Goal: Task Accomplishment & Management: Manage account settings

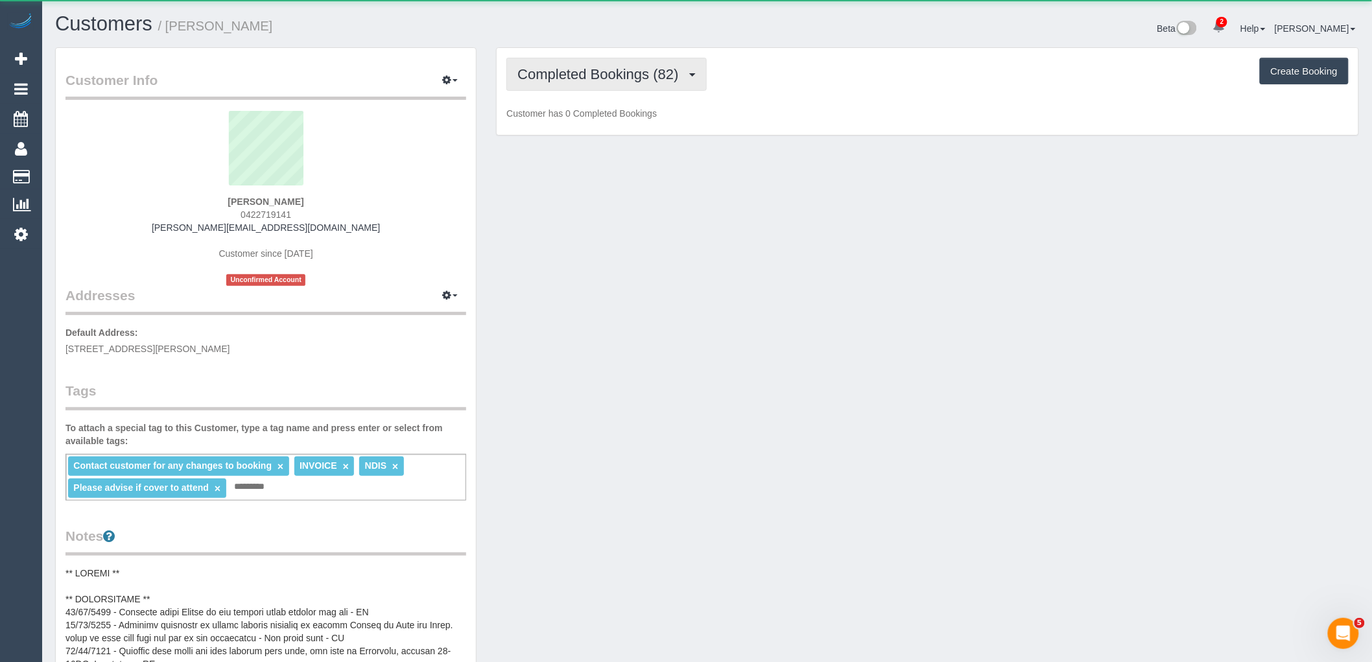
click at [597, 65] on button "Completed Bookings (82)" at bounding box center [606, 74] width 200 height 33
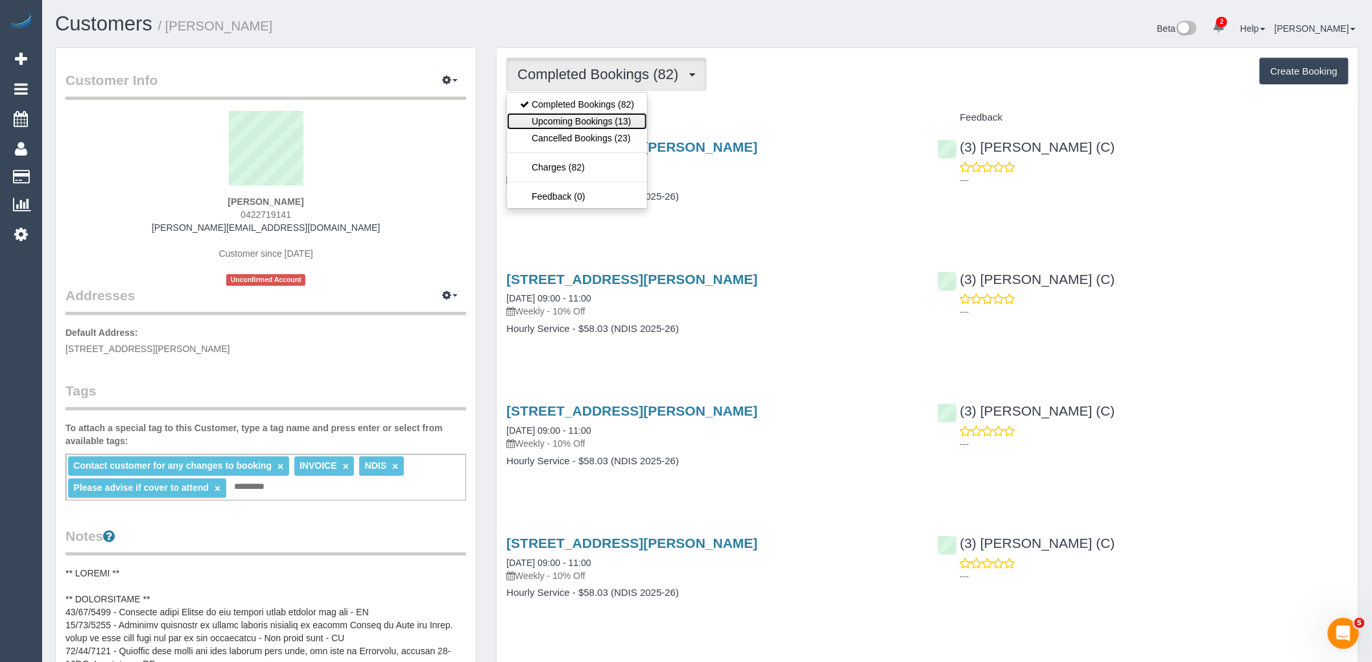
click at [604, 126] on link "Upcoming Bookings (13)" at bounding box center [577, 121] width 140 height 17
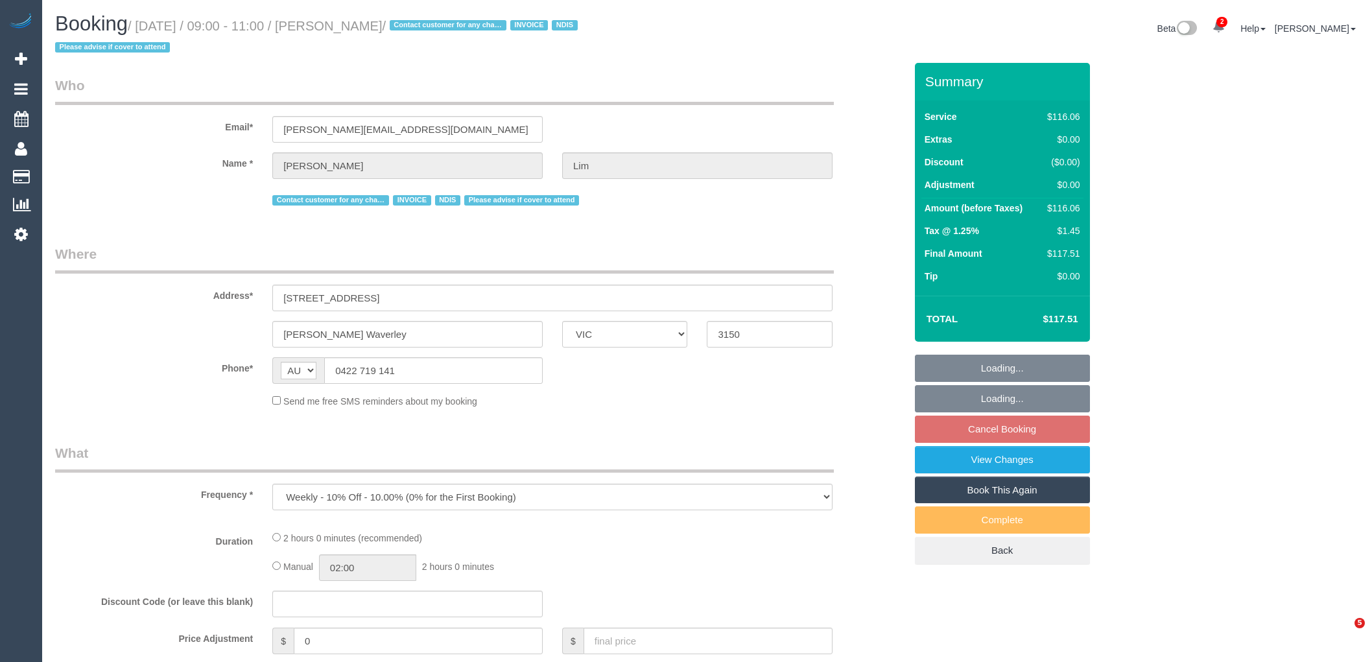
select select "VIC"
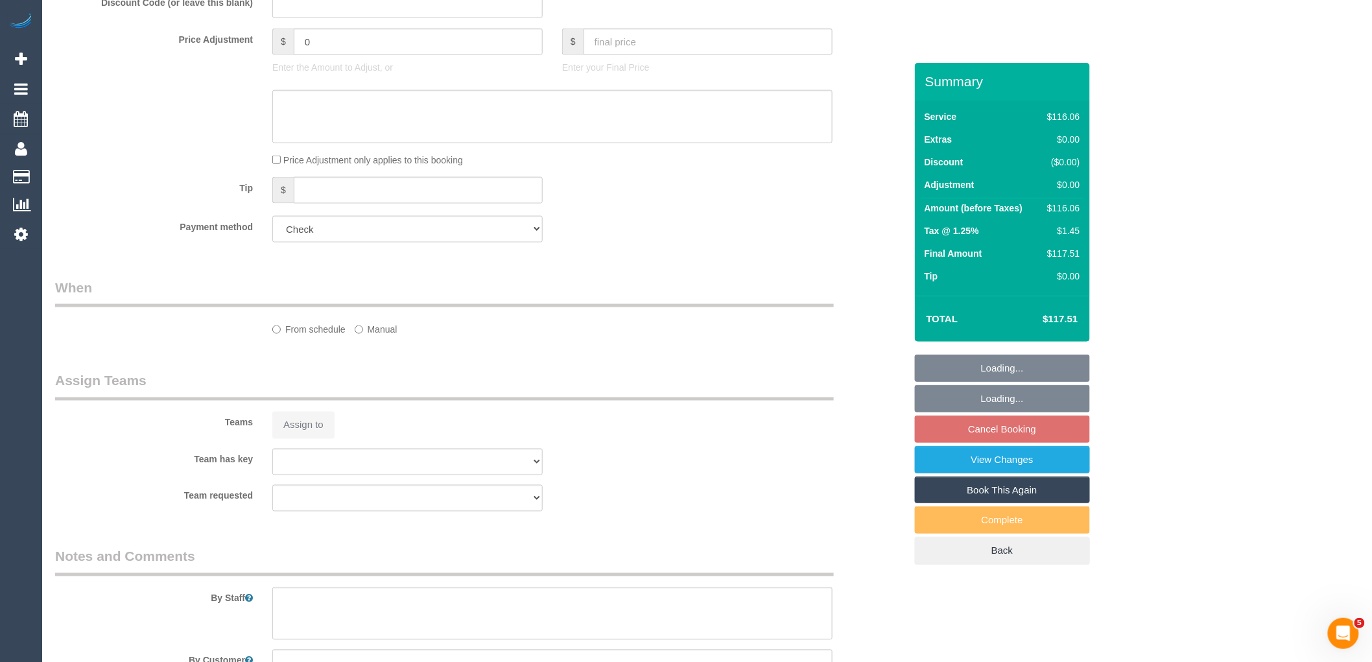
select select "object:573"
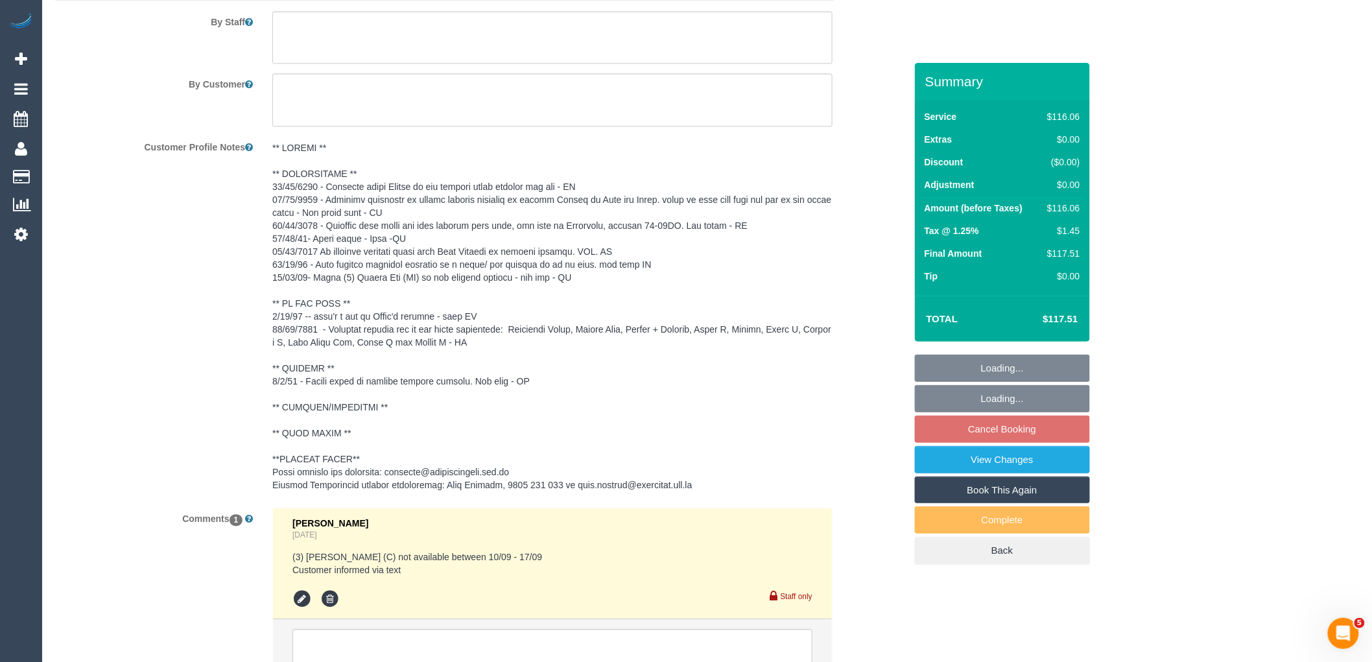
select select "number:28"
select select "number:14"
select select "number:19"
select select "number:25"
select select "number:35"
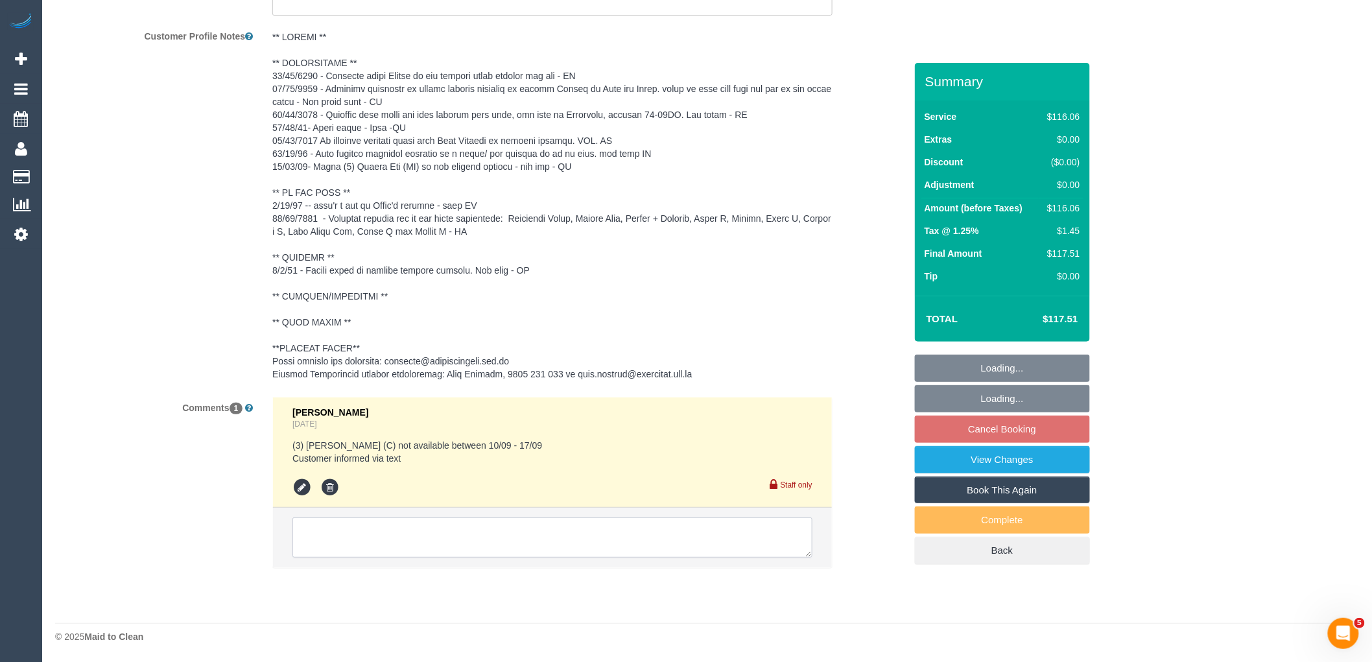
click at [394, 556] on textarea at bounding box center [552, 537] width 520 height 40
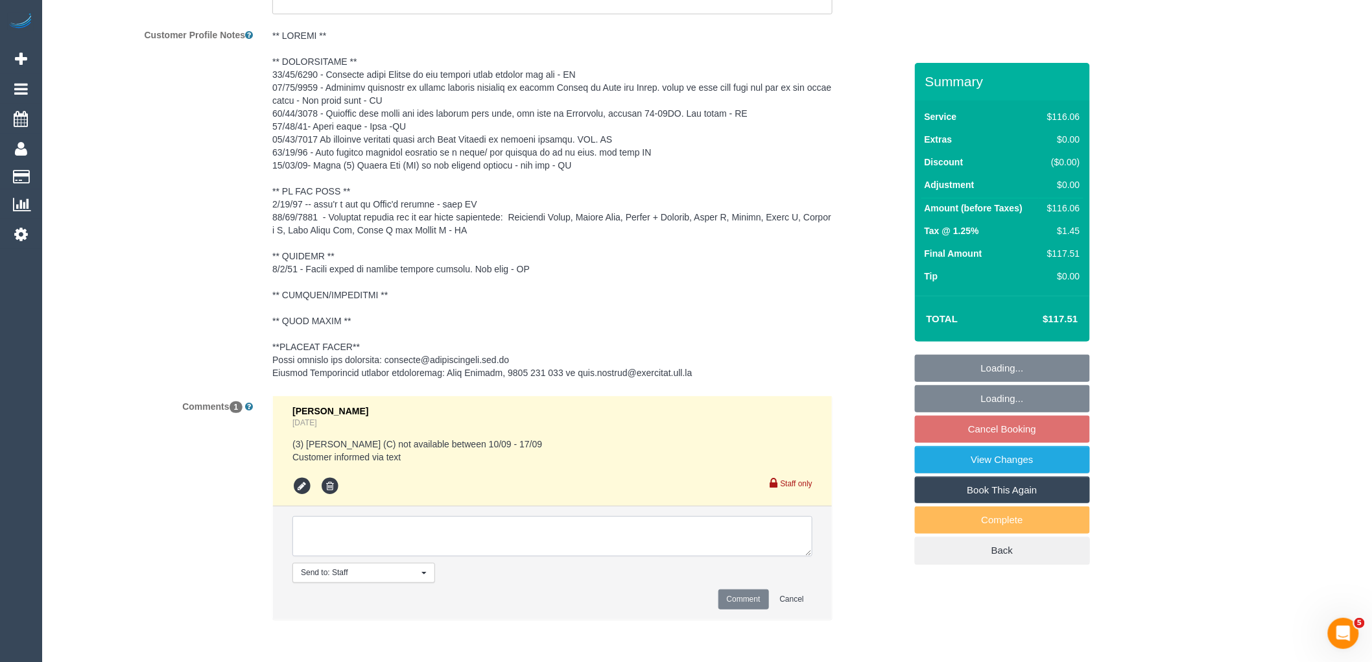
scroll to position [1967, 0]
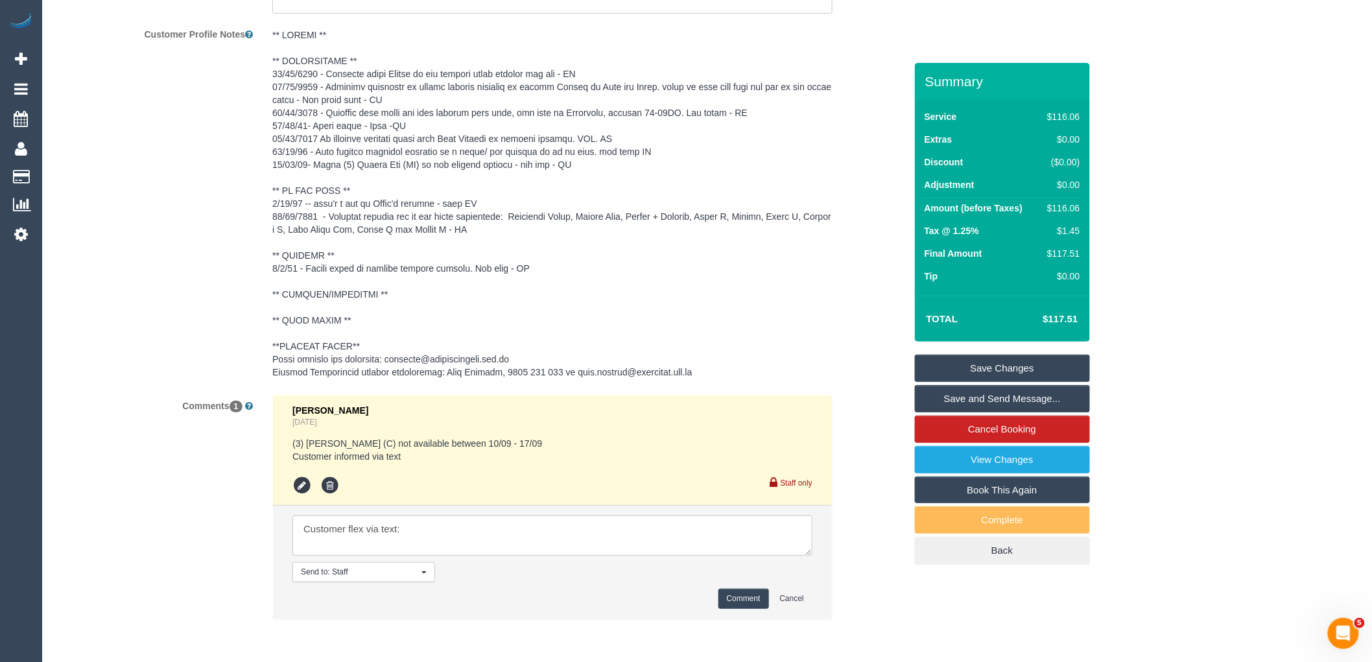
paste textarea "thanks for informing me. a replacement cleaner is fine. I am only available on …"
type textarea "Customer flex via text: thanks for informing me. a replacement cleaner is fine.…"
click at [755, 599] on button "Comment" at bounding box center [743, 599] width 51 height 20
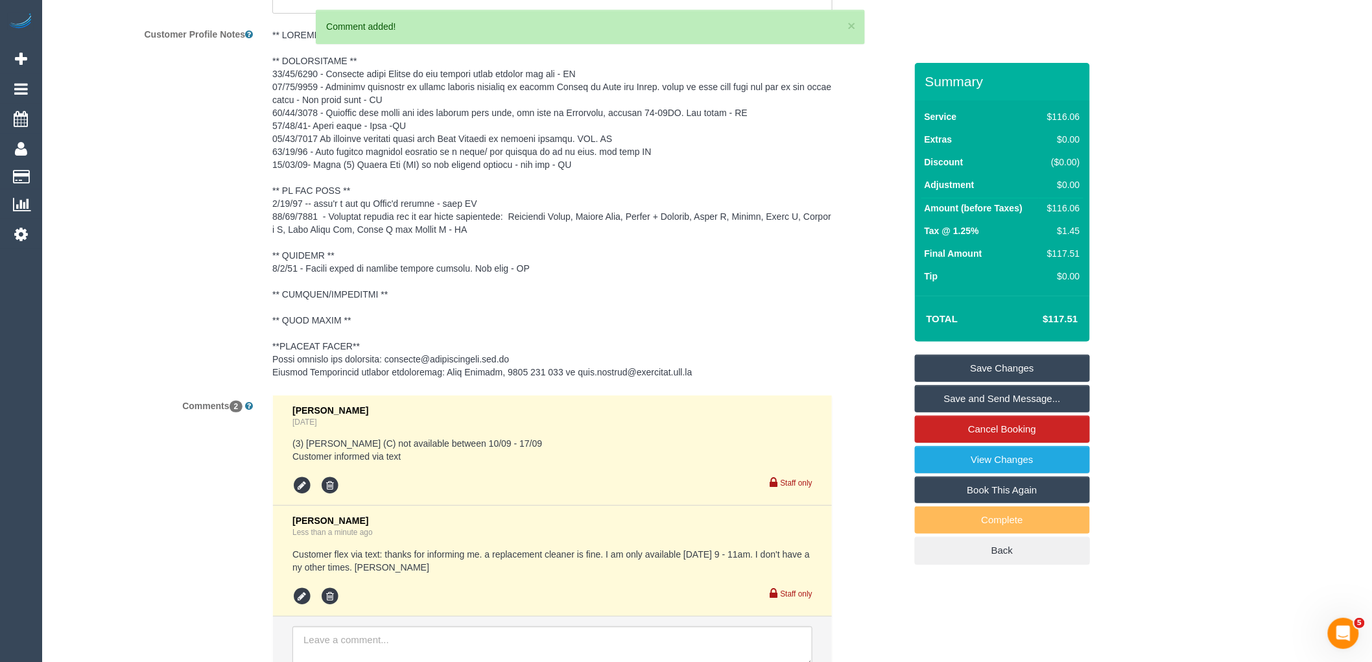
click at [1012, 361] on link "Save Changes" at bounding box center [1002, 368] width 175 height 27
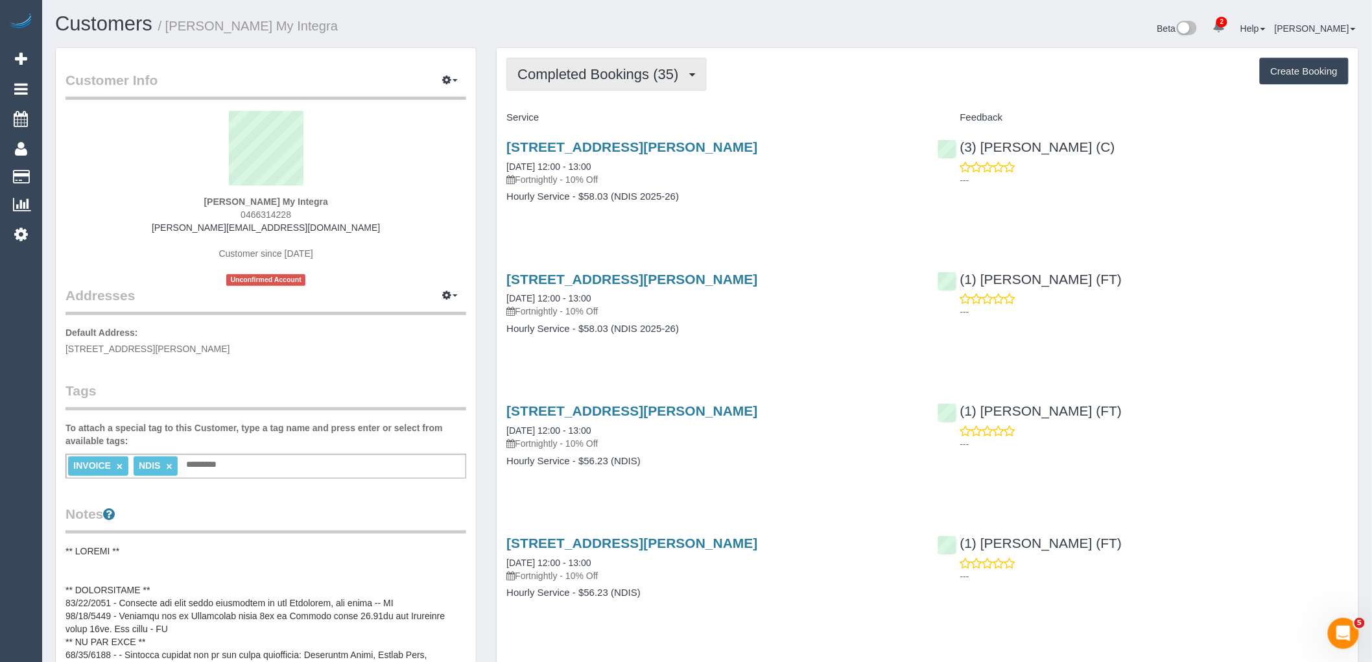
click at [656, 78] on span "Completed Bookings (35)" at bounding box center [600, 74] width 167 height 16
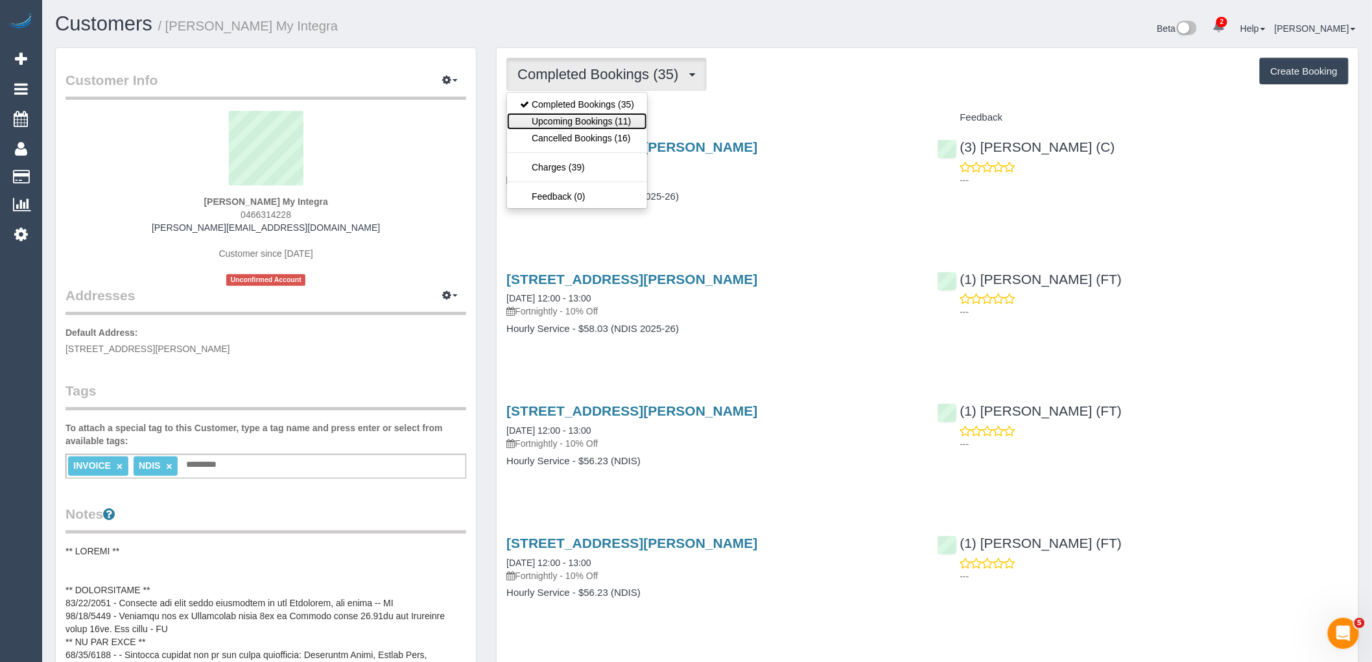
click at [621, 127] on link "Upcoming Bookings (11)" at bounding box center [577, 121] width 140 height 17
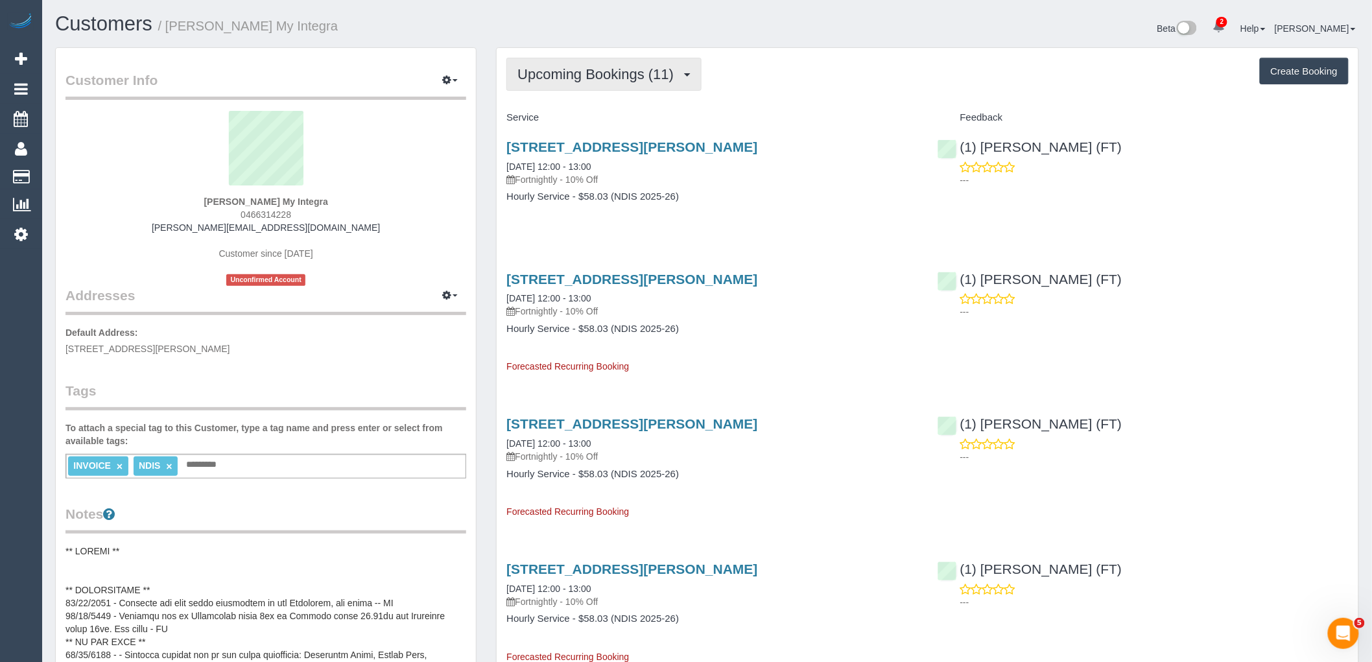
drag, startPoint x: 618, startPoint y: 39, endPoint x: 611, endPoint y: 69, distance: 31.2
click at [617, 42] on div "Customers / James Morrison My Integra Beta 2 Your Notifications You have 0 aler…" at bounding box center [706, 30] width 1323 height 34
click at [611, 73] on span "Upcoming Bookings (11)" at bounding box center [598, 74] width 163 height 16
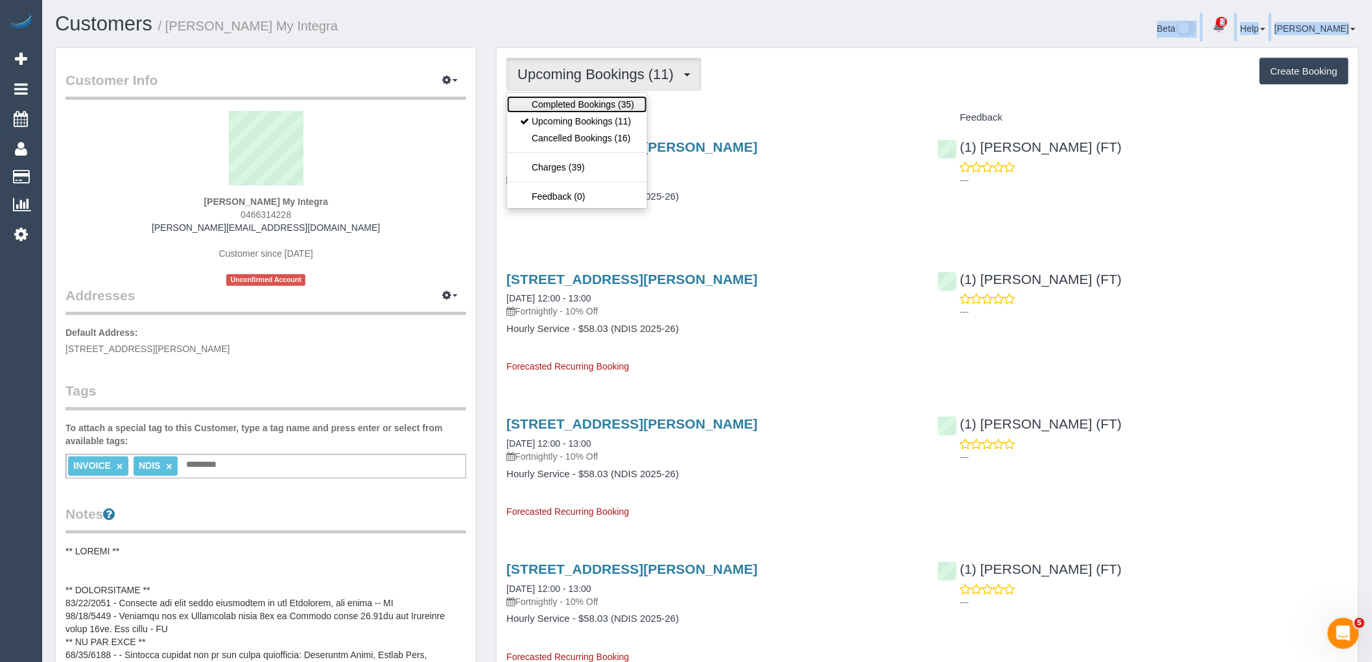
click at [611, 110] on link "Completed Bookings (35)" at bounding box center [577, 104] width 140 height 17
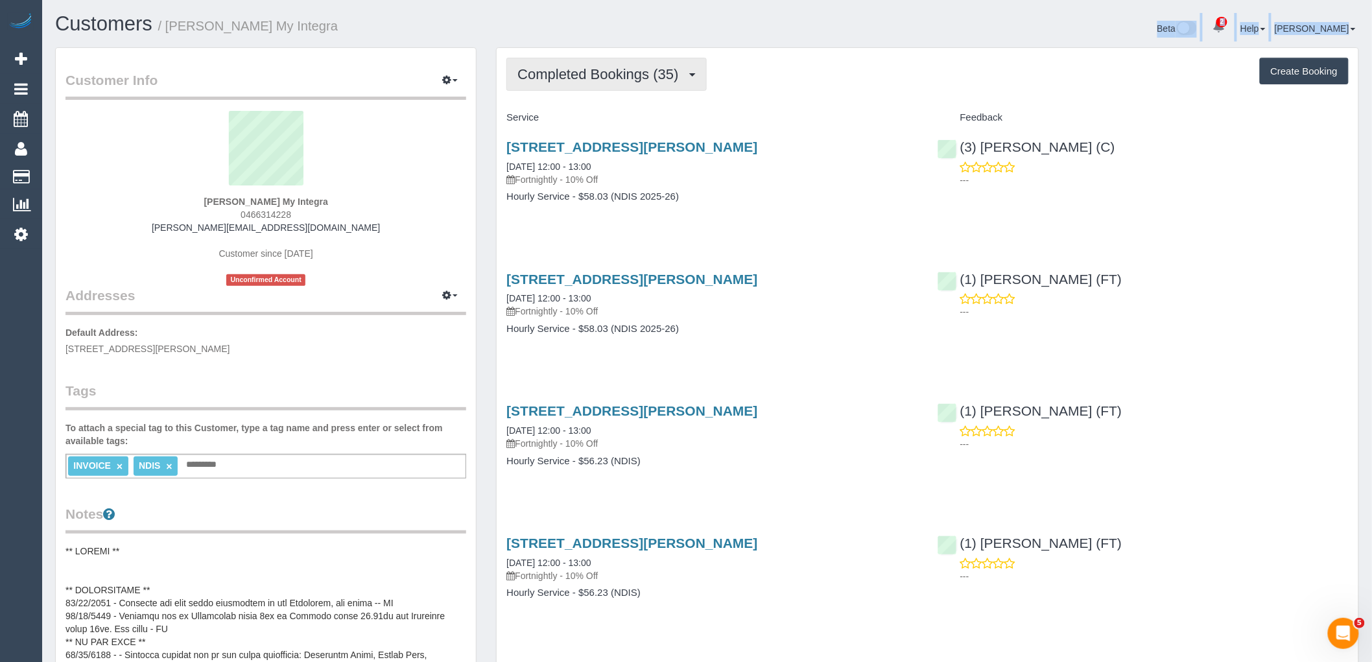
click at [680, 88] on button "Completed Bookings (35)" at bounding box center [606, 74] width 200 height 33
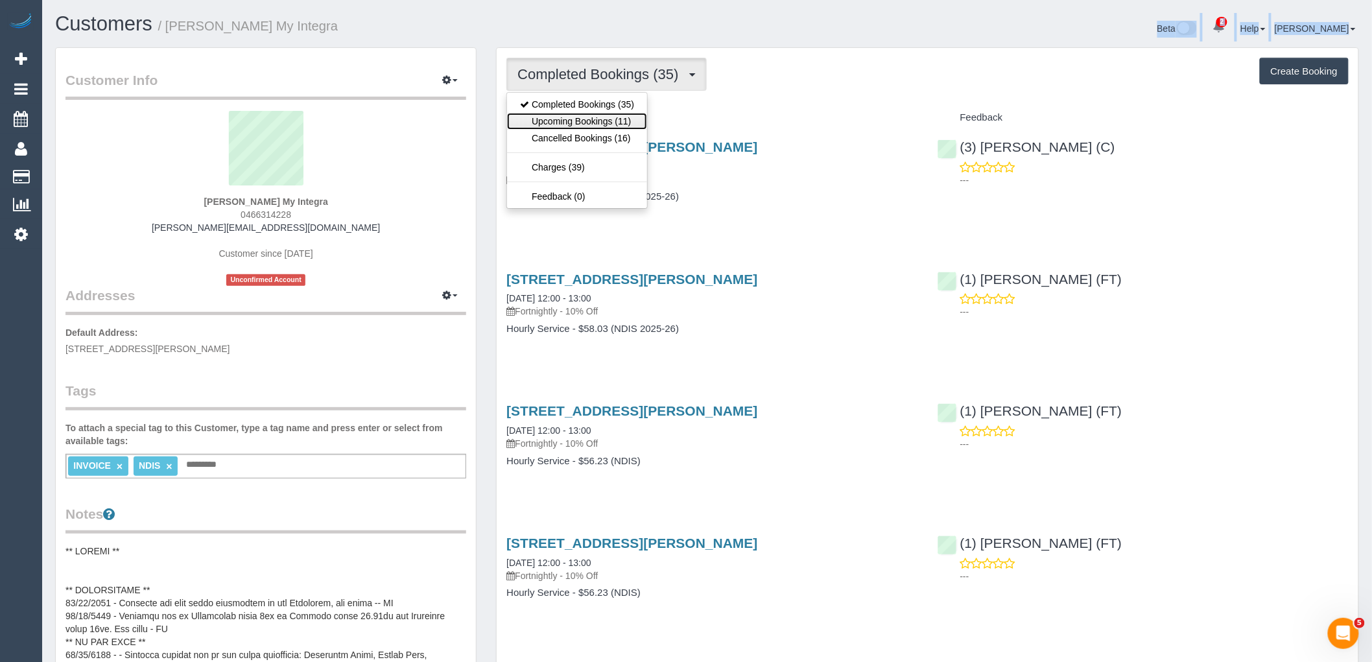
click at [630, 125] on link "Upcoming Bookings (11)" at bounding box center [577, 121] width 140 height 17
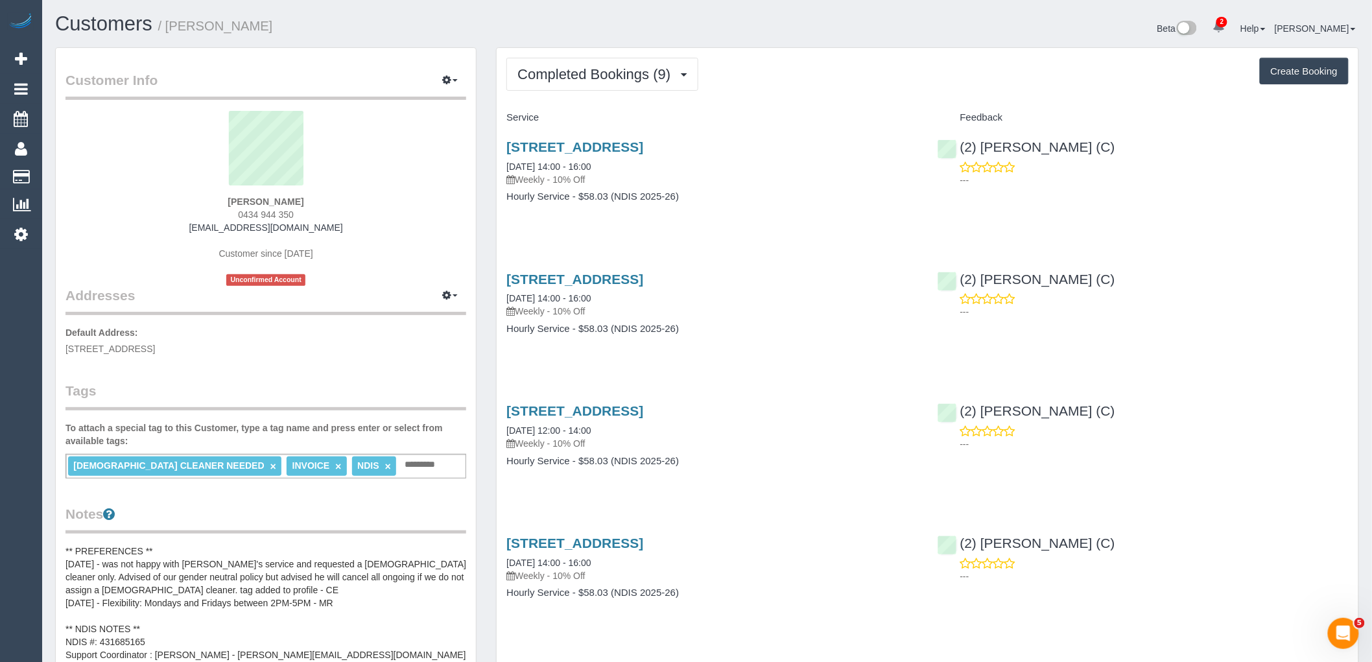
click at [379, 455] on div "FEMALE CLEANER NEEDED × INVOICE × NDIS × Add a tag" at bounding box center [265, 466] width 401 height 25
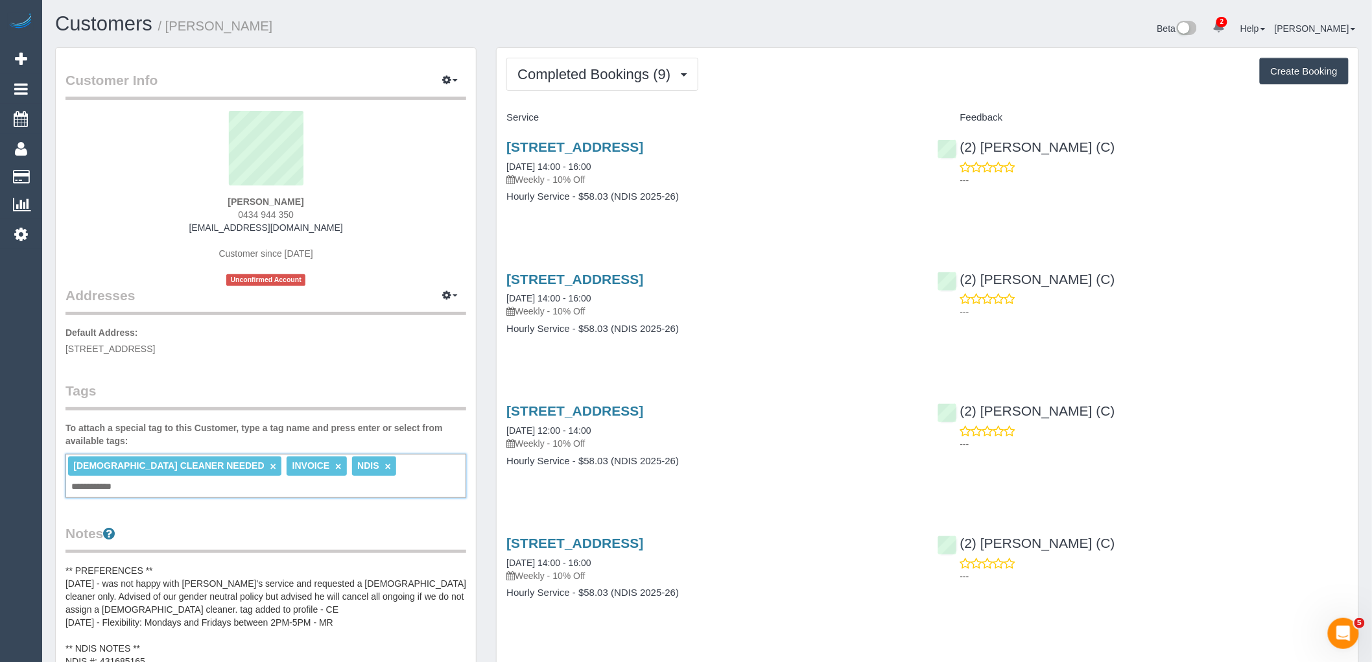
type input "**********"
click at [359, 363] on div "Customer Info Edit Contact Info Send Message Email Preferences Special Sales Ta…" at bounding box center [266, 563] width 420 height 1031
drag, startPoint x: 332, startPoint y: 226, endPoint x: 170, endPoint y: 226, distance: 162.1
click at [170, 226] on div "Joel Simons 0434 944 350 simonsjoel8@gmail.com Customer since 2025 Unconfirmed …" at bounding box center [265, 198] width 401 height 175
copy link "simonsjoel8@gmail.com"
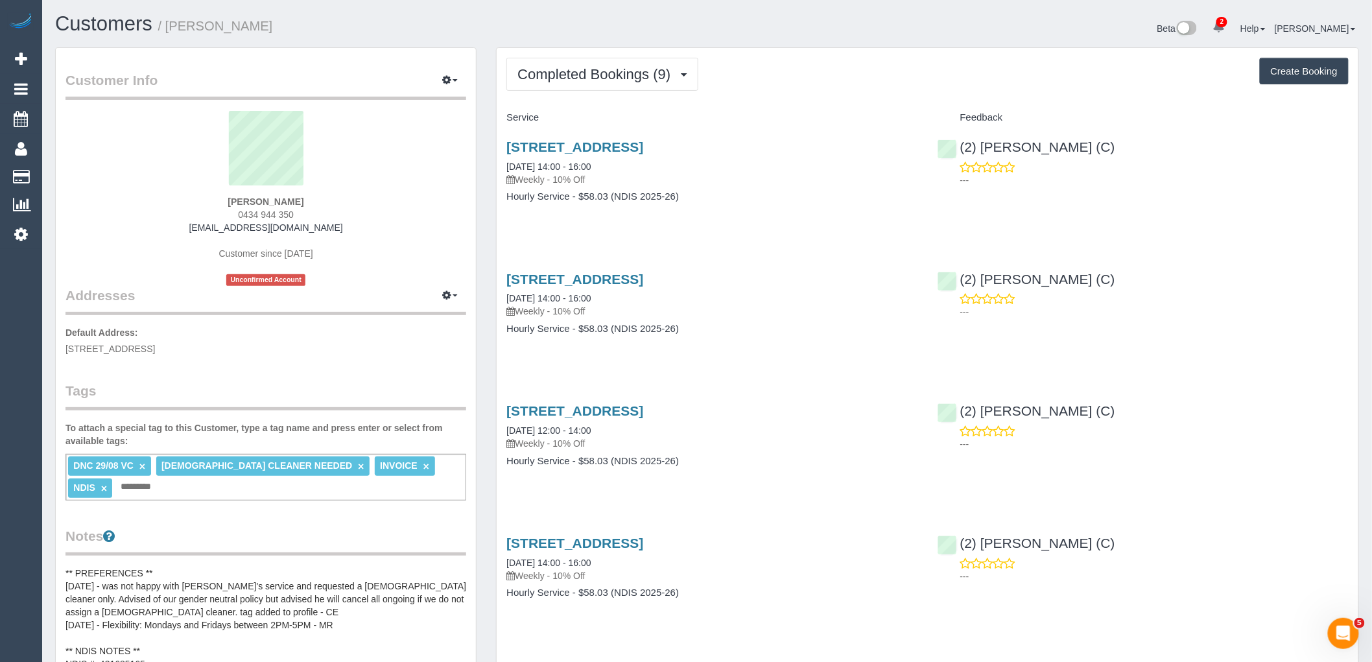
click at [407, 158] on sui-profile-pic at bounding box center [265, 153] width 381 height 84
drag, startPoint x: 234, startPoint y: 198, endPoint x: 316, endPoint y: 215, distance: 83.4
click at [316, 215] on div "Joel Simons 0434 944 350 simonsjoel8@gmail.com Customer since 2025 Unconfirmed …" at bounding box center [265, 198] width 401 height 175
copy div "Joel Simons 0434 944 350"
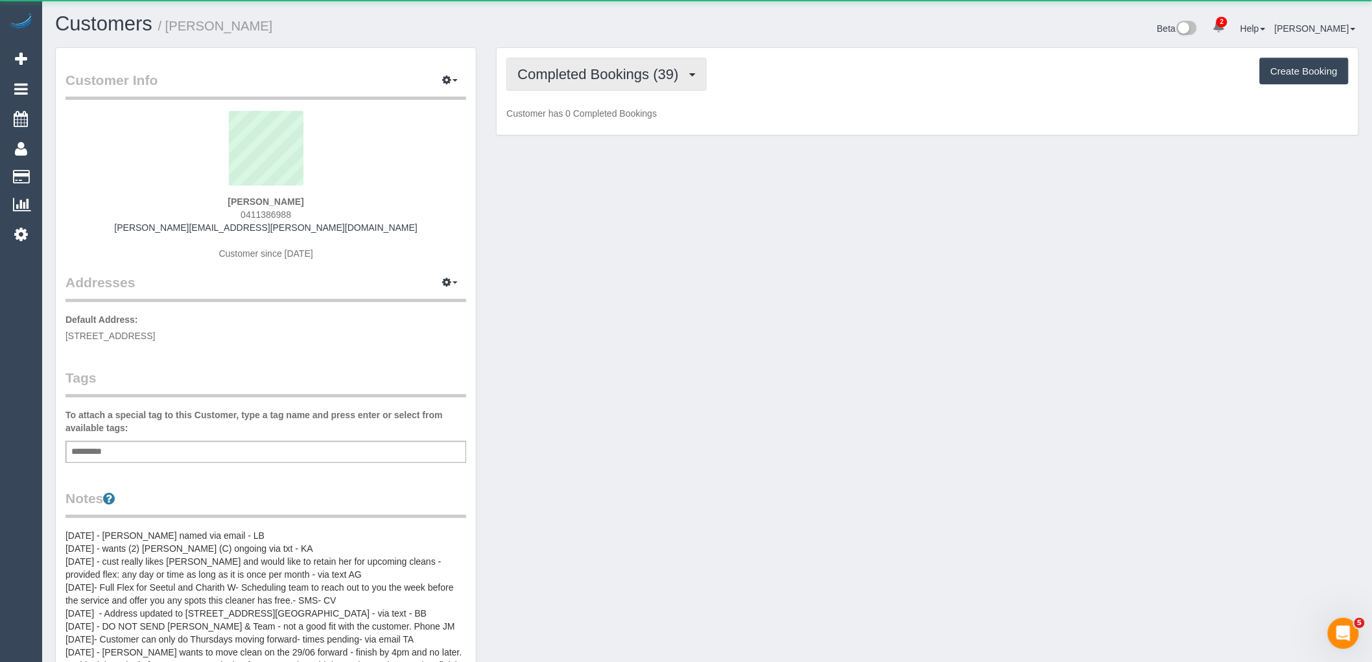
click at [653, 80] on span "Completed Bookings (39)" at bounding box center [600, 74] width 167 height 16
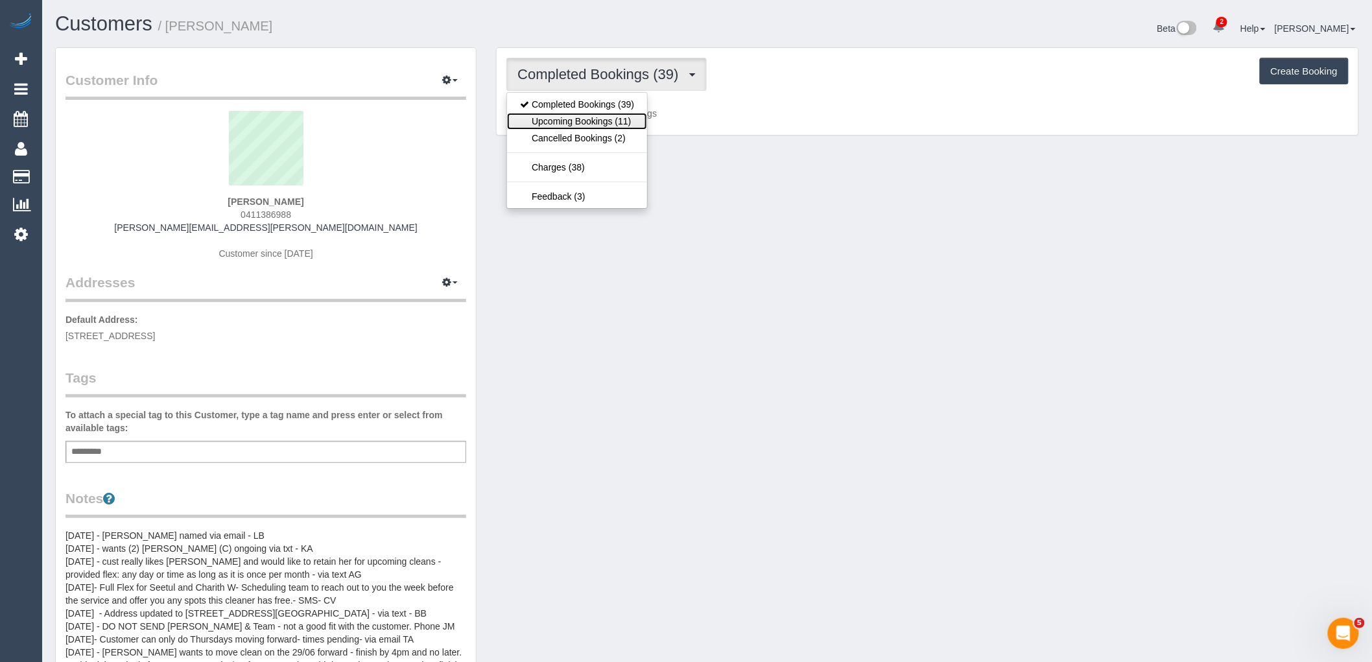
click at [630, 124] on link "Upcoming Bookings (11)" at bounding box center [577, 121] width 140 height 17
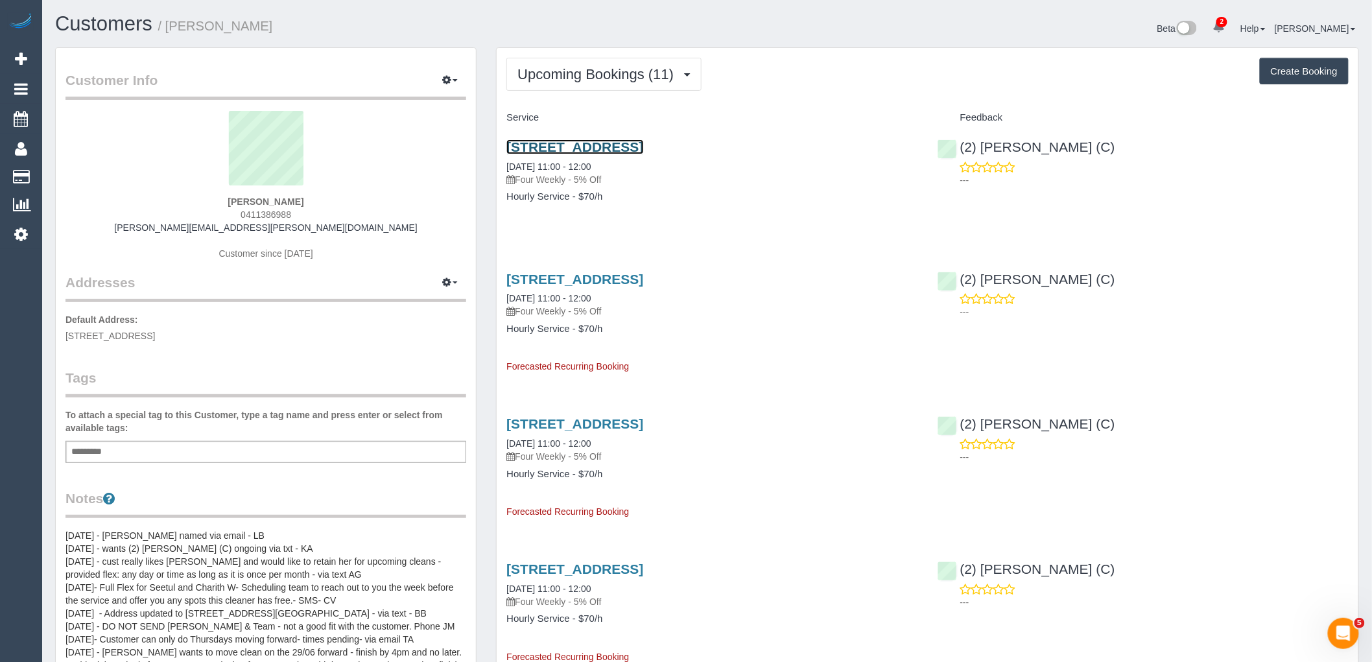
click at [643, 150] on link "[STREET_ADDRESS]" at bounding box center [574, 146] width 137 height 15
click at [625, 83] on button "Upcoming Bookings (11)" at bounding box center [603, 74] width 195 height 33
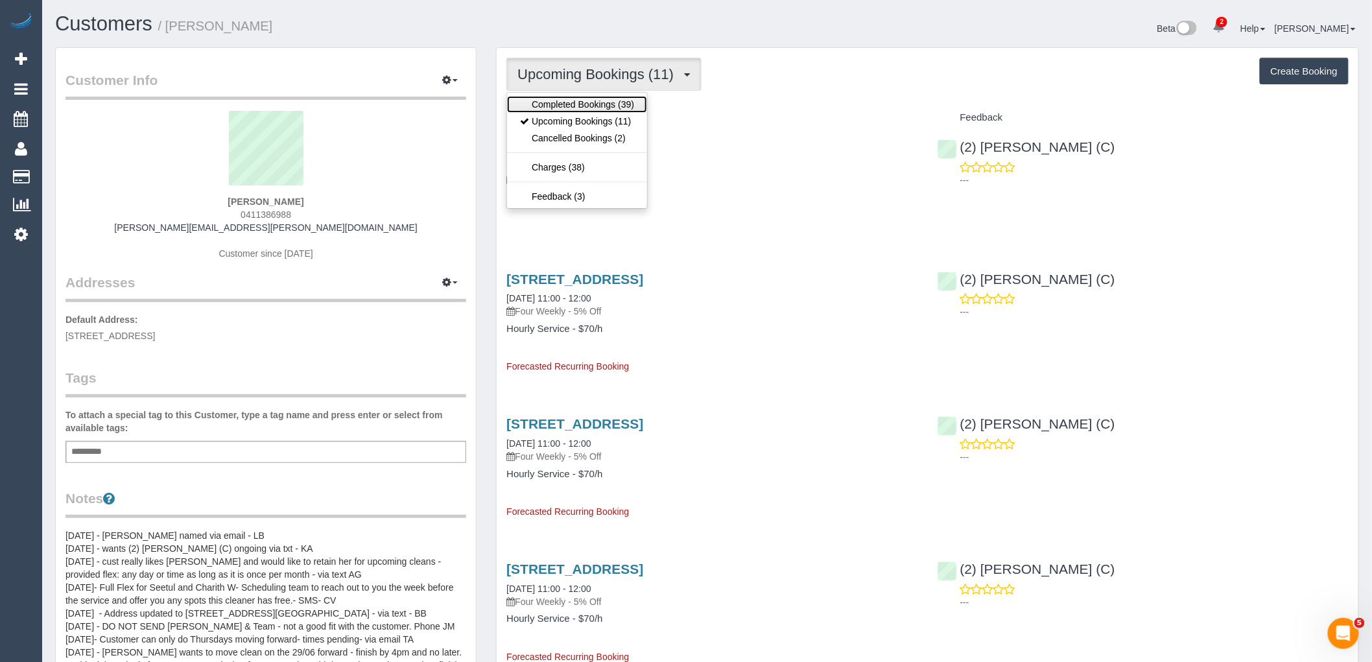
click at [621, 110] on link "Completed Bookings (39)" at bounding box center [577, 104] width 140 height 17
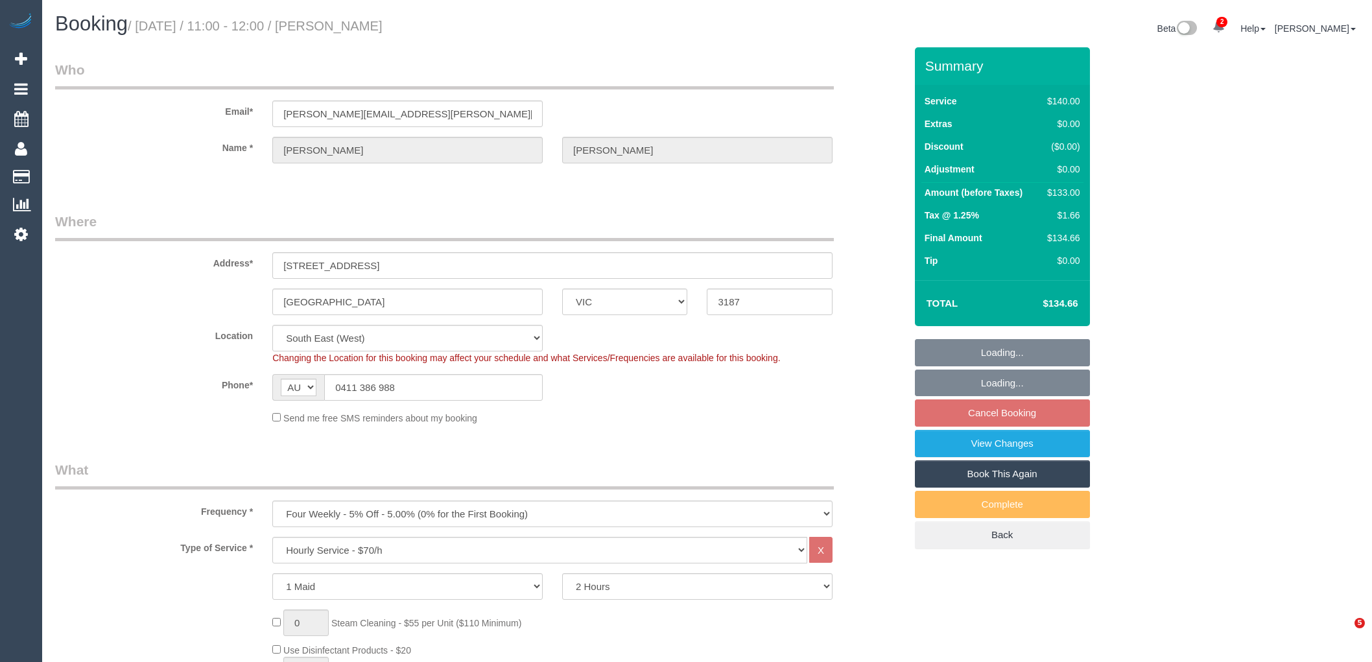
select select "VIC"
select select "number:27"
select select "number:14"
select select "number:18"
select select "number:24"
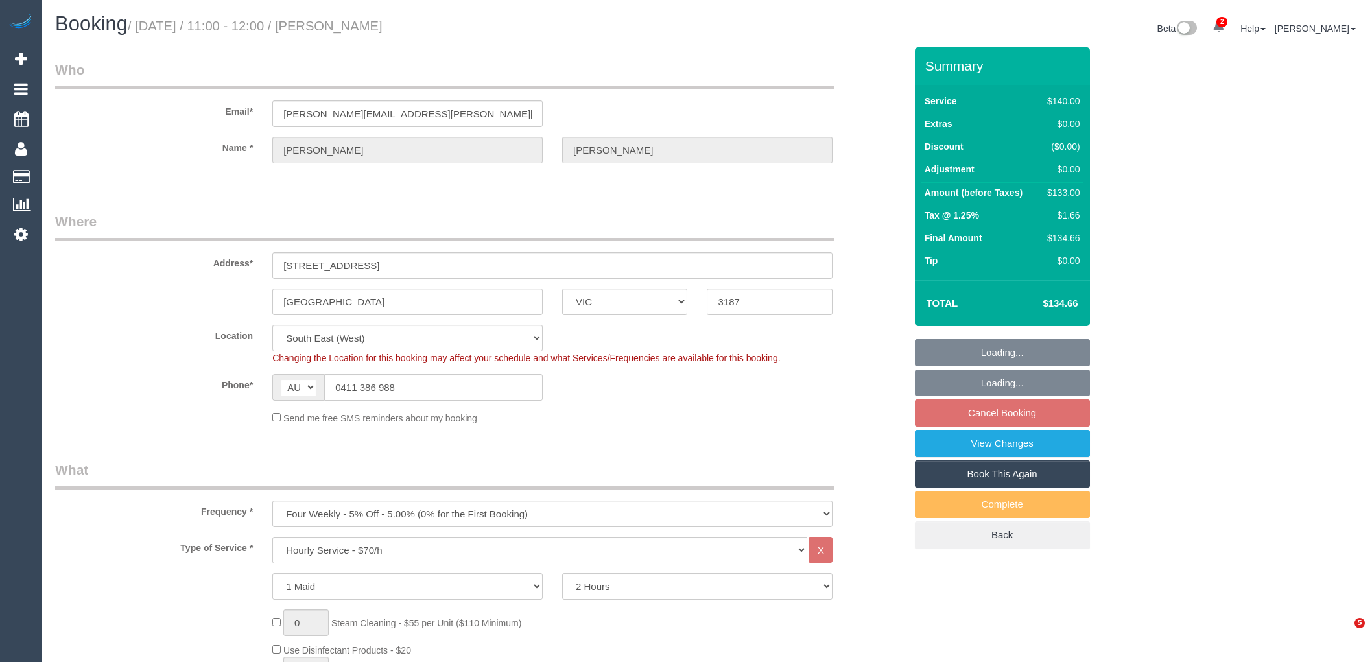
select select "number:34"
select select "number:11"
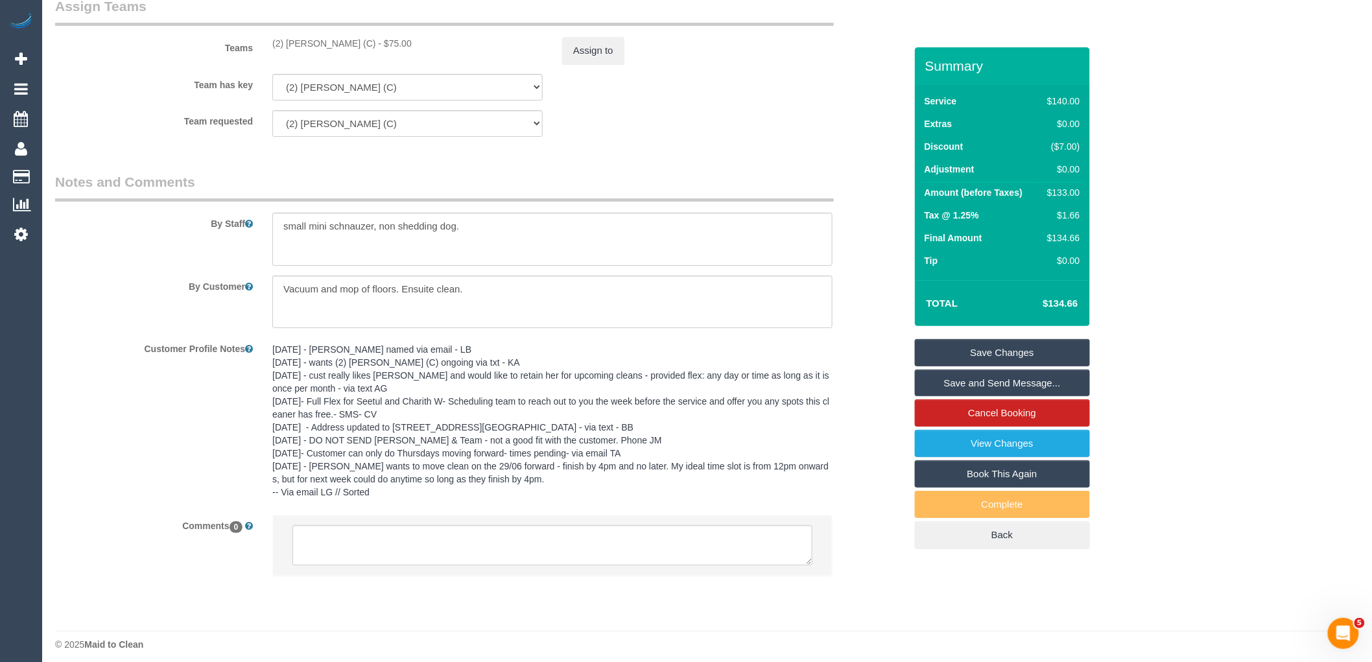
scroll to position [1996, 0]
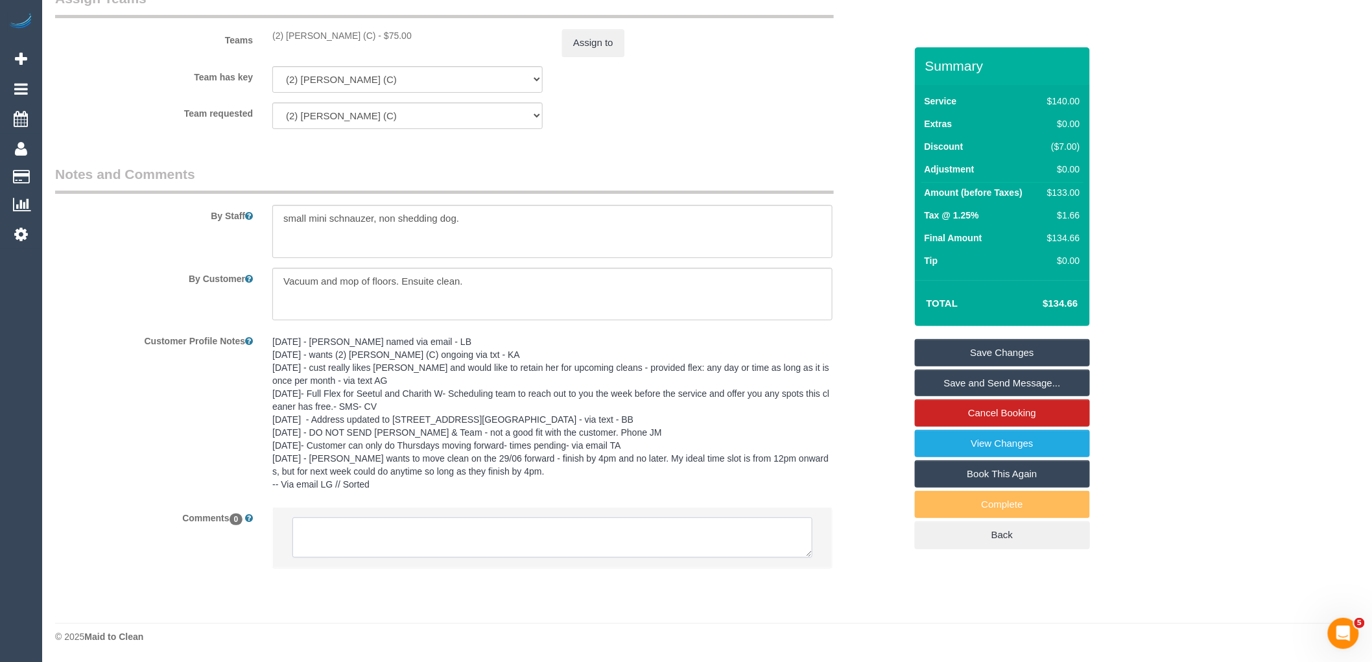
click at [416, 536] on textarea at bounding box center [552, 537] width 520 height 40
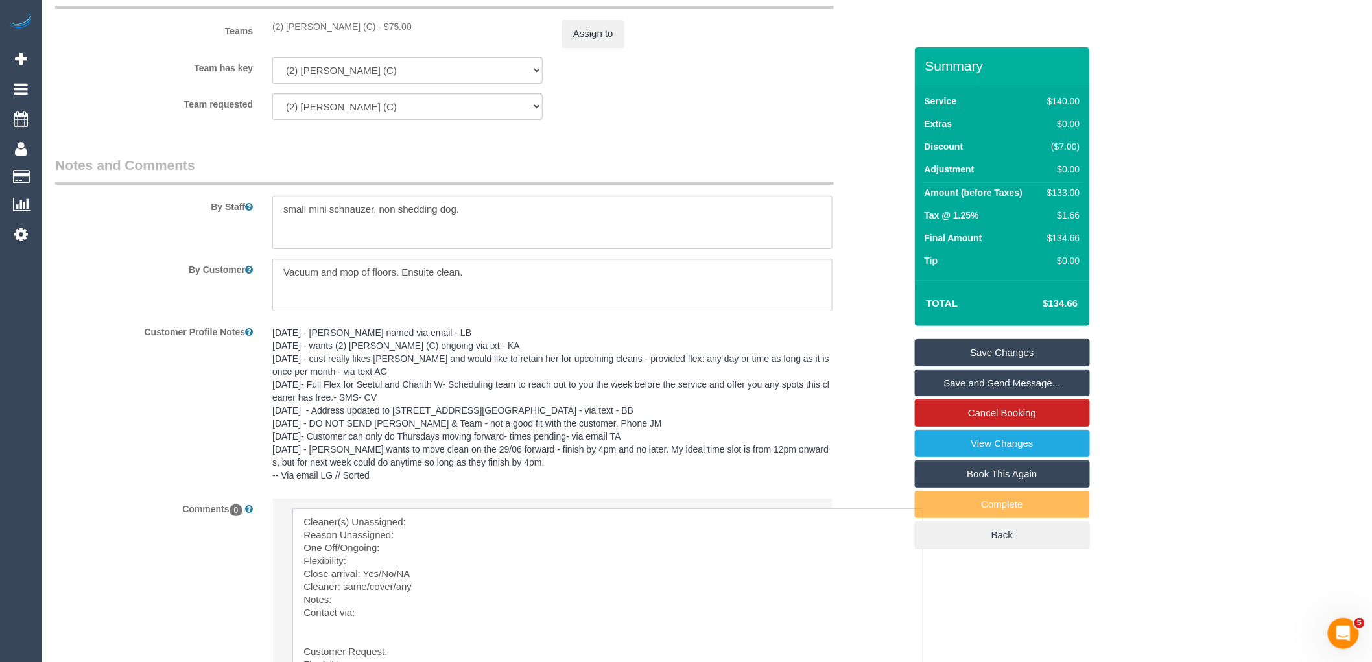
drag, startPoint x: 811, startPoint y: 549, endPoint x: 890, endPoint y: 657, distance: 134.5
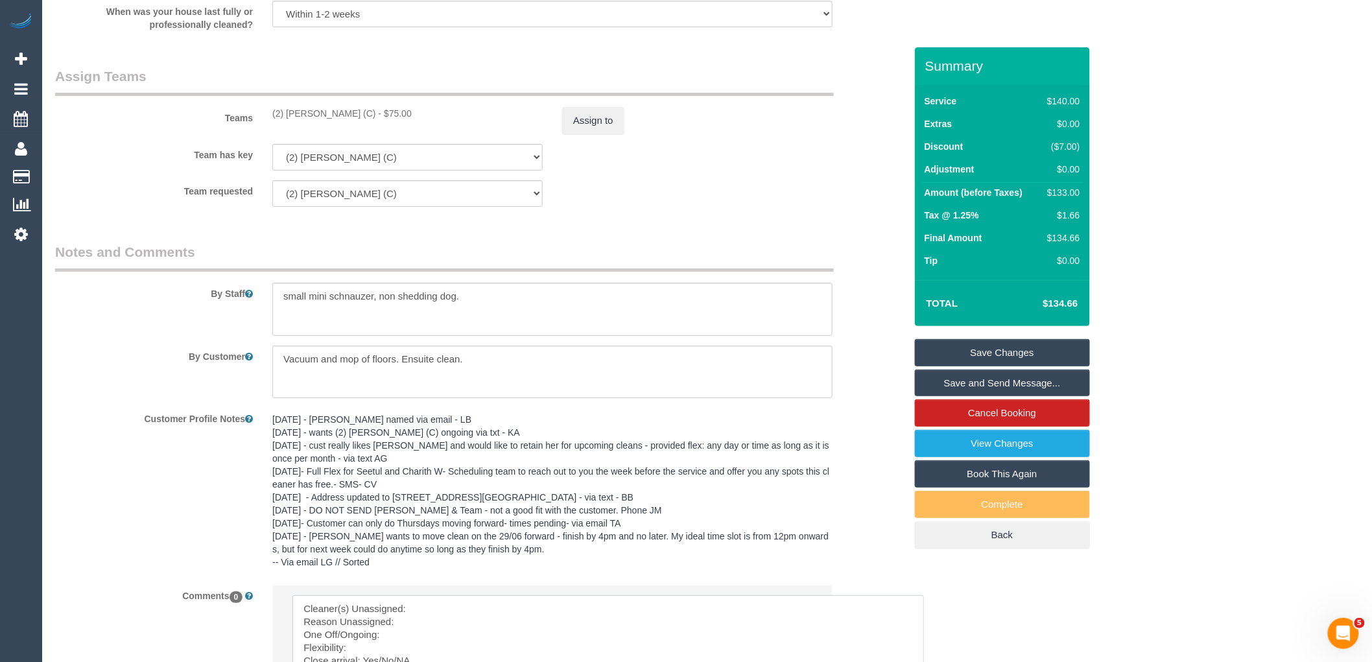
scroll to position [1780, 0]
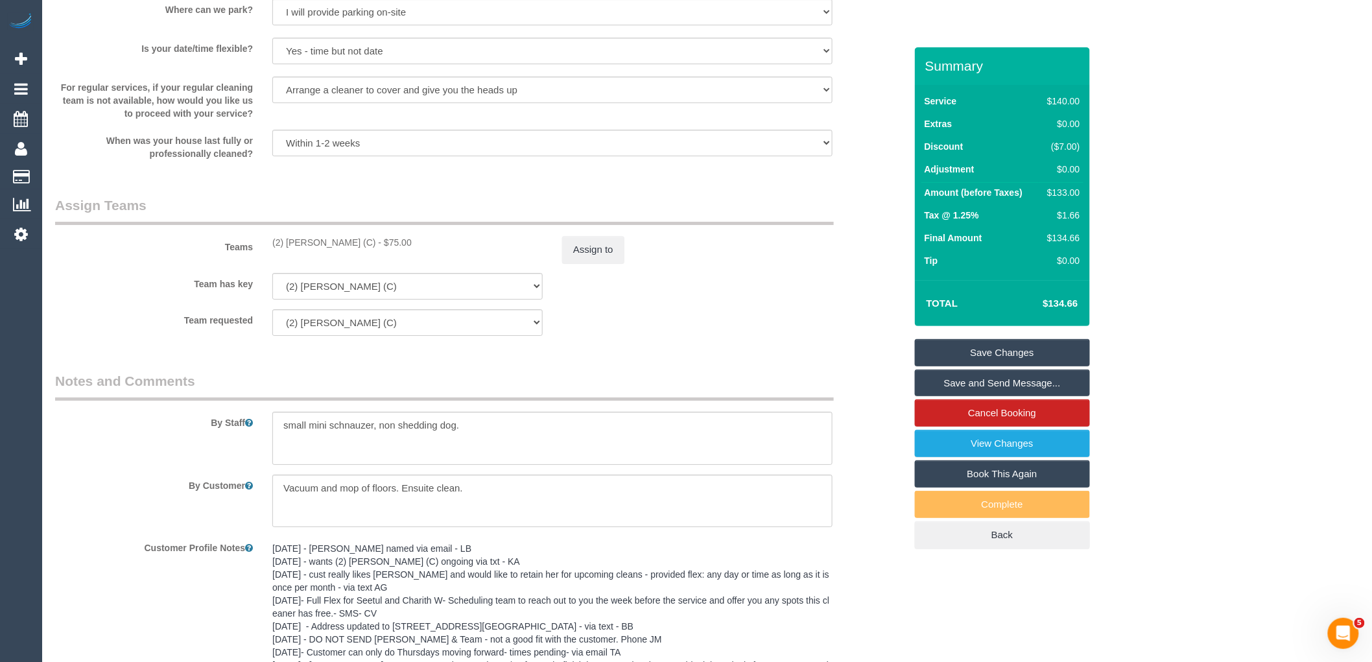
drag, startPoint x: 363, startPoint y: 248, endPoint x: 268, endPoint y: 250, distance: 94.7
click at [268, 249] on div "(2) Priyanshi Patel (C) - $75.00" at bounding box center [408, 242] width 290 height 13
copy div "(2) [PERSON_NAME] (C)"
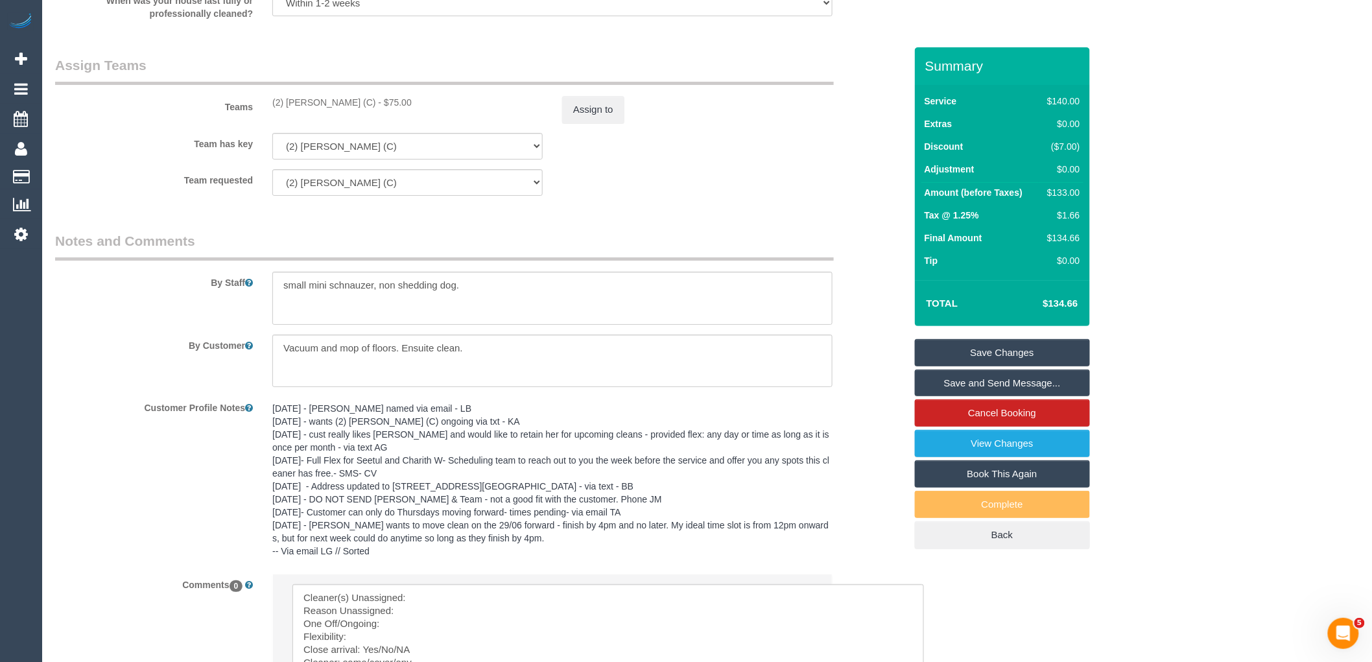
scroll to position [2190, 0]
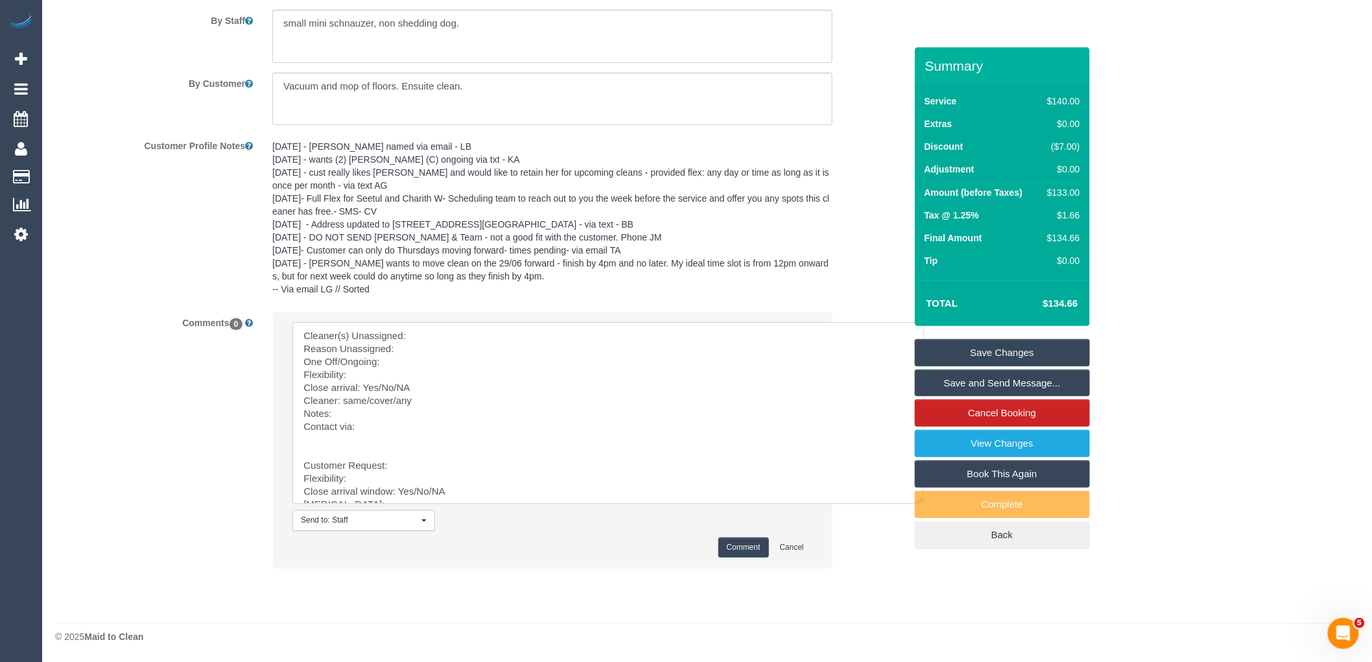
click at [448, 333] on textarea at bounding box center [608, 413] width 632 height 182
paste textarea "(2) [PERSON_NAME] (C)"
click at [423, 350] on textarea at bounding box center [608, 413] width 632 height 182
click at [399, 362] on textarea at bounding box center [608, 413] width 632 height 182
click at [407, 372] on textarea at bounding box center [608, 413] width 632 height 182
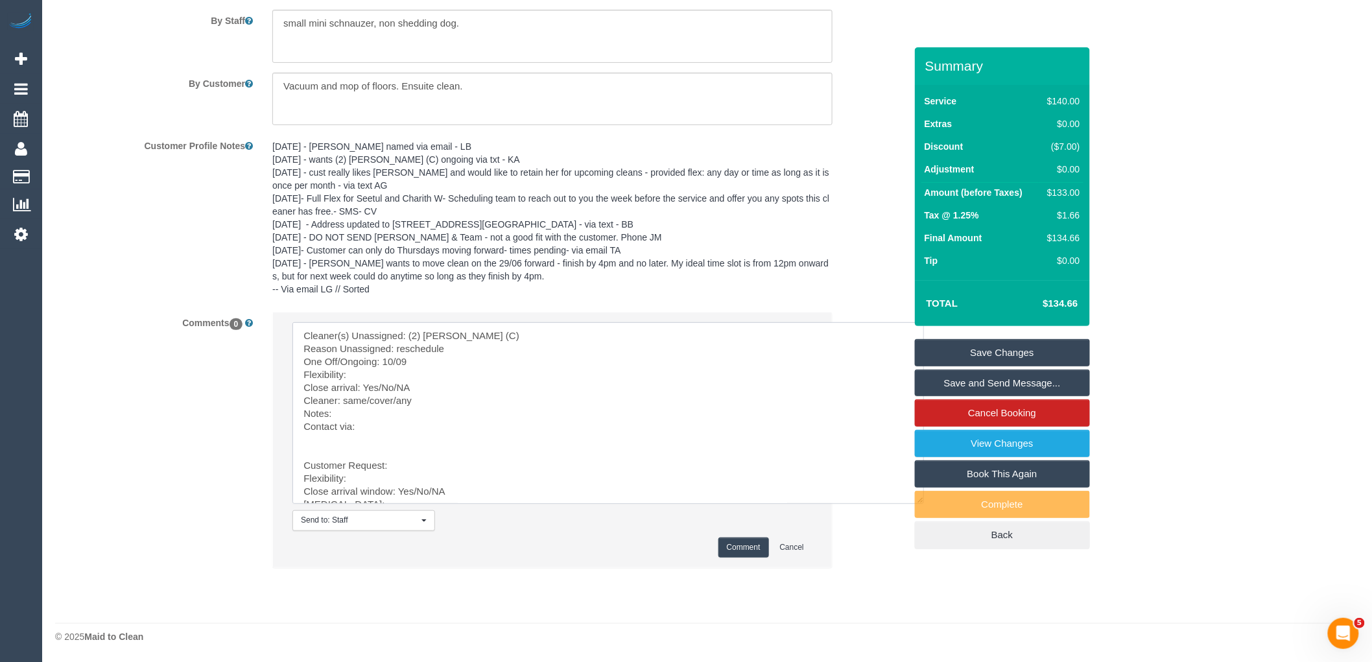
click at [426, 361] on textarea at bounding box center [608, 413] width 632 height 182
drag, startPoint x: 425, startPoint y: 361, endPoint x: 383, endPoint y: 361, distance: 42.1
click at [383, 361] on textarea at bounding box center [608, 413] width 632 height 182
drag, startPoint x: 419, startPoint y: 390, endPoint x: 377, endPoint y: 383, distance: 42.1
click at [377, 383] on textarea at bounding box center [608, 413] width 632 height 182
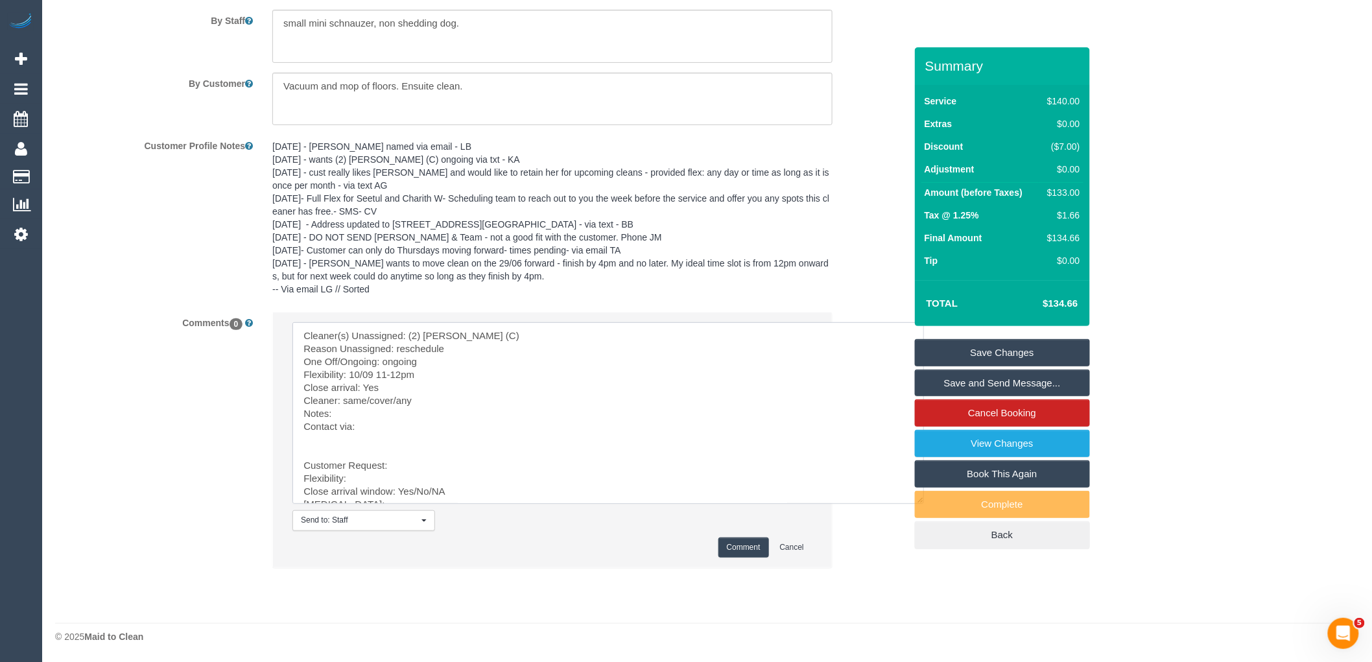
drag, startPoint x: 397, startPoint y: 399, endPoint x: 342, endPoint y: 399, distance: 54.5
click at [342, 399] on textarea at bounding box center [608, 413] width 632 height 182
click at [371, 410] on textarea at bounding box center [608, 413] width 632 height 182
click at [384, 427] on textarea at bounding box center [608, 413] width 632 height 182
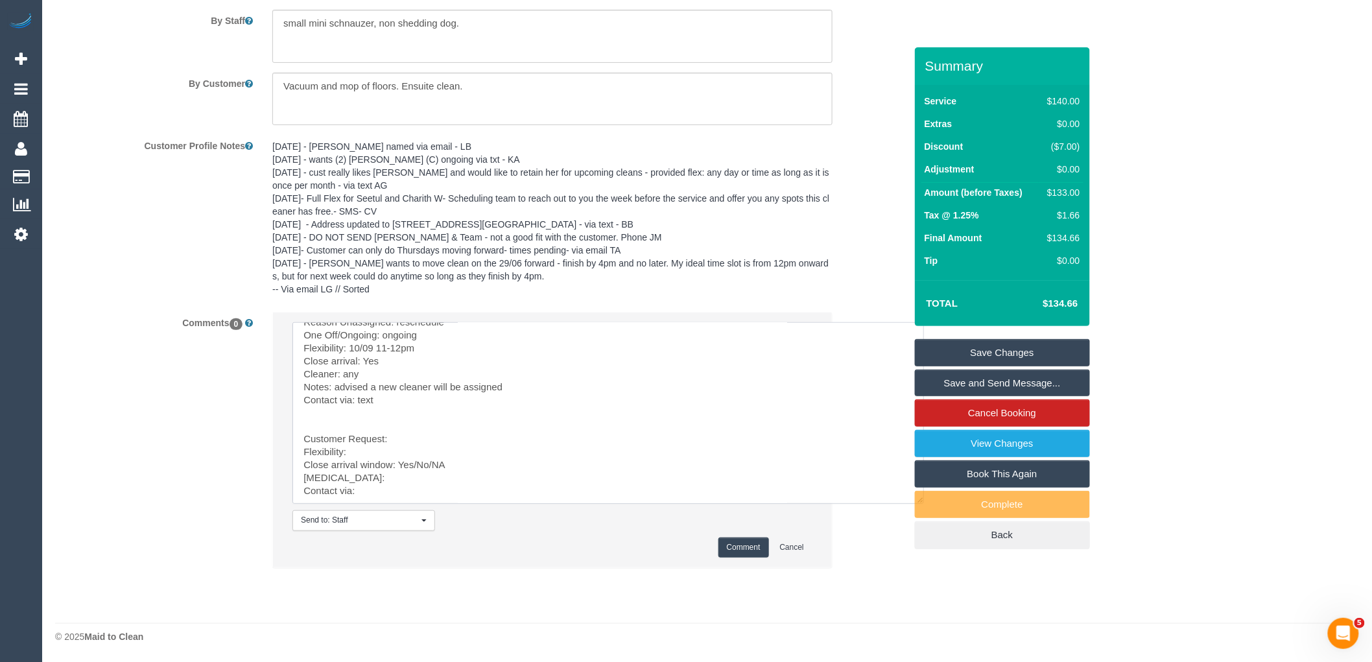
drag, startPoint x: 381, startPoint y: 436, endPoint x: 435, endPoint y: 556, distance: 131.5
click at [435, 556] on li "Send to: Staff Nothing selected Send to: Staff Send to: Customer Send to: Team …" at bounding box center [552, 440] width 559 height 254
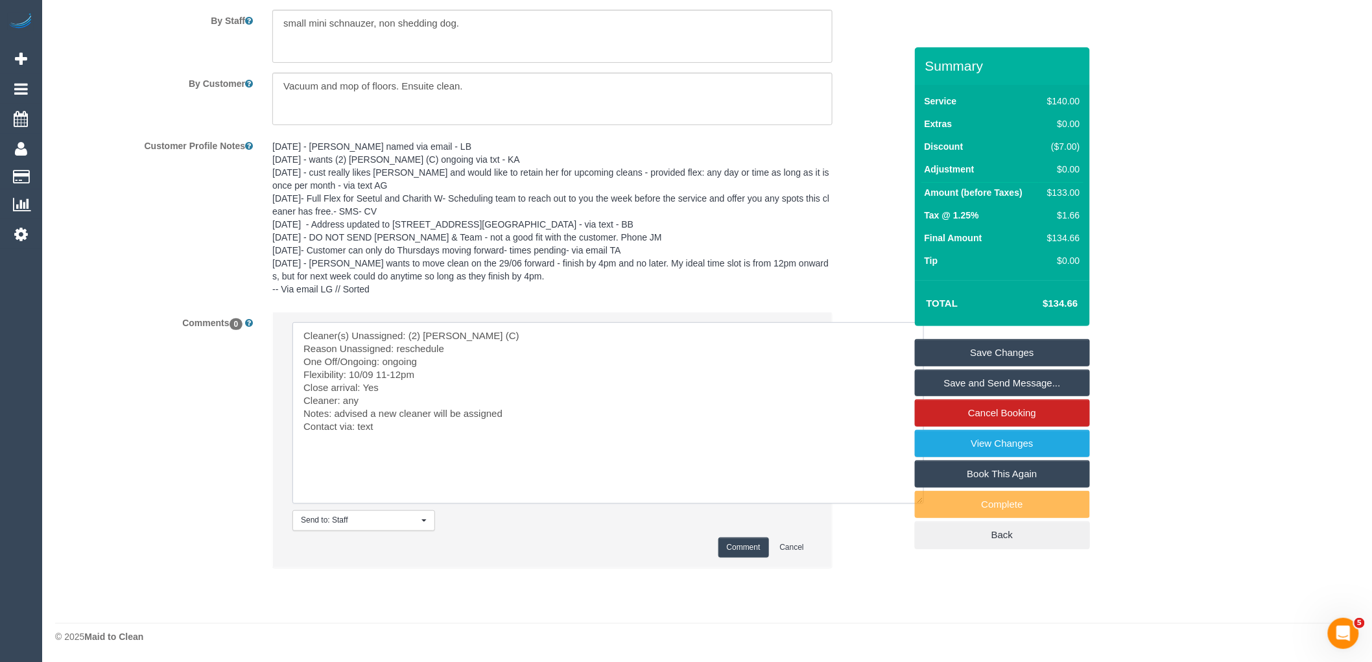
scroll to position [0, 0]
type textarea "Cleaner(s) Unassigned: (2) Priyanshi Patel (C) Reason Unassigned: reschedule On…"
click at [741, 550] on button "Comment" at bounding box center [743, 548] width 51 height 20
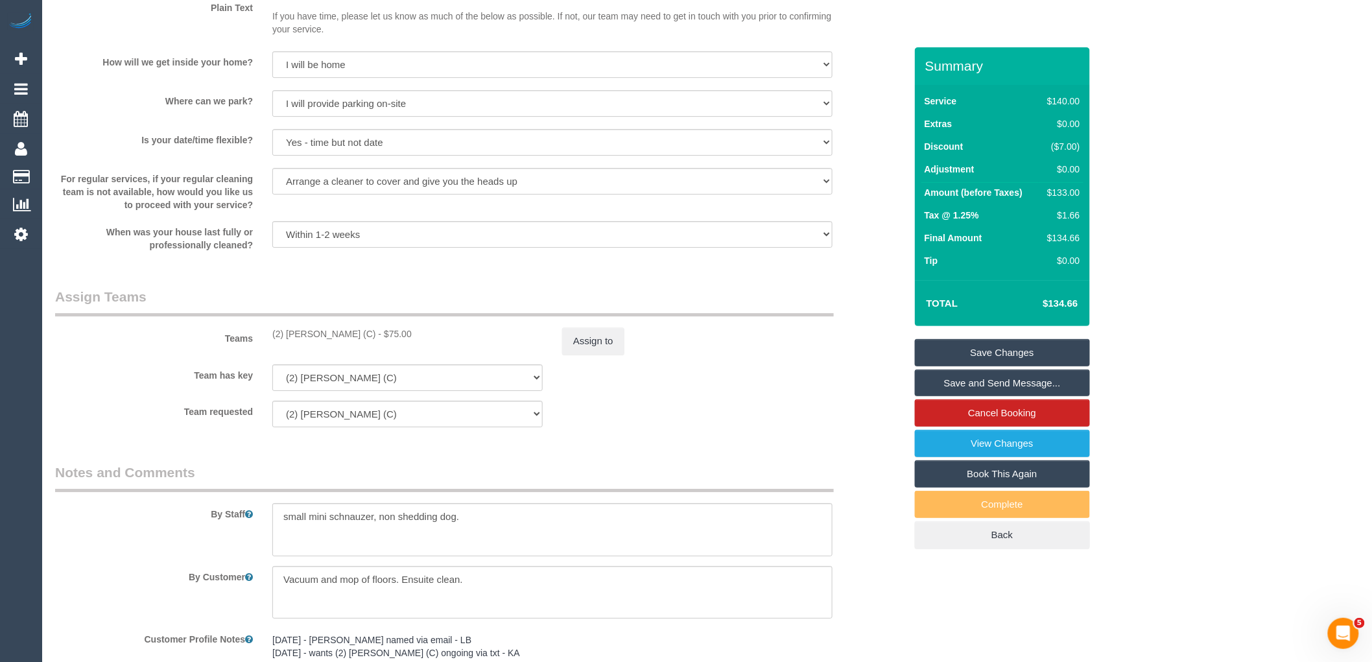
scroll to position [1687, 0]
click at [588, 357] on button "Assign to" at bounding box center [593, 342] width 62 height 27
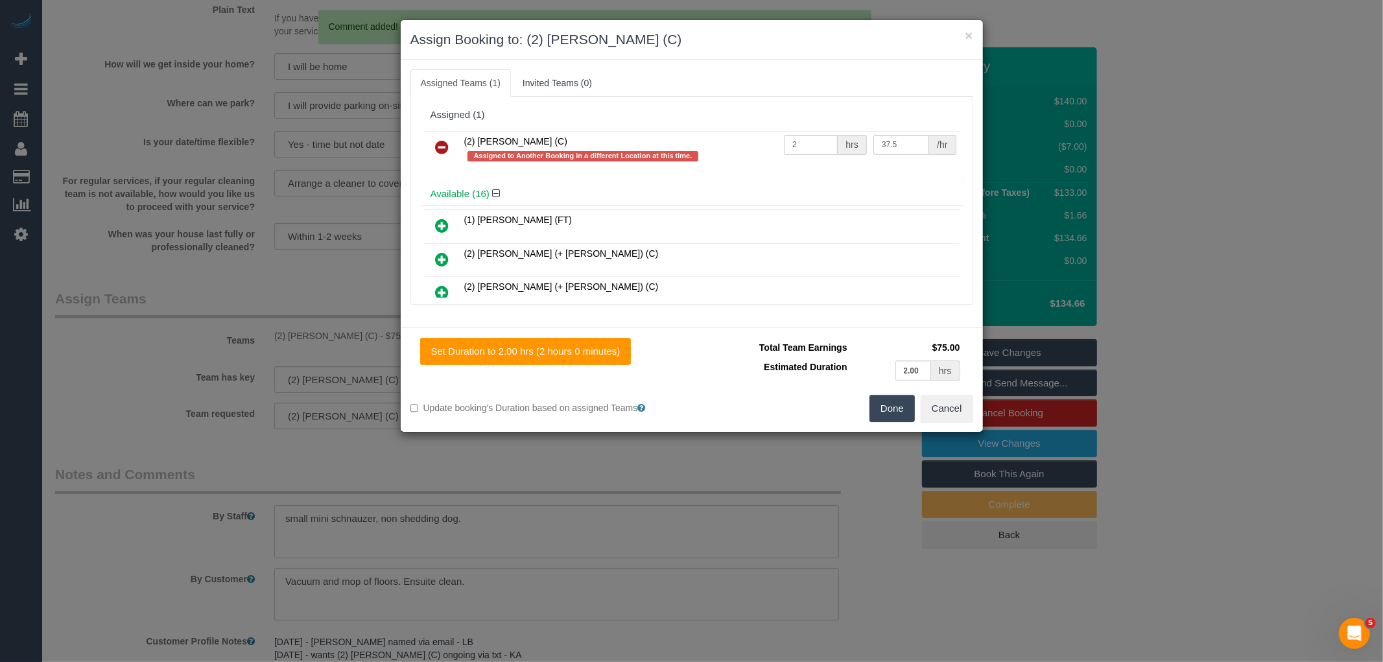
click at [450, 145] on link at bounding box center [442, 148] width 30 height 26
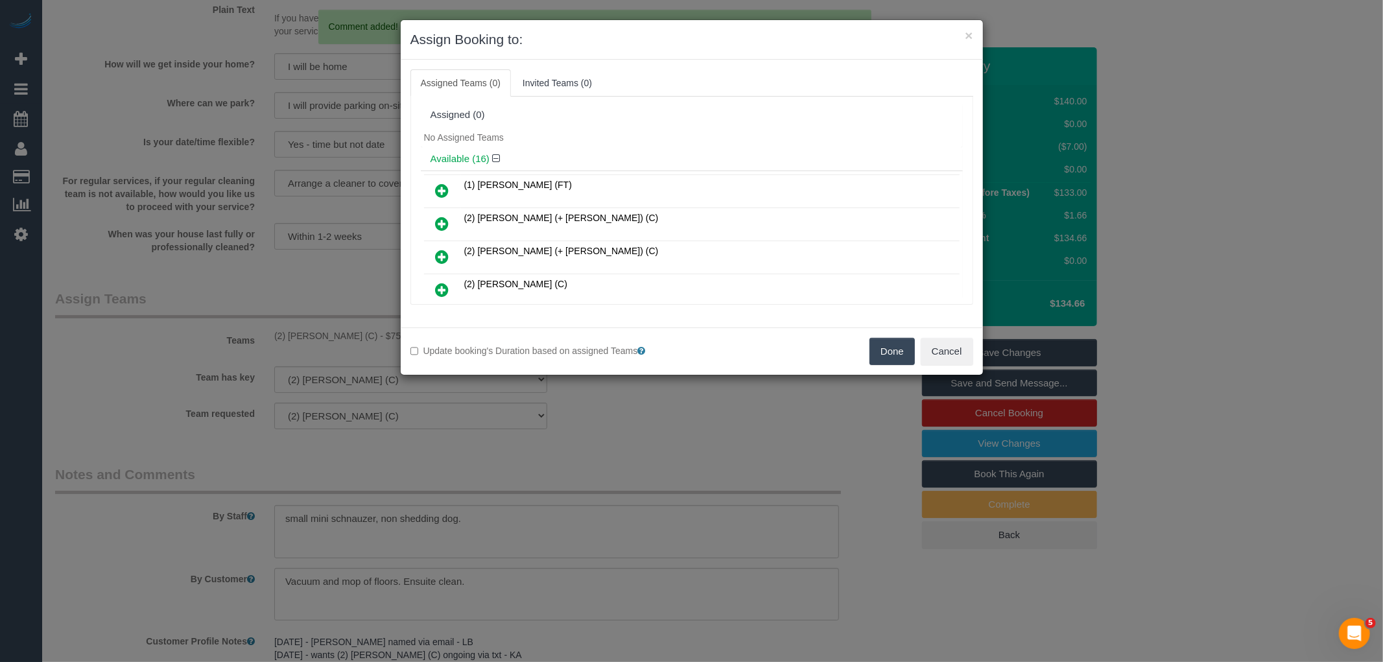
click at [886, 352] on button "Done" at bounding box center [892, 351] width 45 height 27
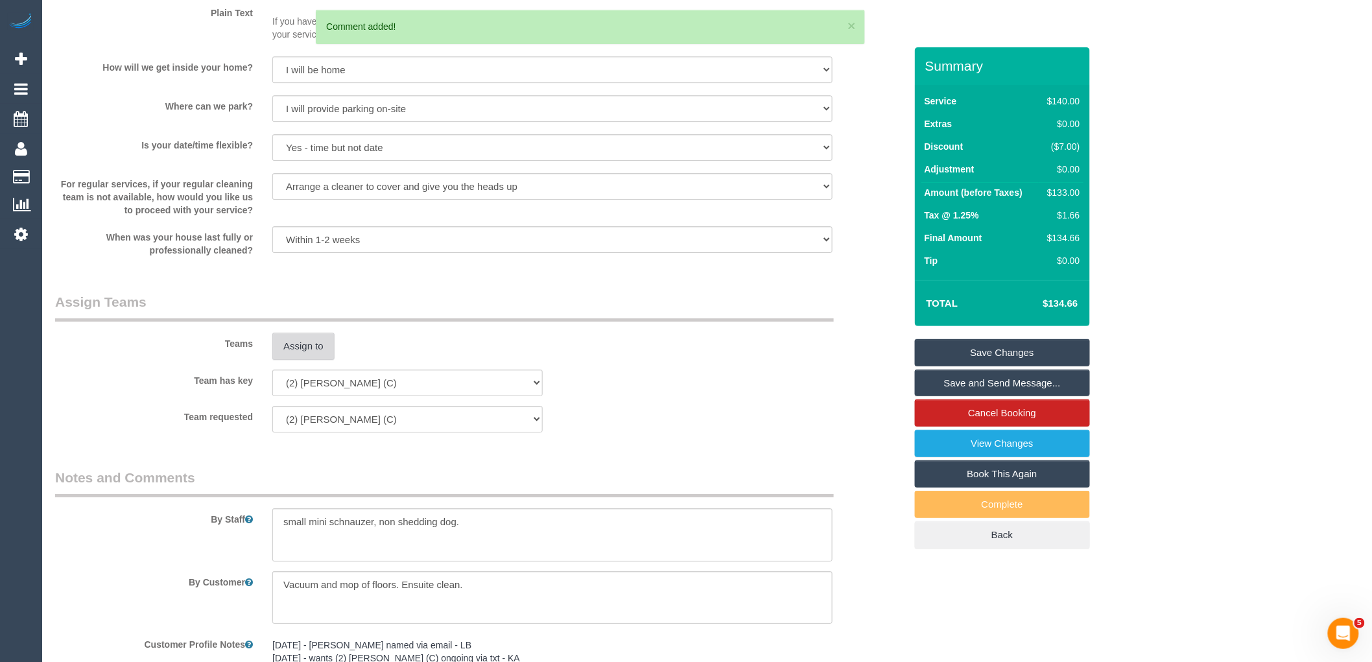
scroll to position [1182, 0]
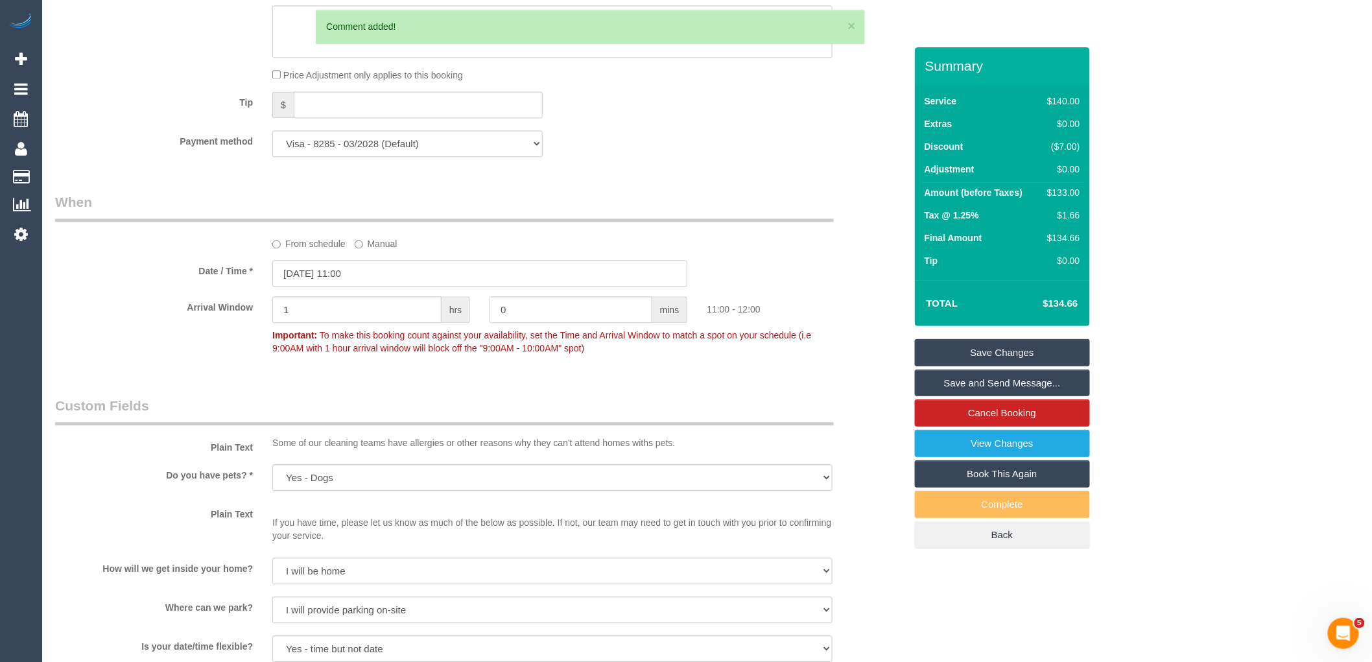
click at [375, 274] on input "03/09/2025 11:00" at bounding box center [479, 273] width 415 height 27
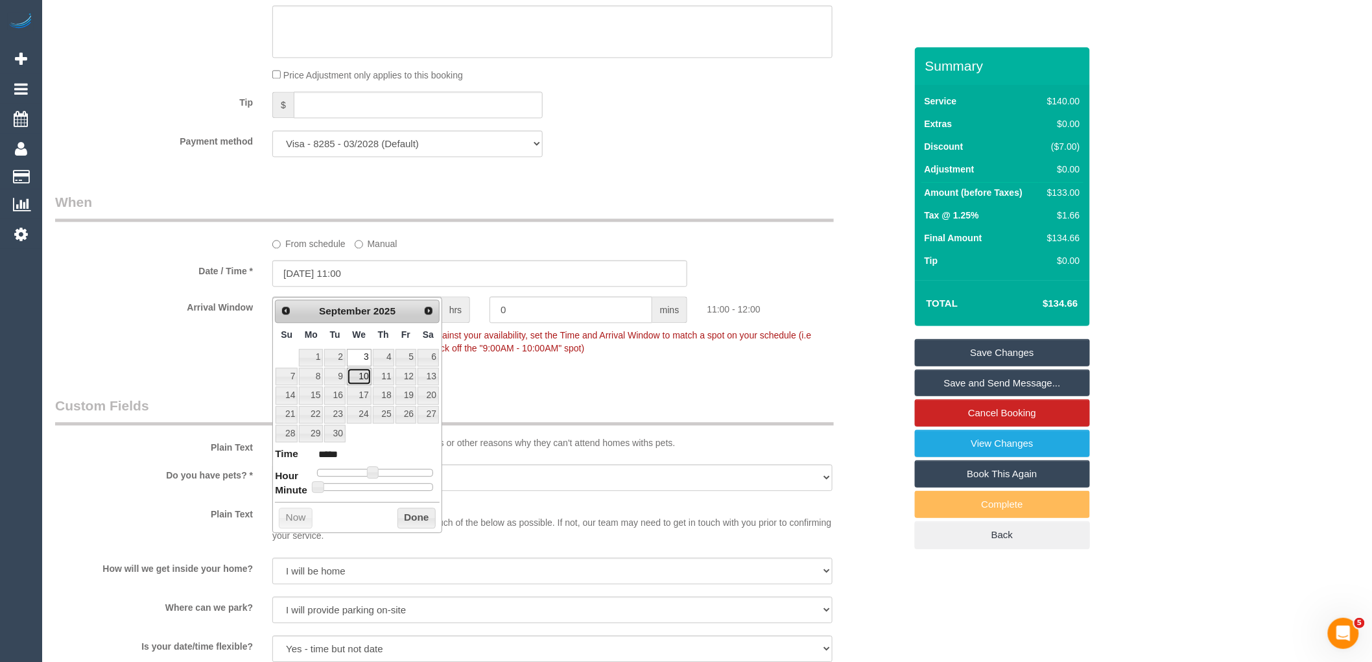
click at [362, 376] on link "10" at bounding box center [359, 377] width 25 height 18
type input "10/09/2025 11:00"
click at [610, 403] on div "Who Email* dempster.sibley@gmail.com Name * Kali Dempster Where Address* 1/129 …" at bounding box center [480, 308] width 870 height 2886
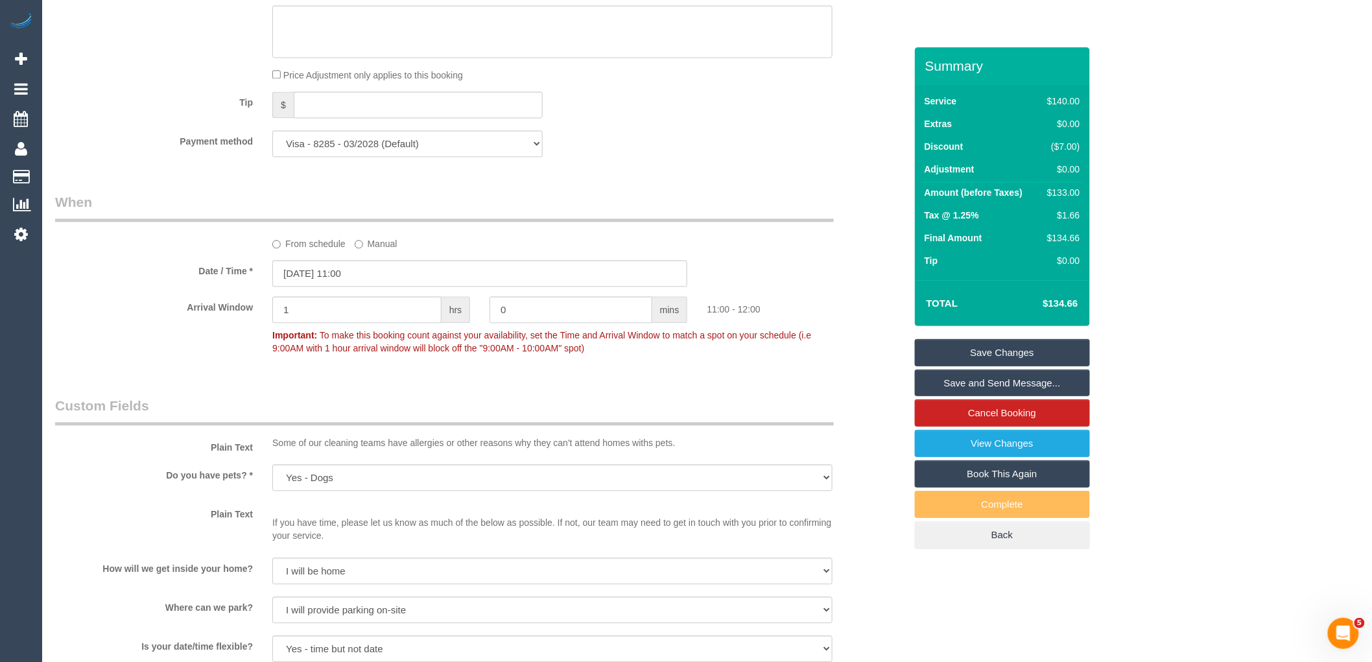
click at [1040, 353] on link "Save Changes" at bounding box center [1002, 352] width 175 height 27
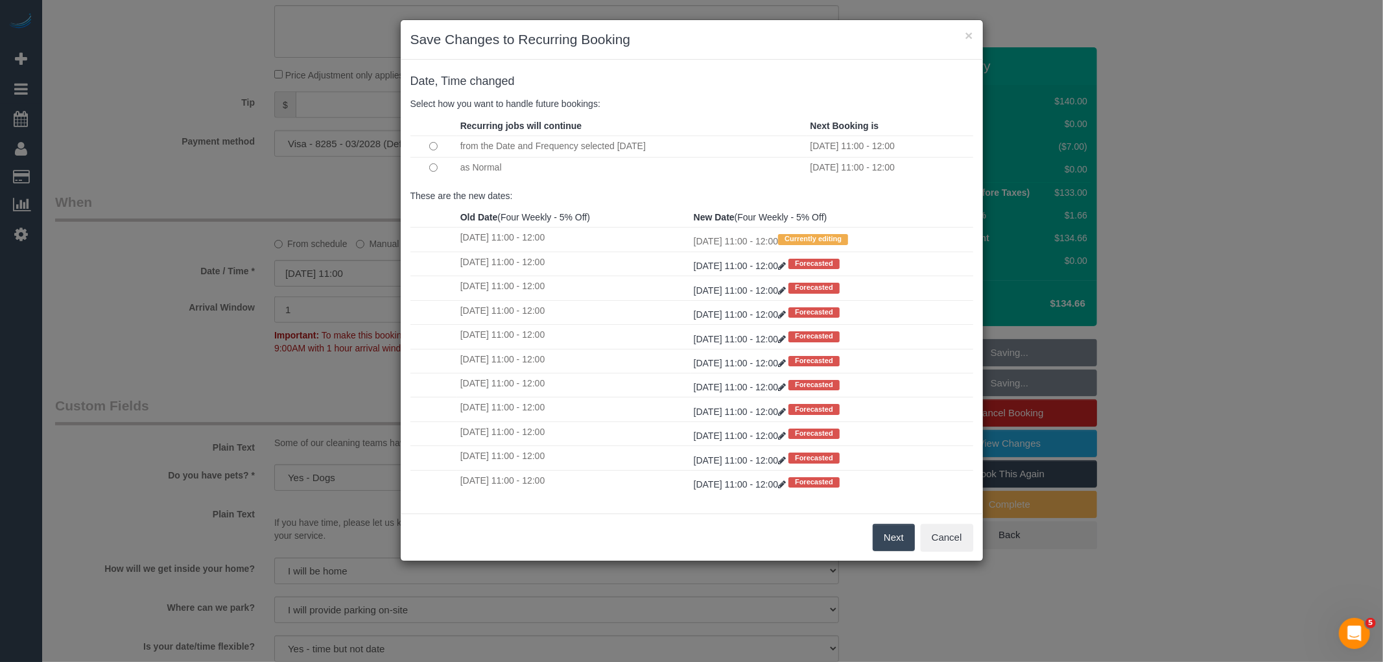
click at [897, 532] on button "Next" at bounding box center [894, 537] width 42 height 27
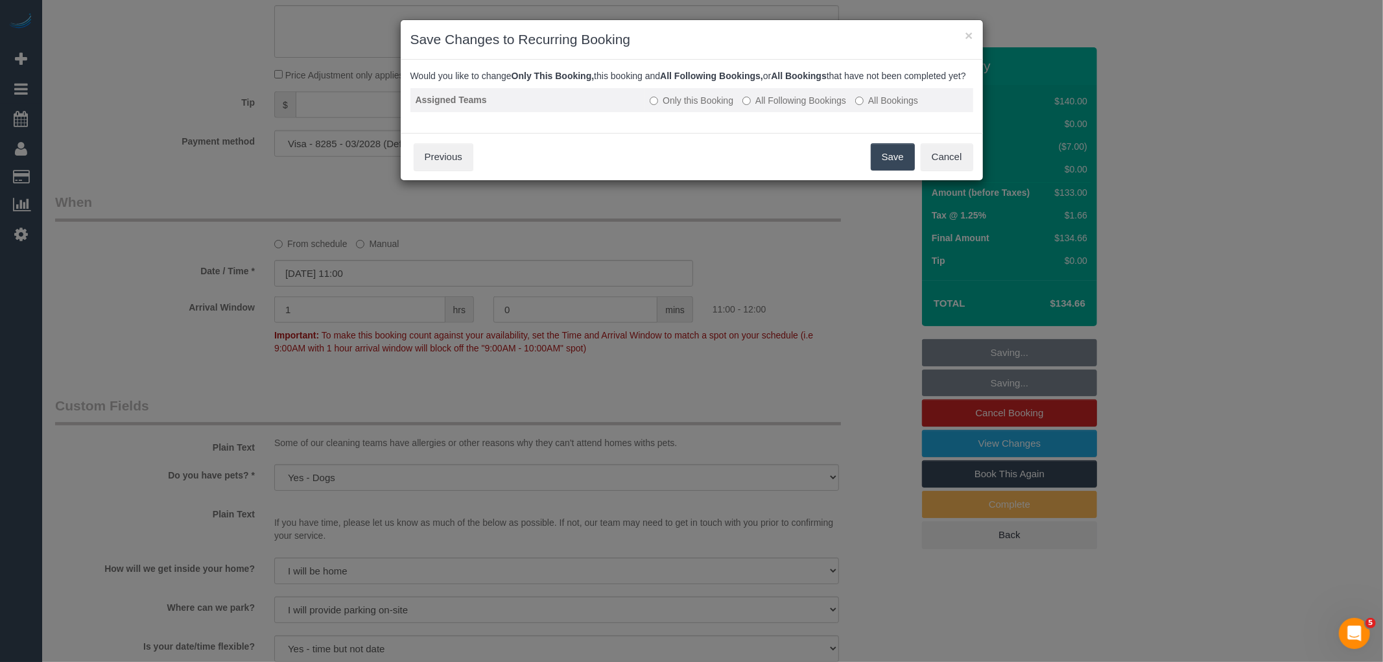
click at [807, 107] on label "All Following Bookings" at bounding box center [794, 100] width 104 height 13
click at [886, 170] on button "Save" at bounding box center [893, 156] width 44 height 27
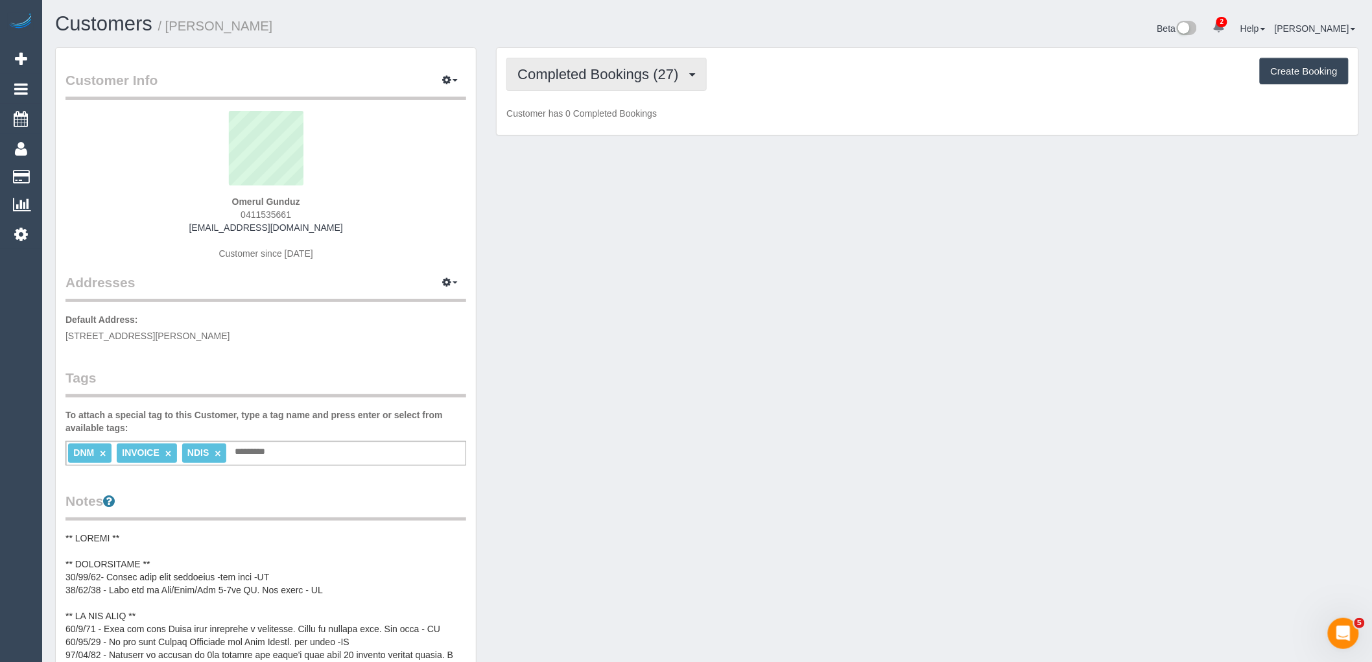
click at [617, 70] on span "Completed Bookings (27)" at bounding box center [600, 74] width 167 height 16
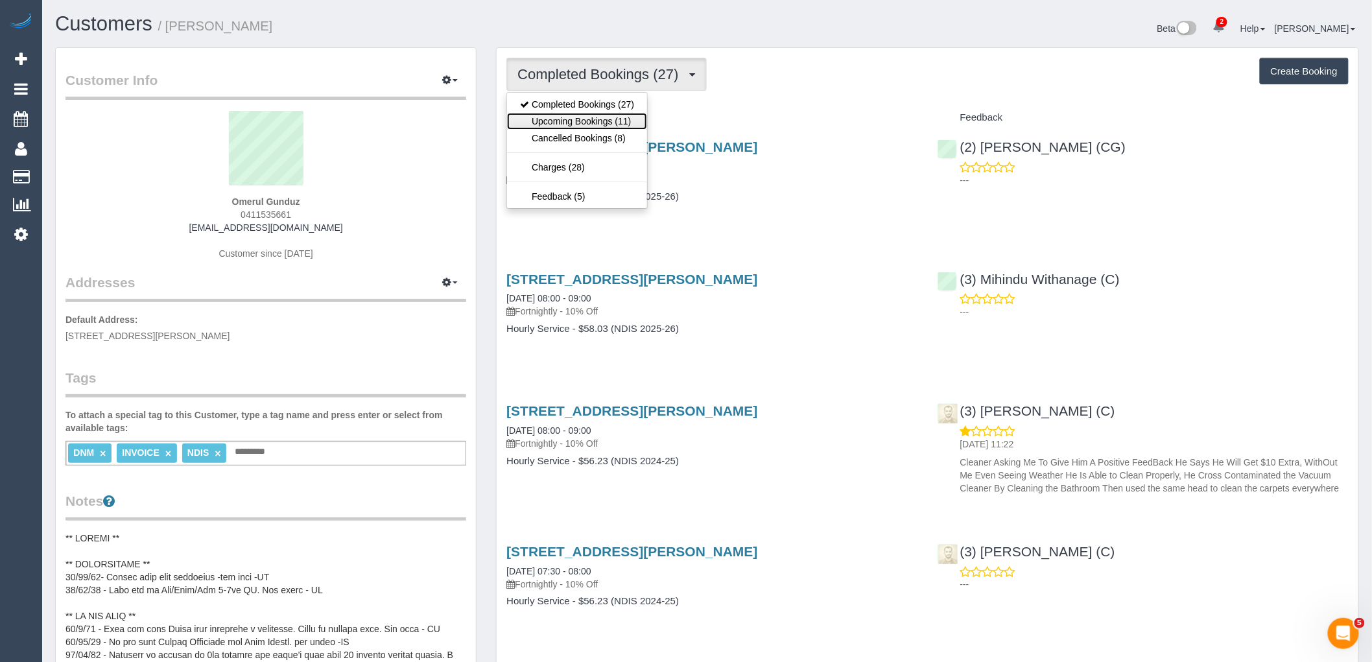
click at [616, 120] on link "Upcoming Bookings (11)" at bounding box center [577, 121] width 140 height 17
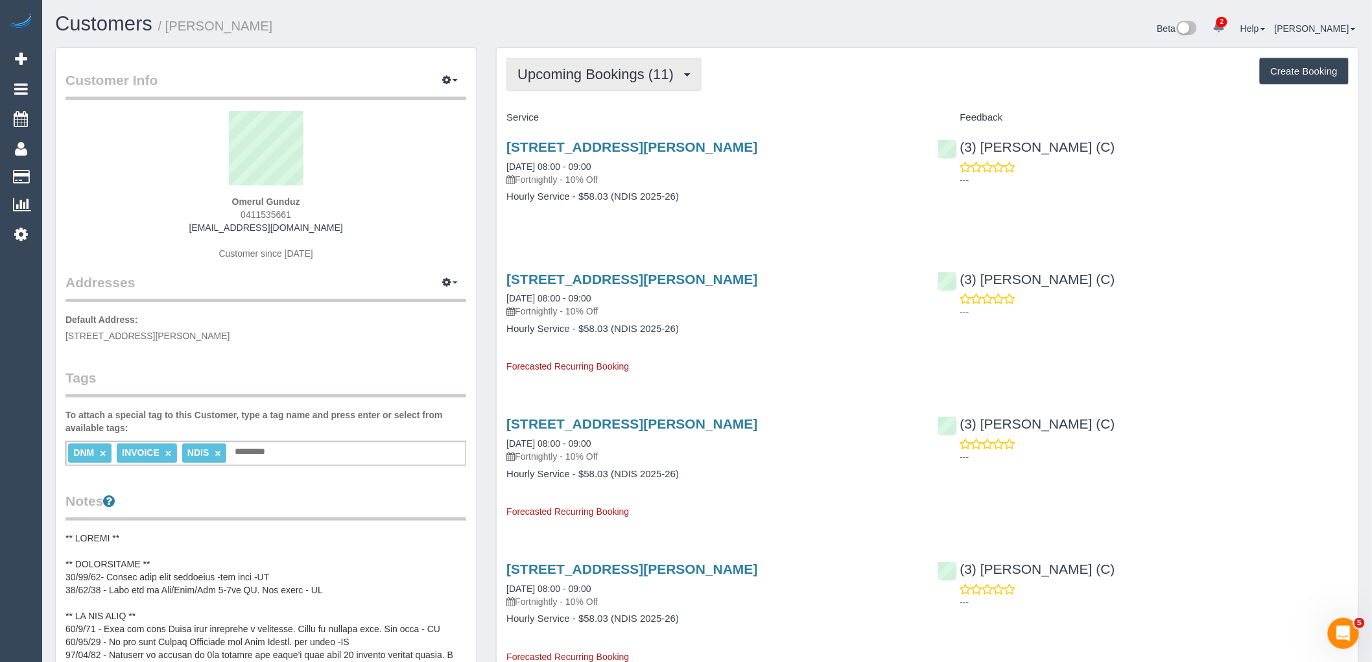
click at [605, 62] on button "Upcoming Bookings (11)" at bounding box center [603, 74] width 195 height 33
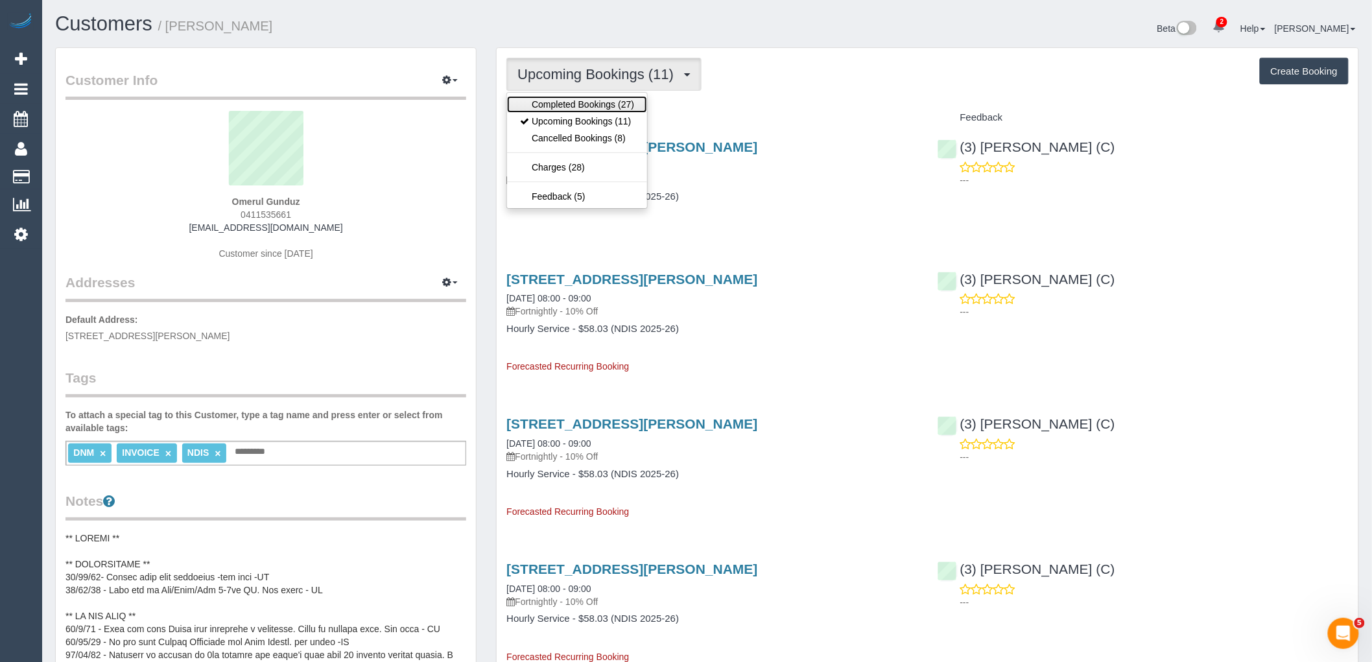
click at [595, 101] on link "Completed Bookings (27)" at bounding box center [577, 104] width 140 height 17
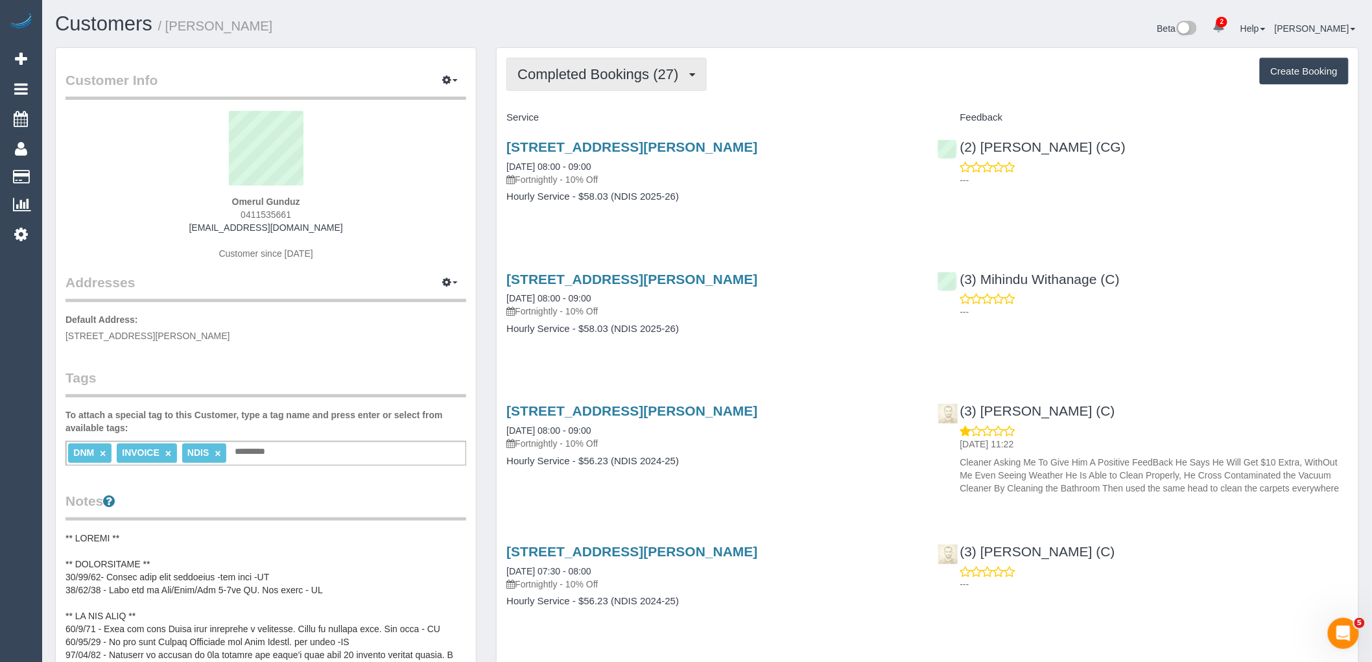
click at [611, 68] on span "Completed Bookings (27)" at bounding box center [600, 74] width 167 height 16
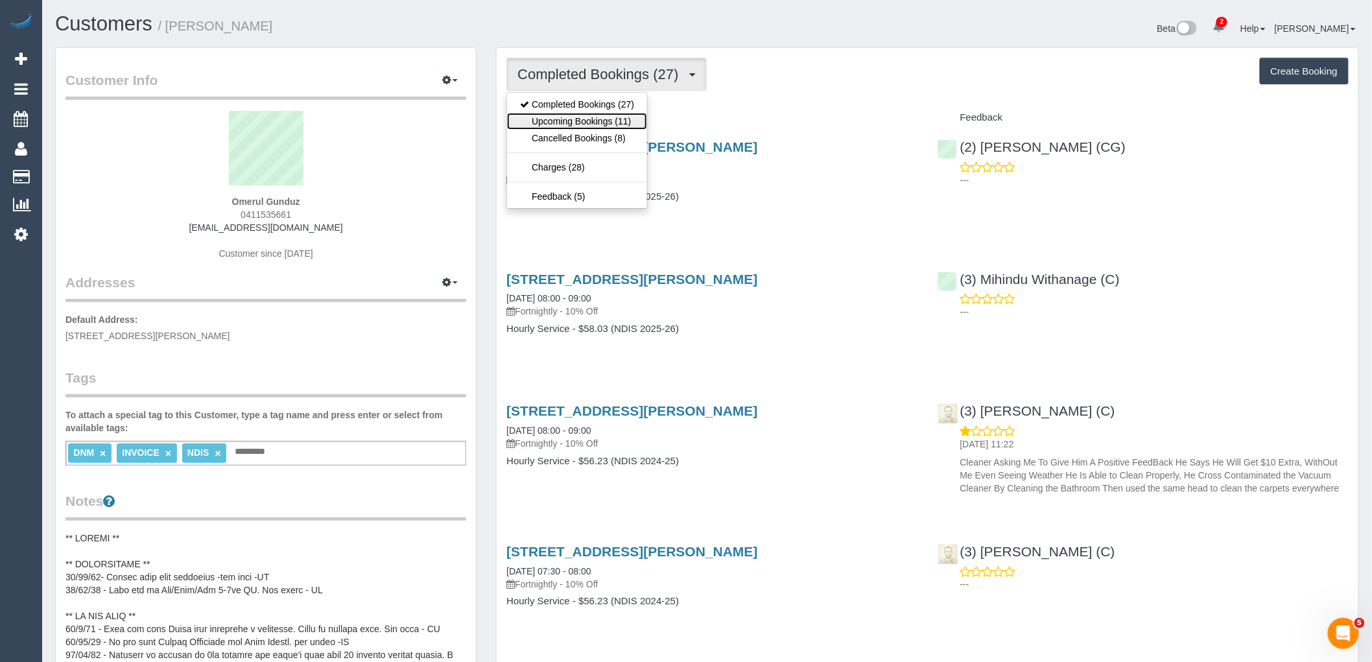
click at [608, 118] on link "Upcoming Bookings (11)" at bounding box center [577, 121] width 140 height 17
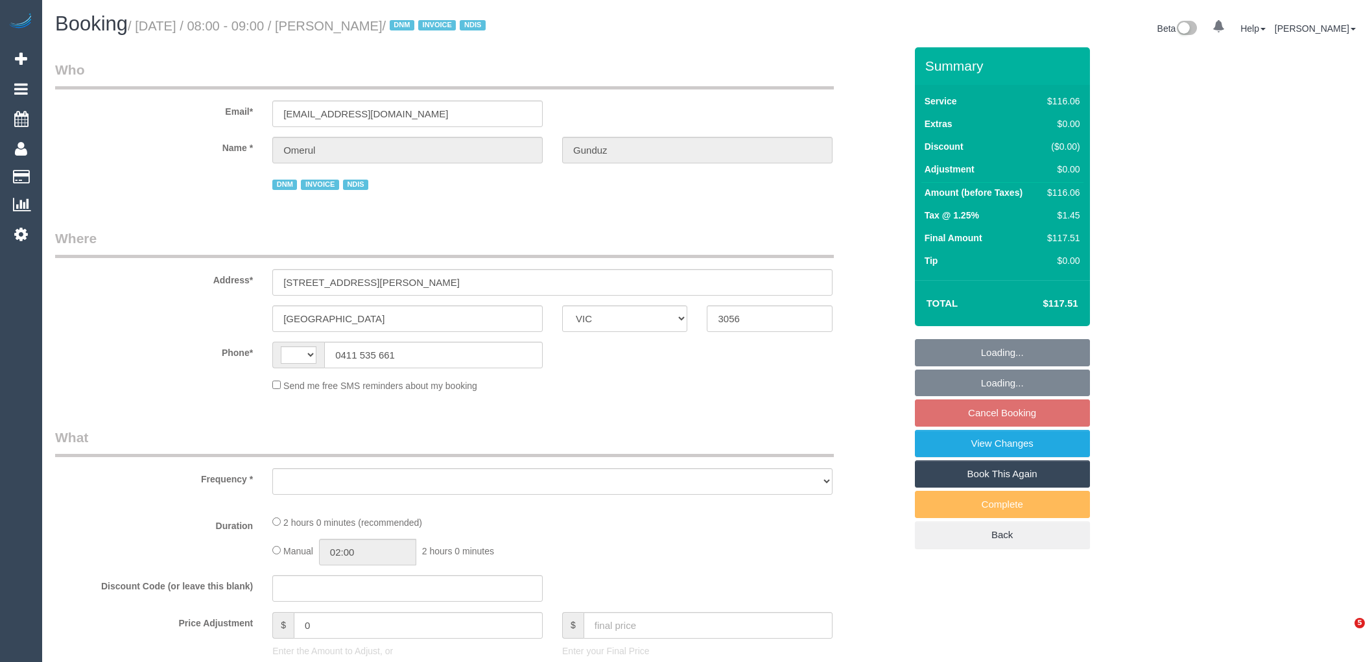
select select "VIC"
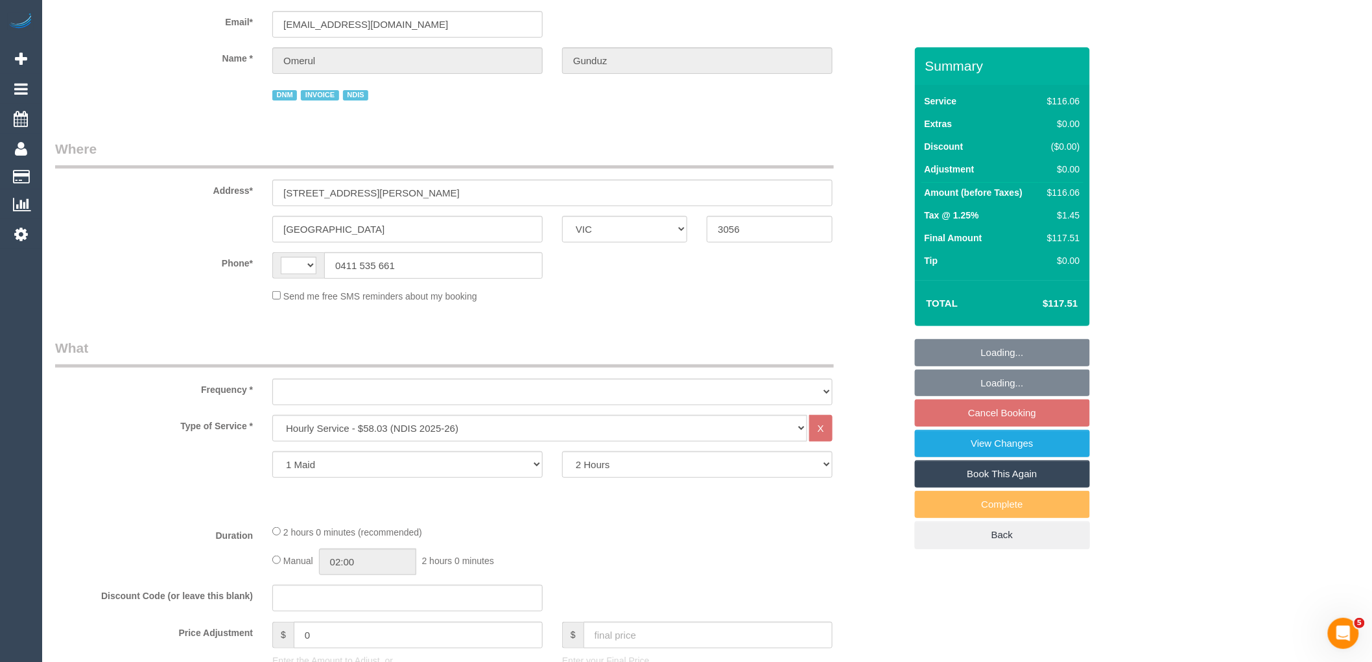
select select "string:AU"
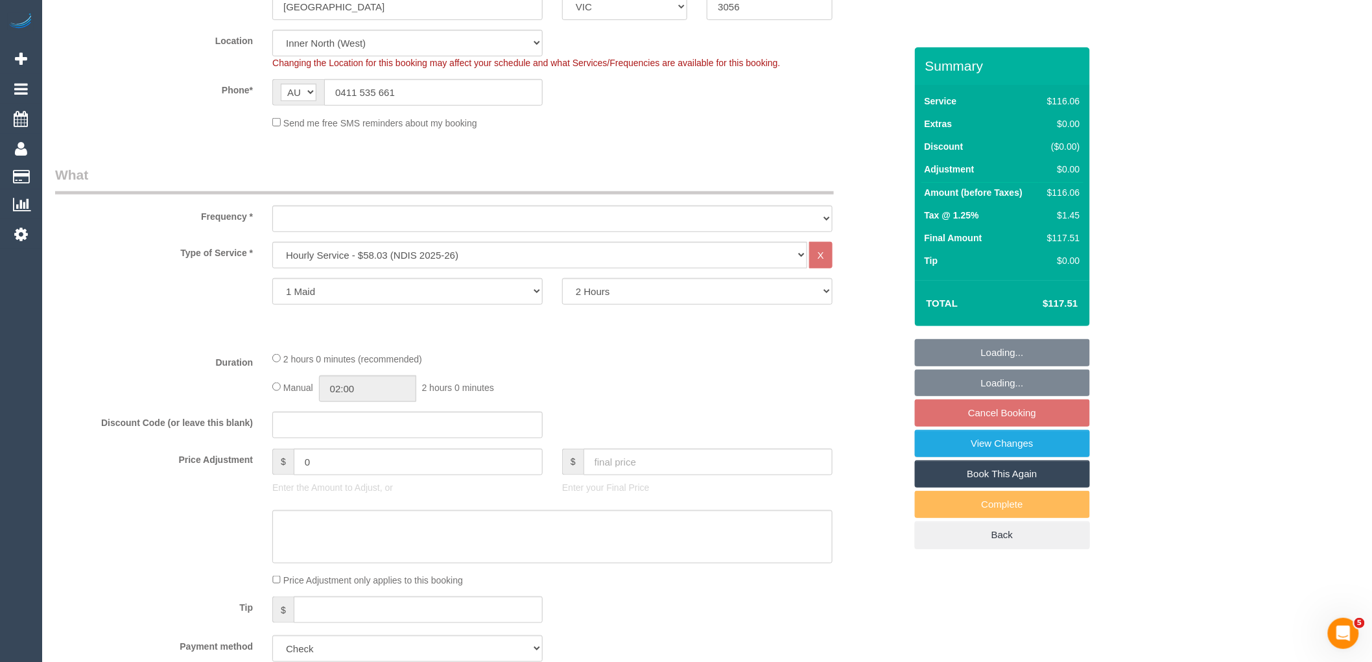
scroll to position [432, 0]
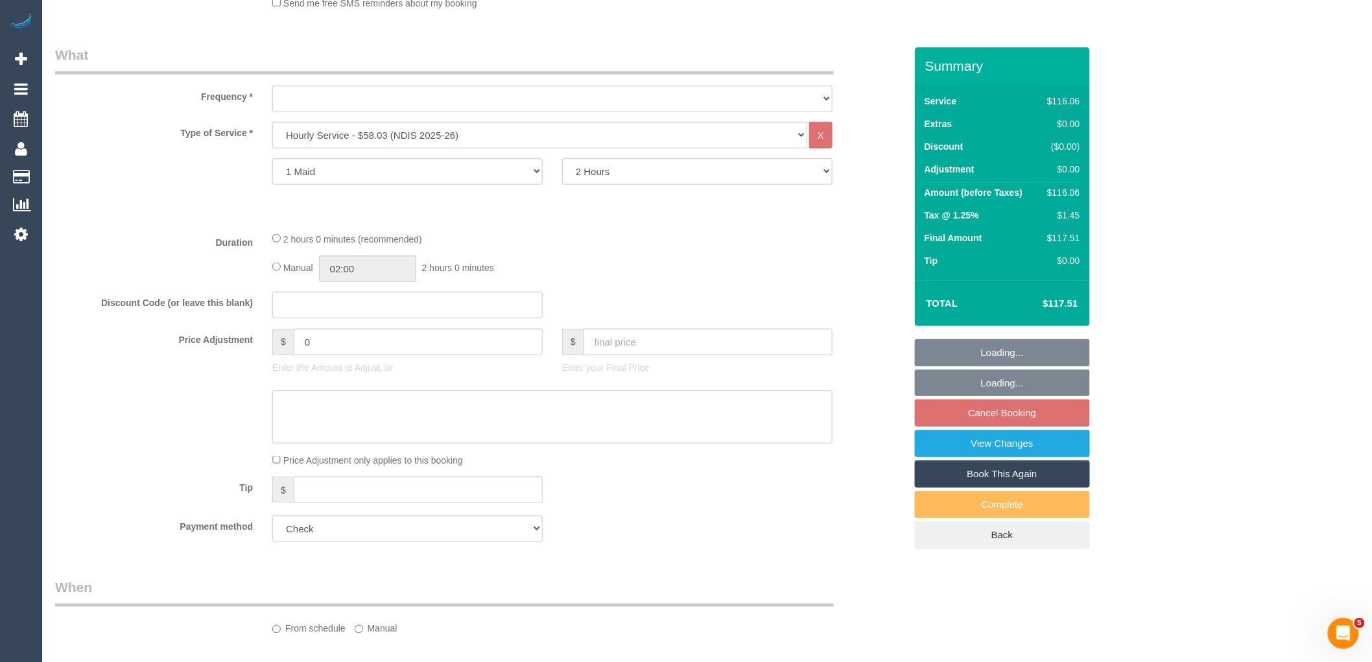
select select "object:608"
select select "number:28"
select select "number:14"
select select "number:19"
select select "number:23"
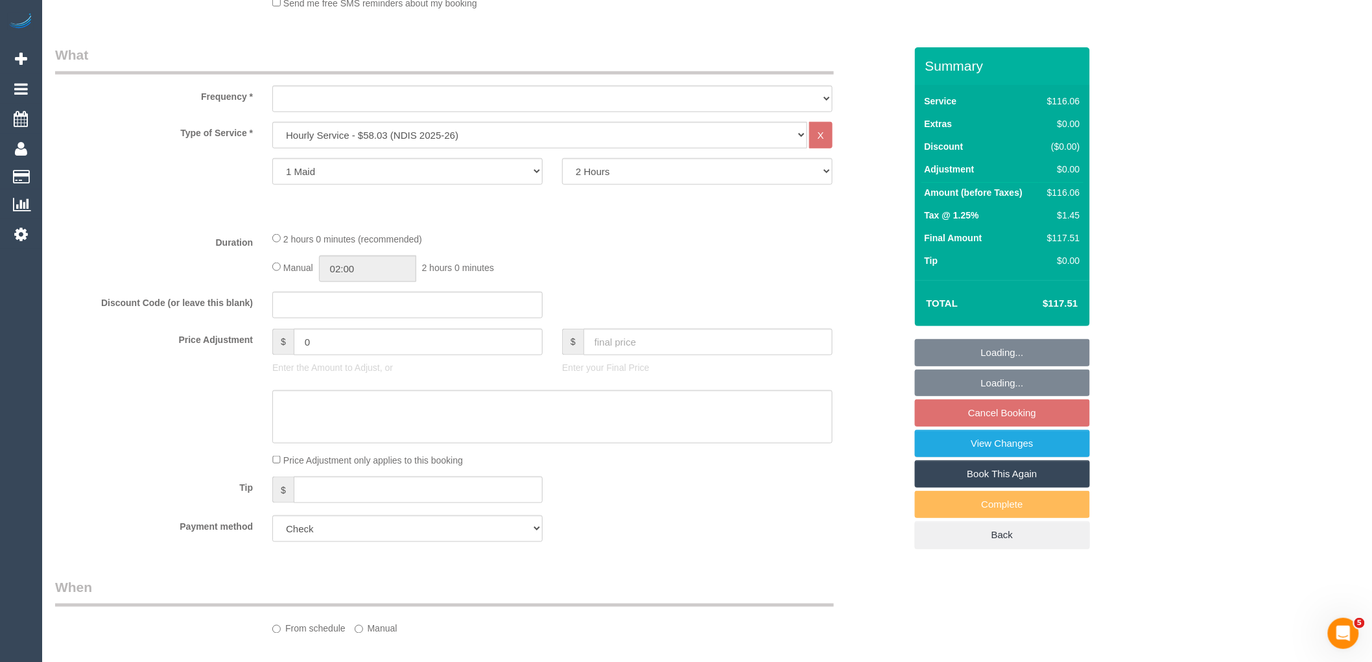
select select "number:35"
select select "object:759"
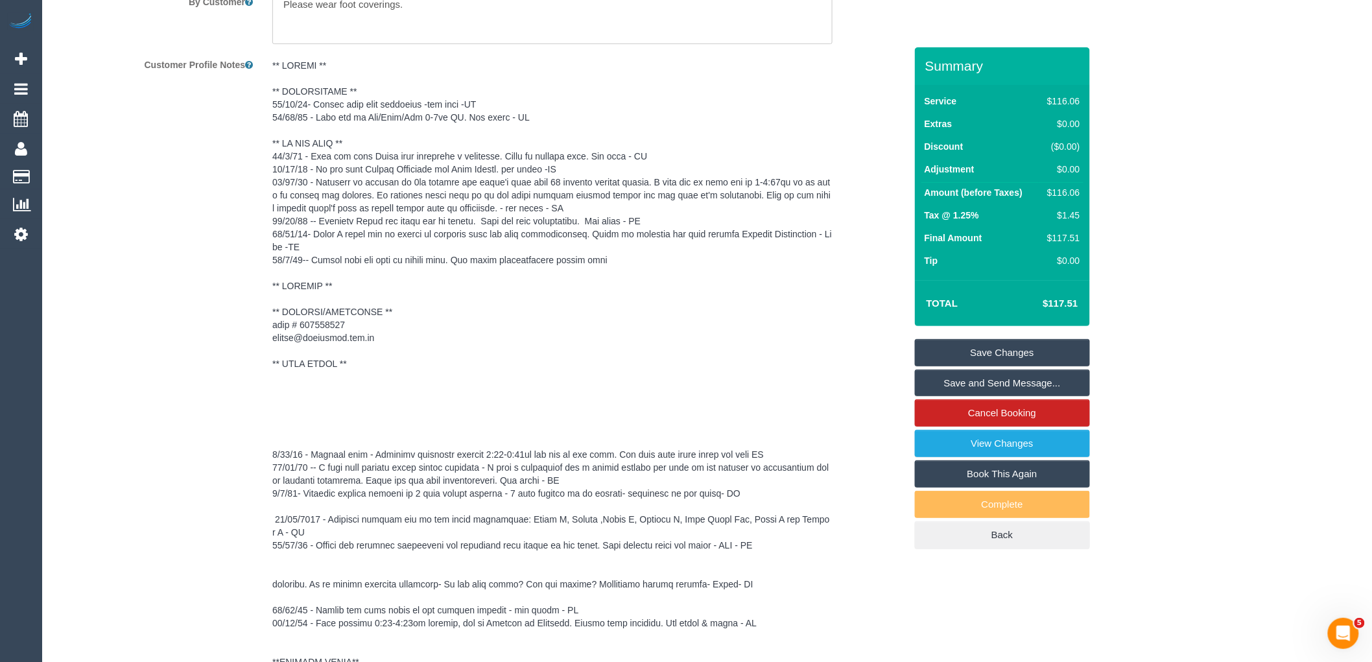
scroll to position [2105, 0]
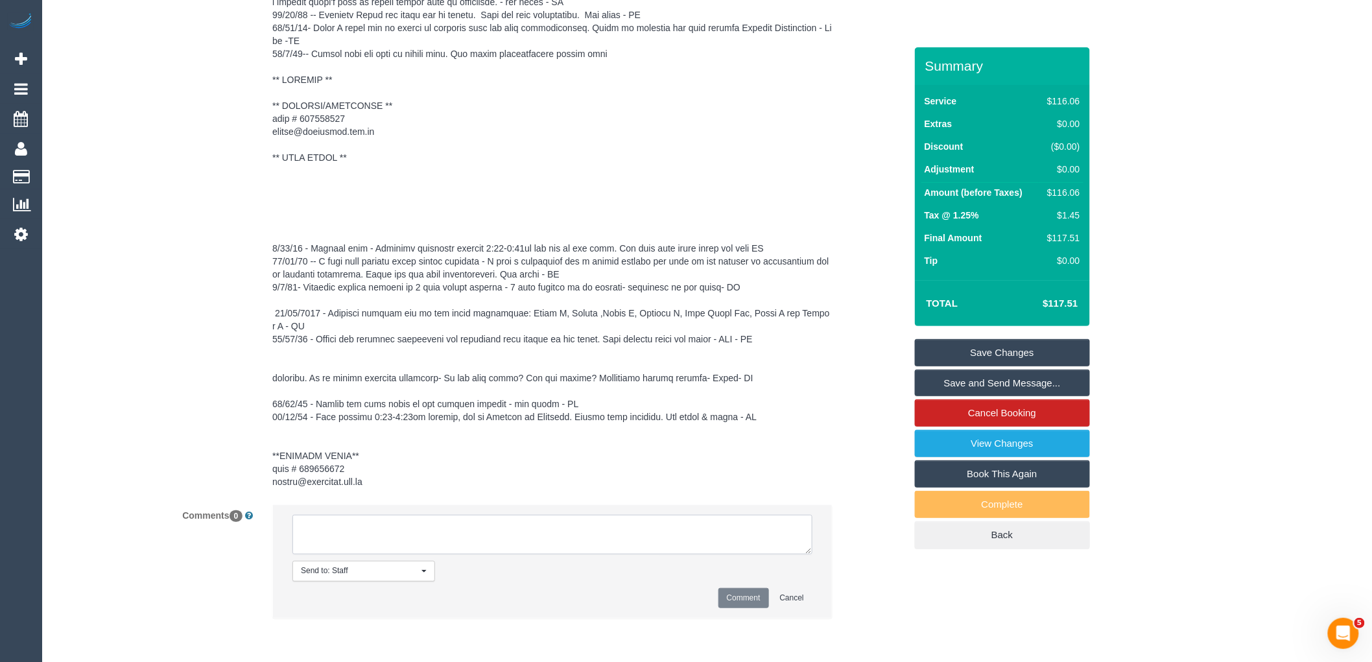
click at [414, 541] on textarea at bounding box center [552, 535] width 520 height 40
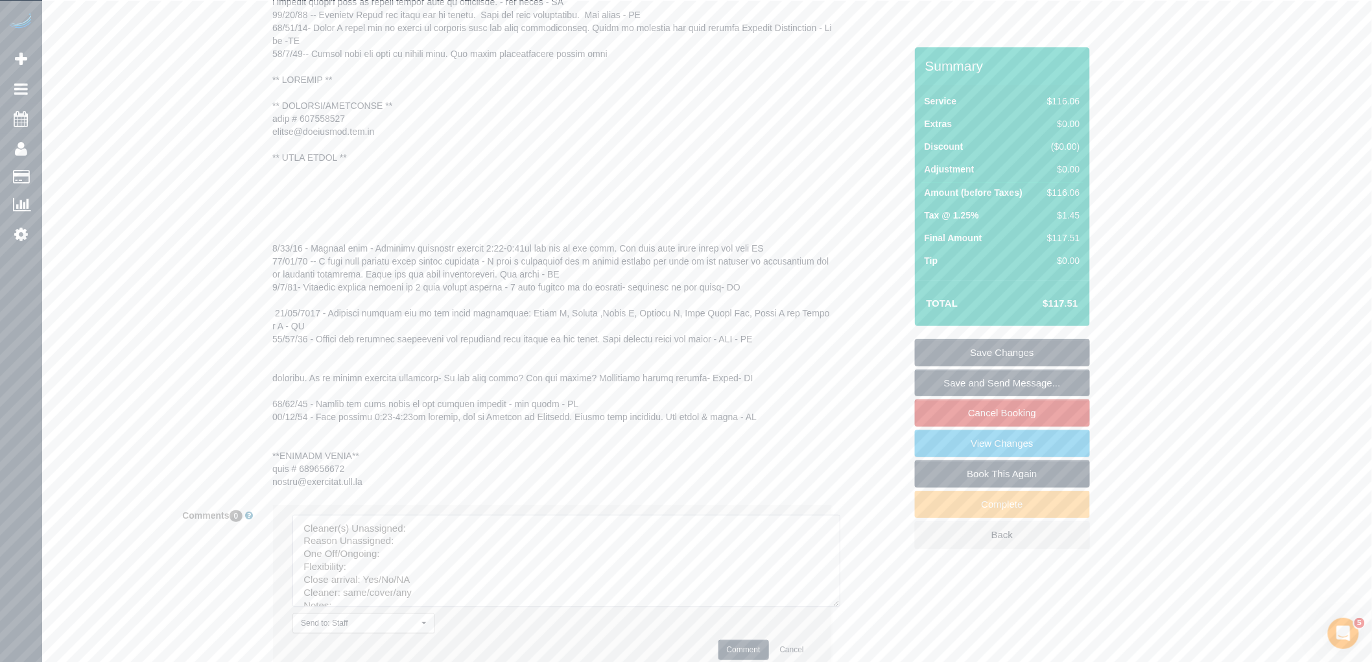
drag, startPoint x: 805, startPoint y: 552, endPoint x: 835, endPoint y: 563, distance: 31.0
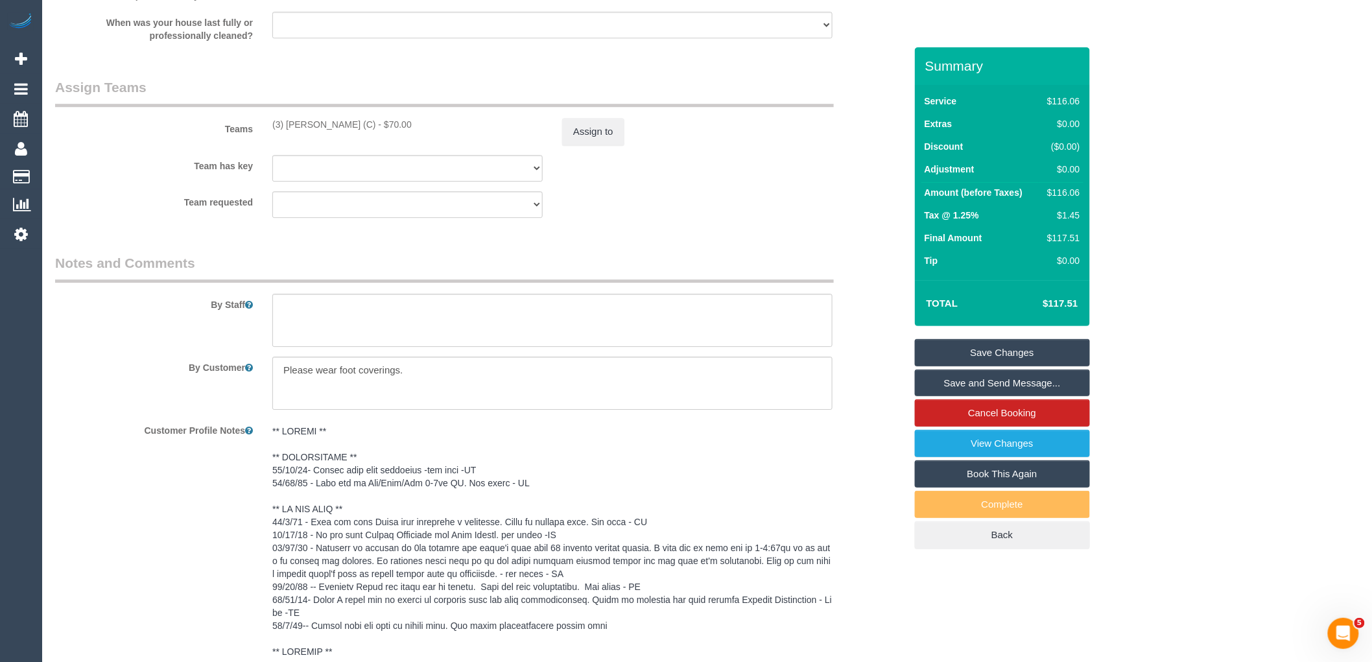
scroll to position [1312, 0]
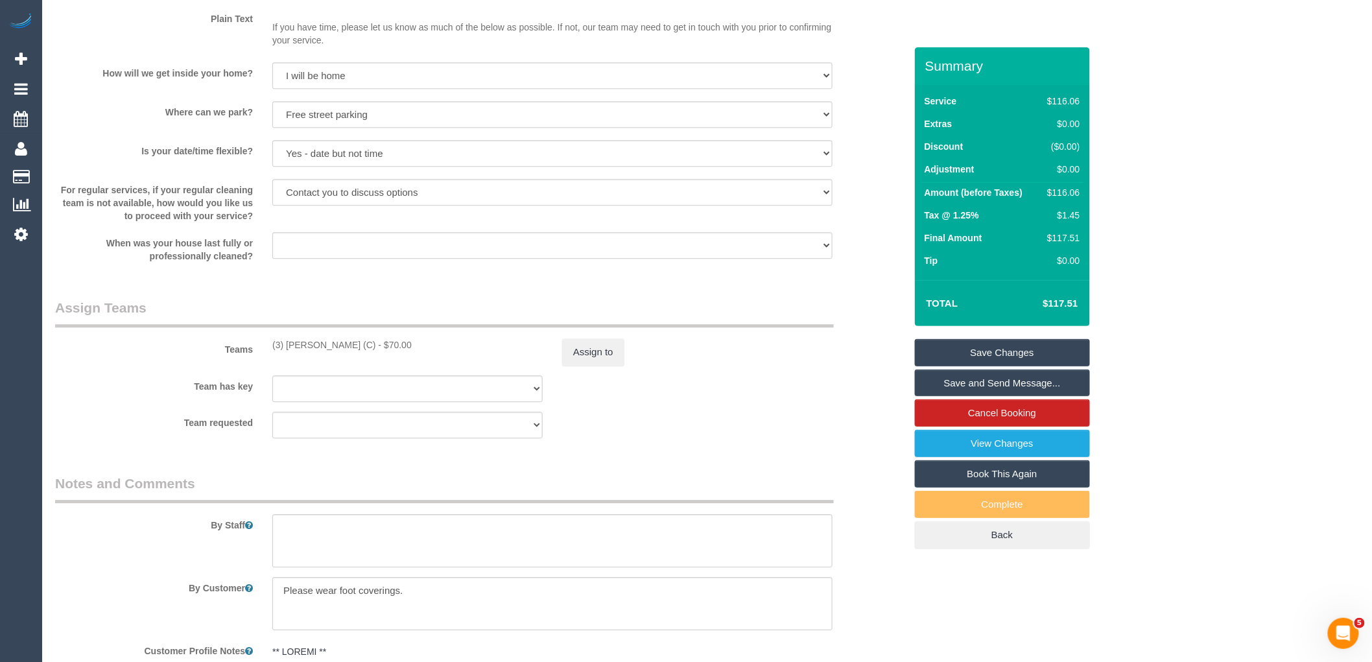
drag, startPoint x: 355, startPoint y: 346, endPoint x: 269, endPoint y: 347, distance: 86.2
click at [269, 347] on div "(3) Jahidul Islam (C) - $70.00" at bounding box center [408, 344] width 290 height 13
copy div "(3) Jahidul Islam (C)"
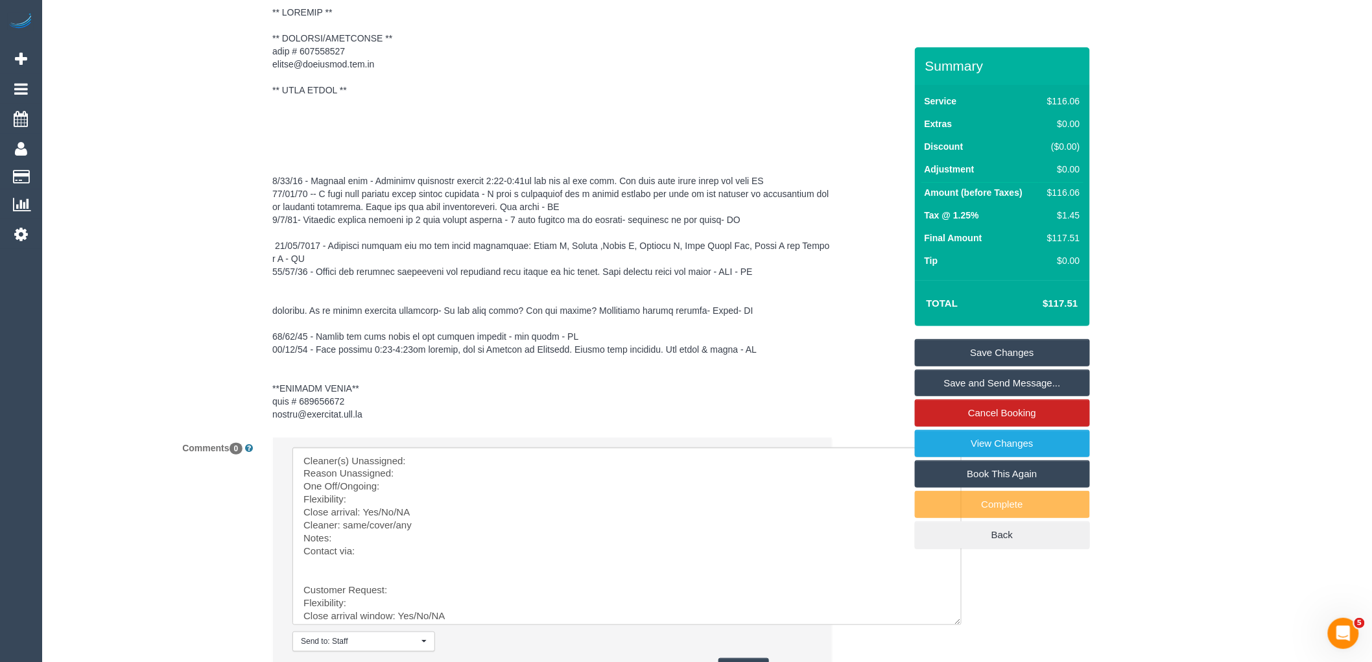
scroll to position [2296, 0]
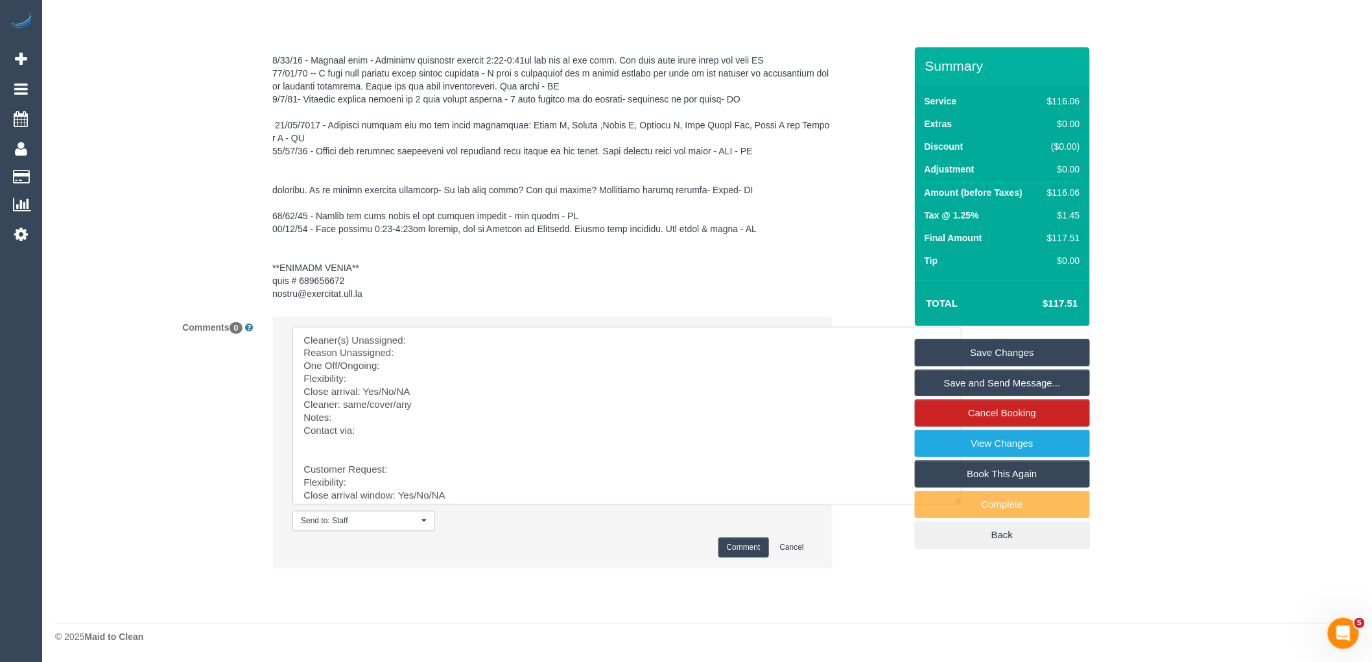
click at [471, 327] on textarea at bounding box center [626, 416] width 669 height 178
paste textarea "(3) Jahidul Islam (C)"
drag, startPoint x: 418, startPoint y: 539, endPoint x: 514, endPoint y: 645, distance: 142.8
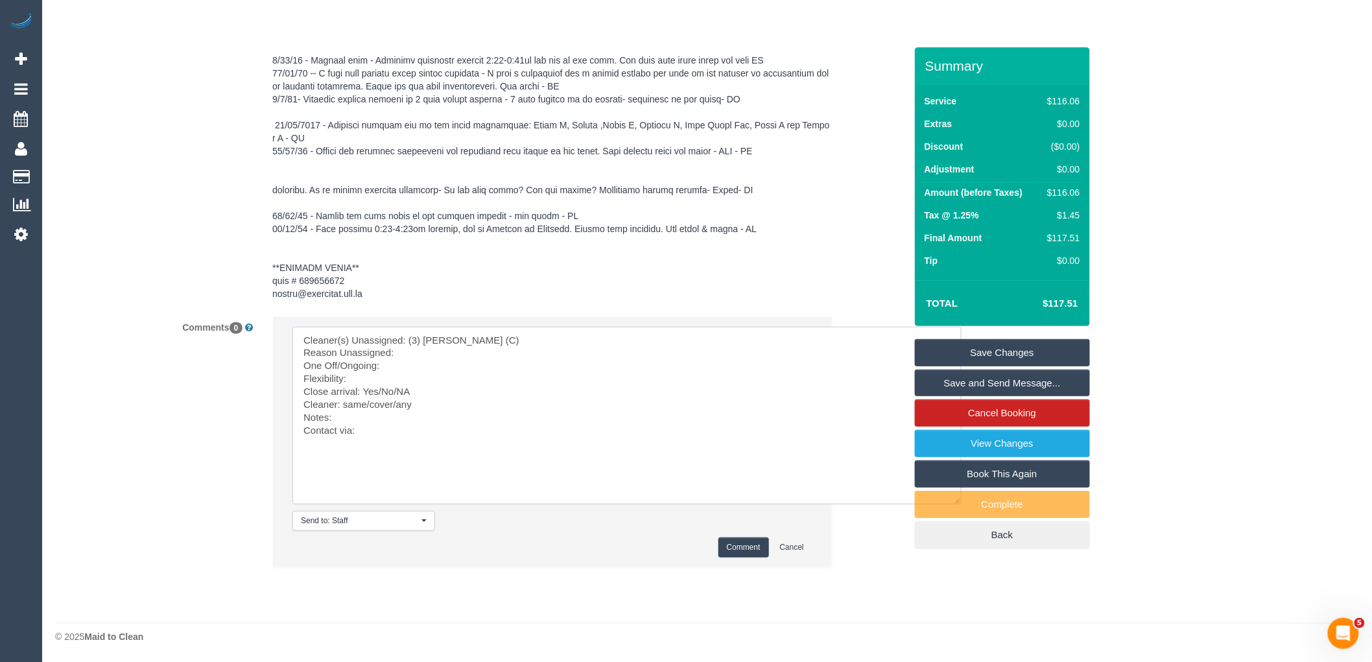
scroll to position [0, 0]
click at [455, 351] on textarea at bounding box center [626, 416] width 669 height 178
click at [400, 375] on textarea at bounding box center [626, 416] width 669 height 178
click at [471, 367] on textarea at bounding box center [626, 416] width 669 height 178
click at [420, 378] on textarea at bounding box center [626, 416] width 669 height 178
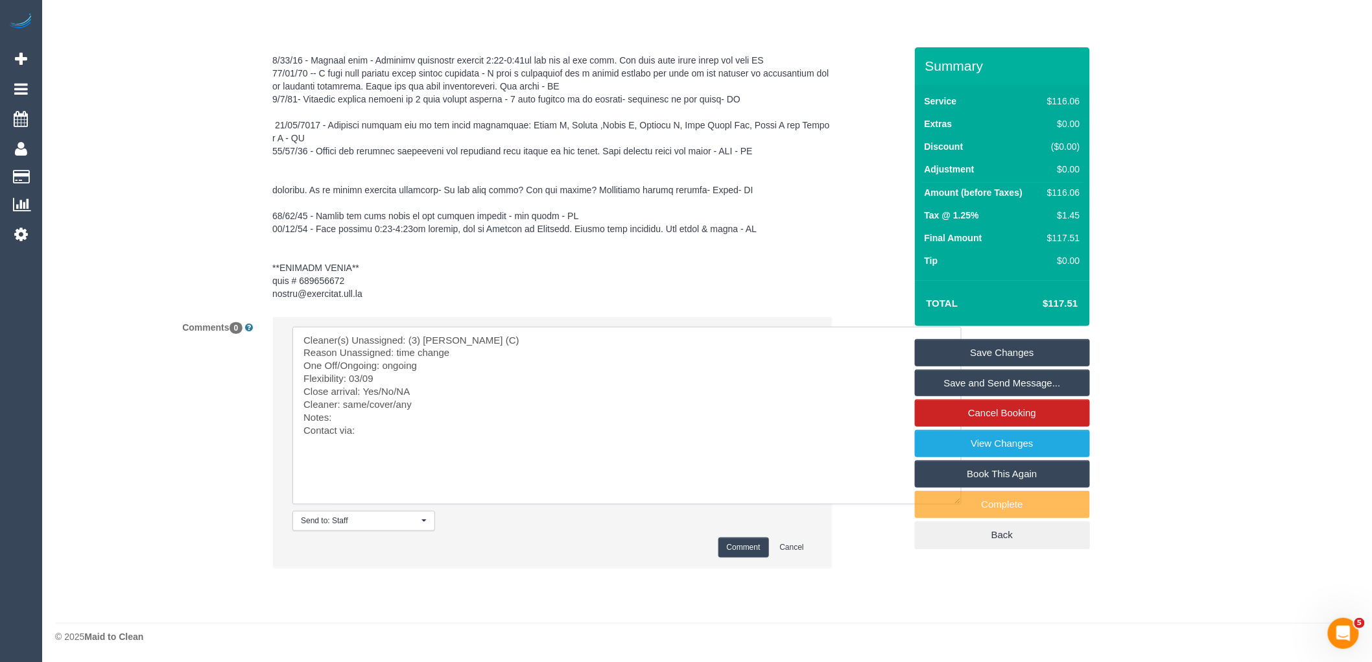
paste textarea "7:30am - 8:30am"
drag, startPoint x: 427, startPoint y: 393, endPoint x: 379, endPoint y: 387, distance: 47.7
click at [379, 387] on textarea at bounding box center [626, 416] width 669 height 178
drag, startPoint x: 396, startPoint y: 403, endPoint x: 344, endPoint y: 404, distance: 51.2
click at [344, 404] on textarea at bounding box center [626, 416] width 669 height 178
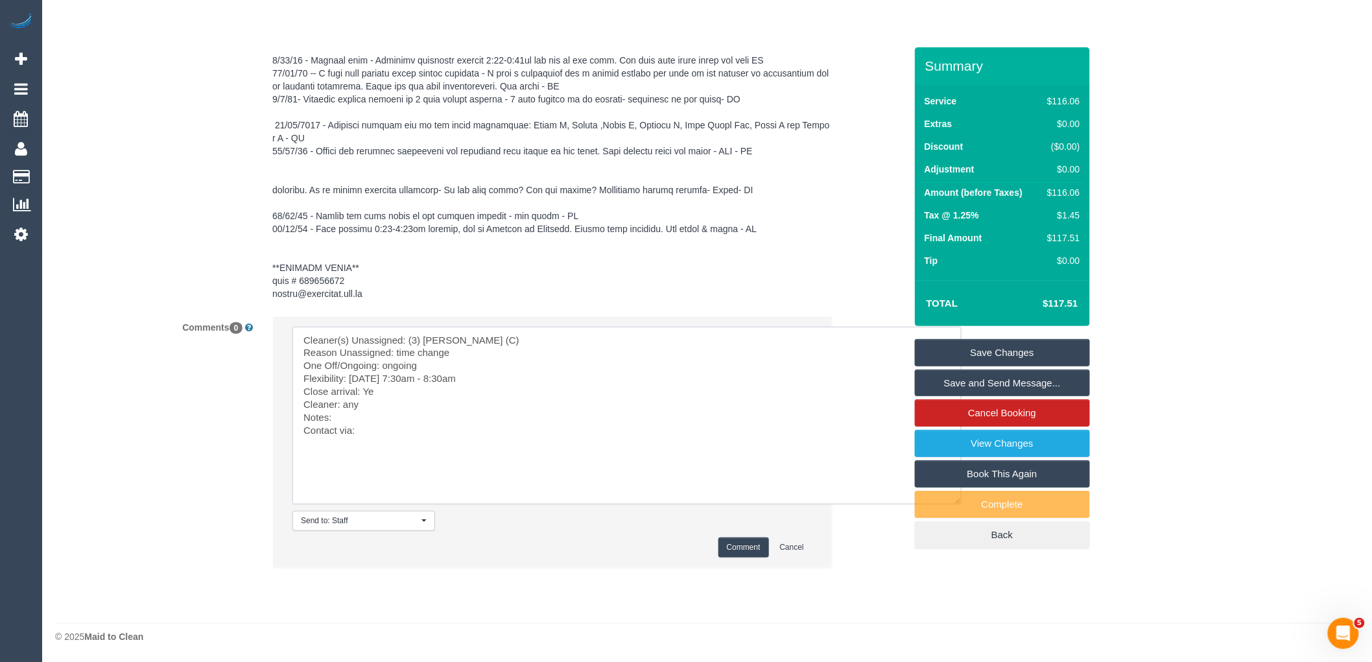
click at [352, 418] on textarea at bounding box center [626, 416] width 669 height 178
paste textarea "If not able to come within the arrival time, don't bother coming, Thank You."
click at [385, 434] on textarea at bounding box center [626, 416] width 669 height 178
type textarea "Cleaner(s) Unassigned: (3) Jahidul Islam (C) Reason Unassigned: time change One…"
click at [753, 547] on button "Comment" at bounding box center [743, 548] width 51 height 20
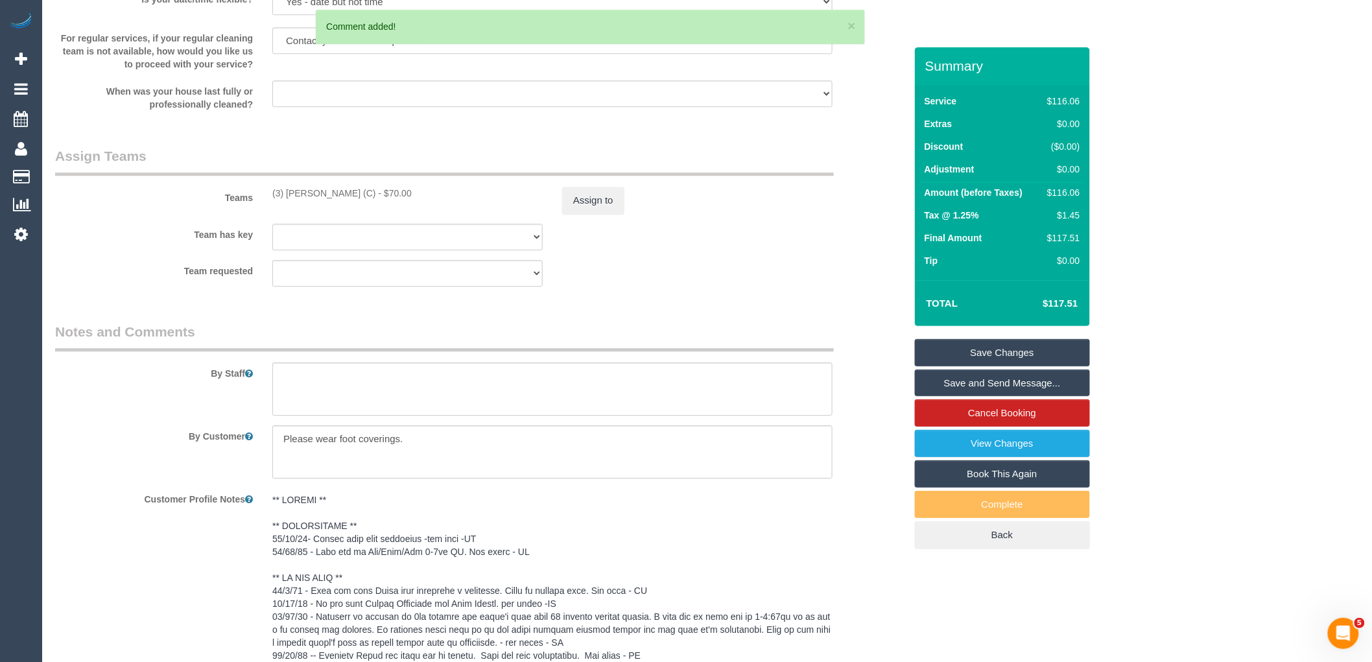
scroll to position [1287, 0]
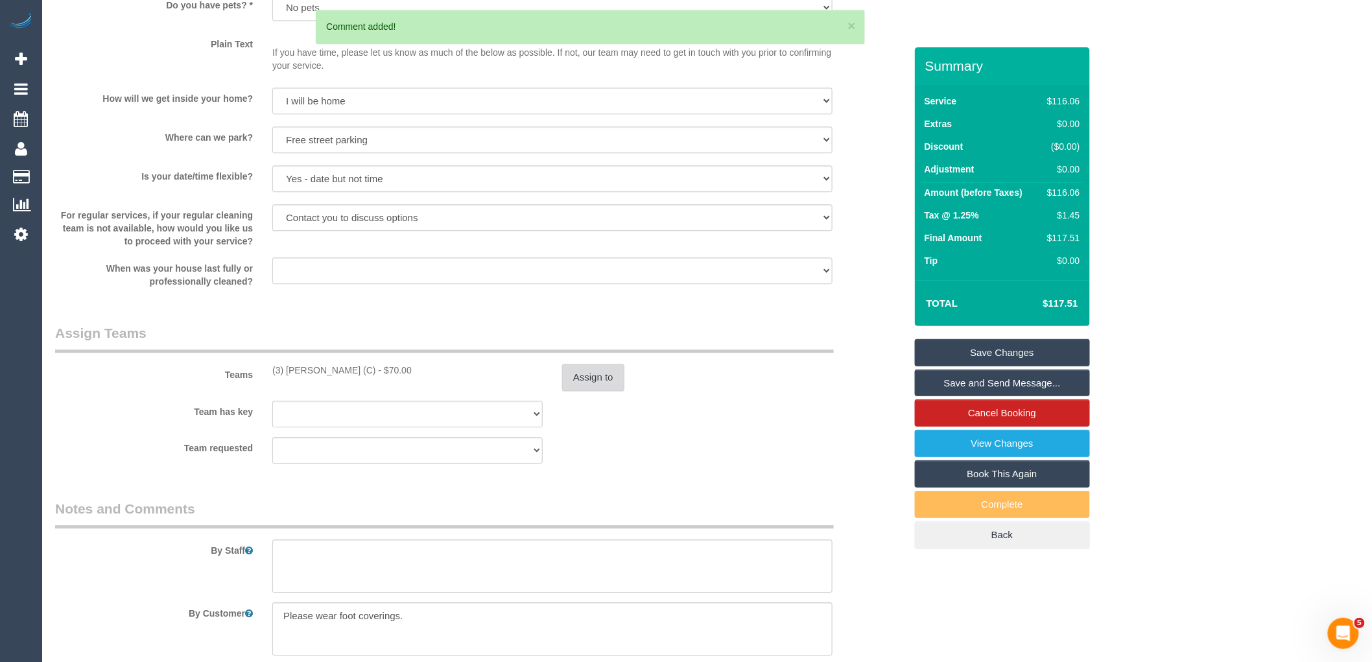
click at [595, 371] on button "Assign to" at bounding box center [593, 377] width 62 height 27
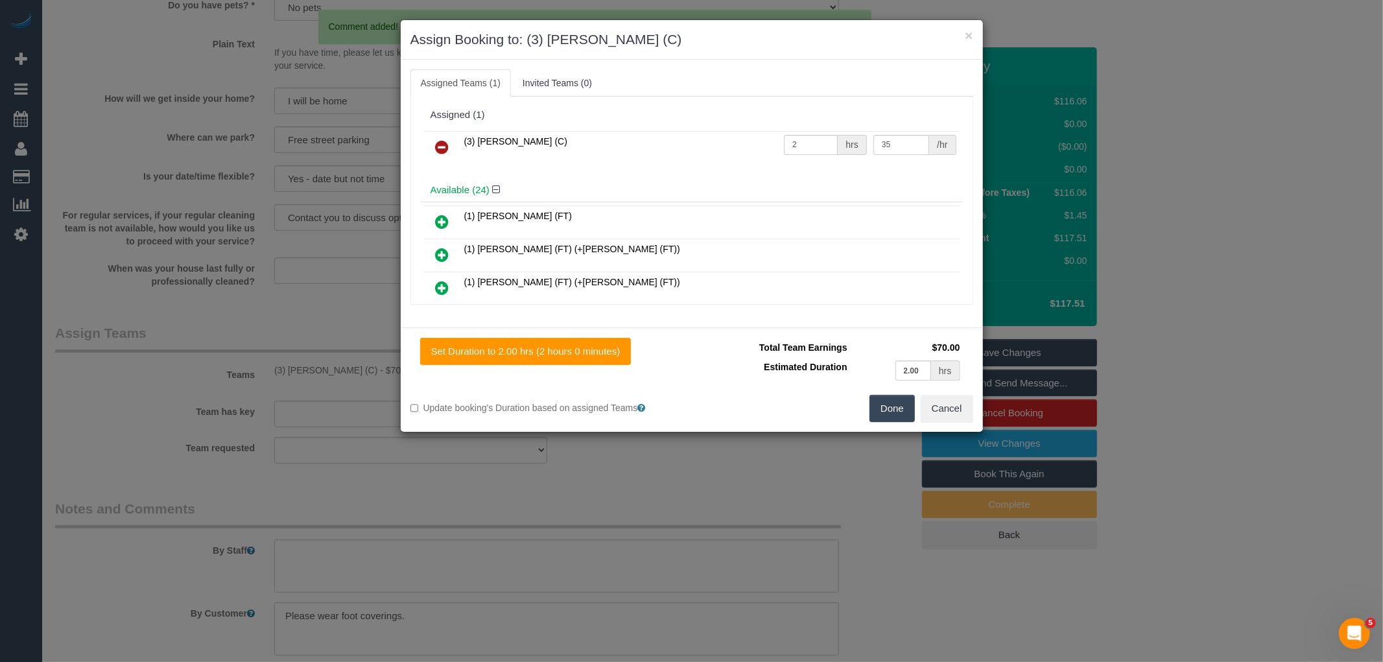
click at [445, 143] on icon at bounding box center [443, 147] width 14 height 16
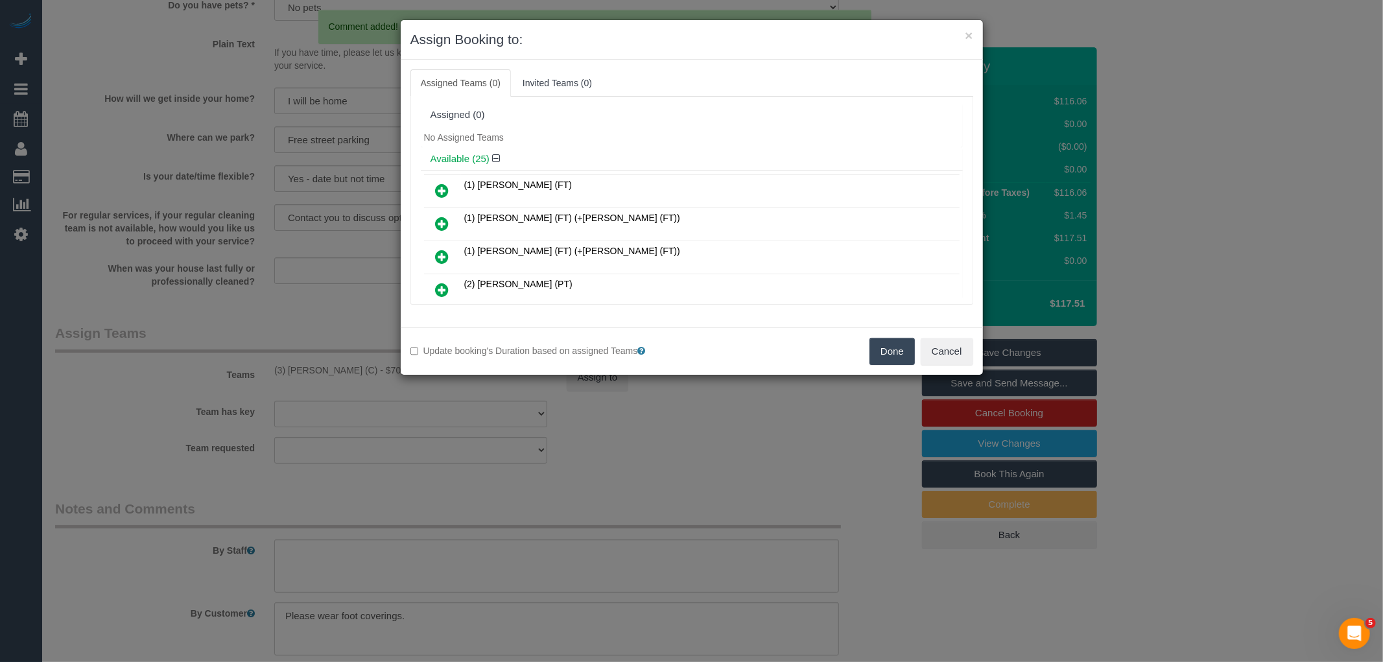
click at [892, 342] on button "Done" at bounding box center [892, 351] width 45 height 27
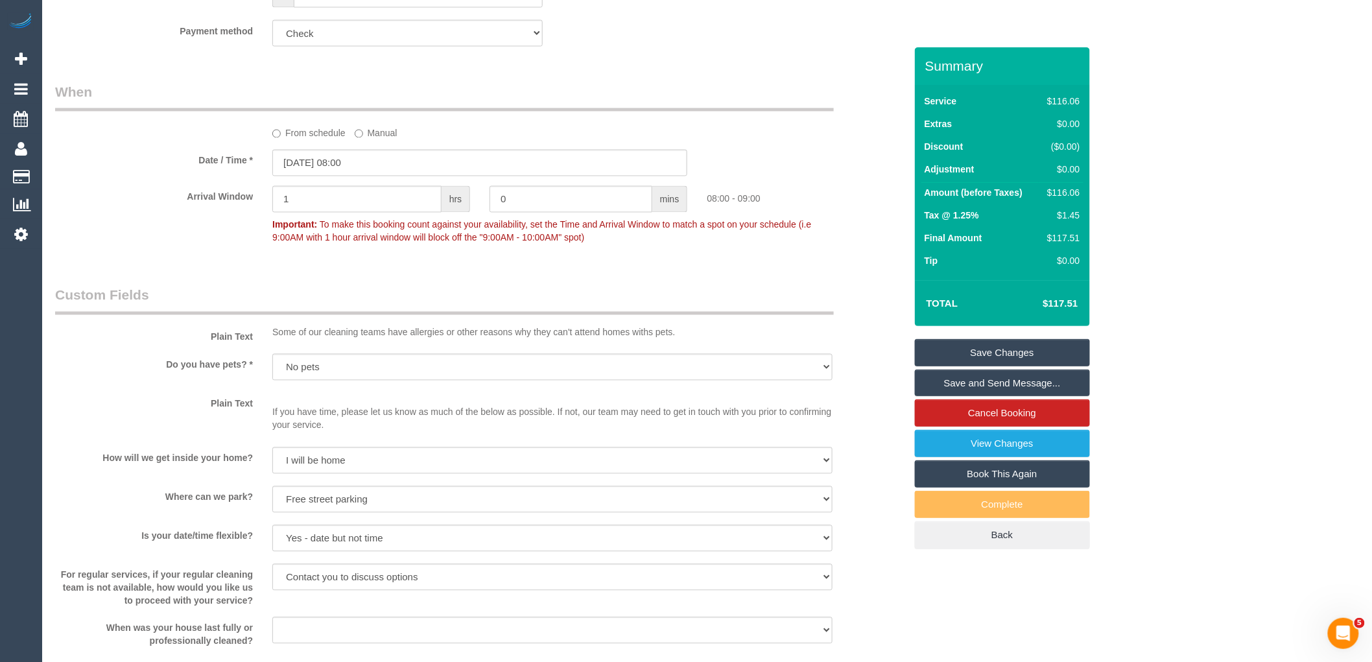
scroll to position [855, 0]
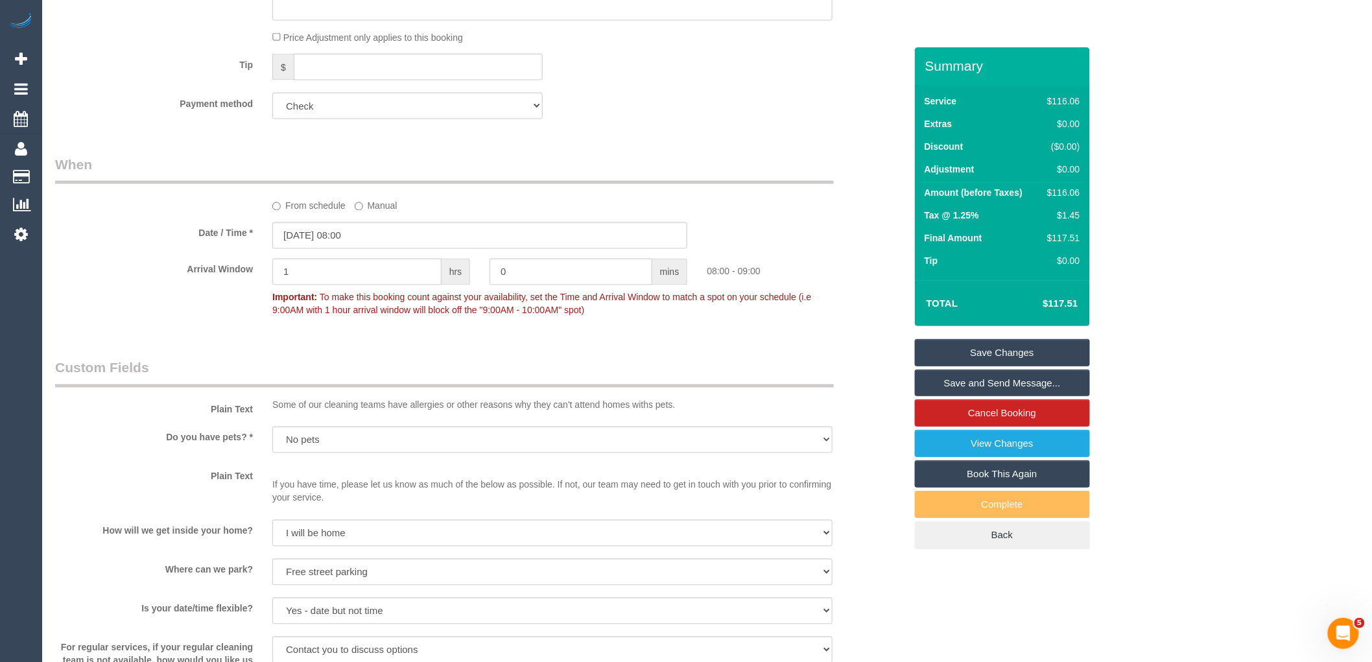
click at [381, 222] on sui-booking-spot "From schedule Manual Date / Time * 03/09/2025 08:00 Arrival Window 1 hrs 0 mins…" at bounding box center [480, 239] width 850 height 168
click at [383, 234] on input "03/09/2025 08:00" at bounding box center [479, 235] width 415 height 27
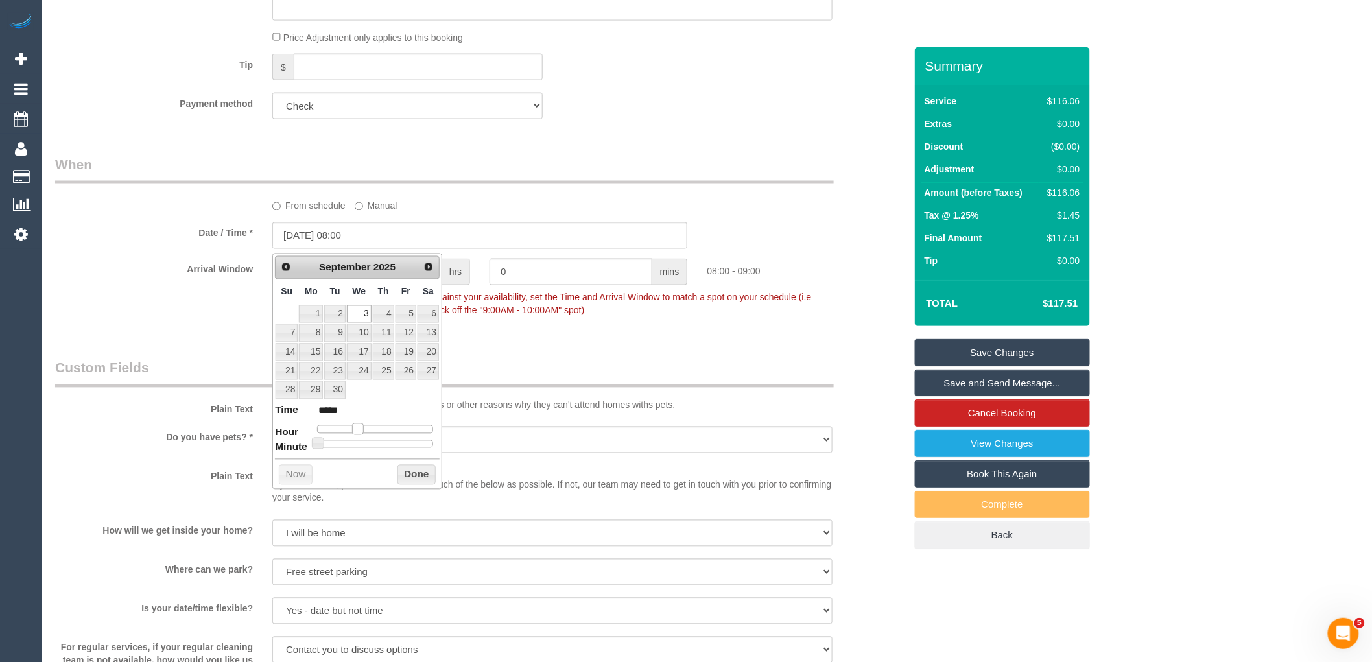
type input "03/09/2025 07:00"
type input "*****"
click at [351, 429] on span at bounding box center [353, 429] width 12 height 12
type input "03/09/2025 07:35"
type input "*****"
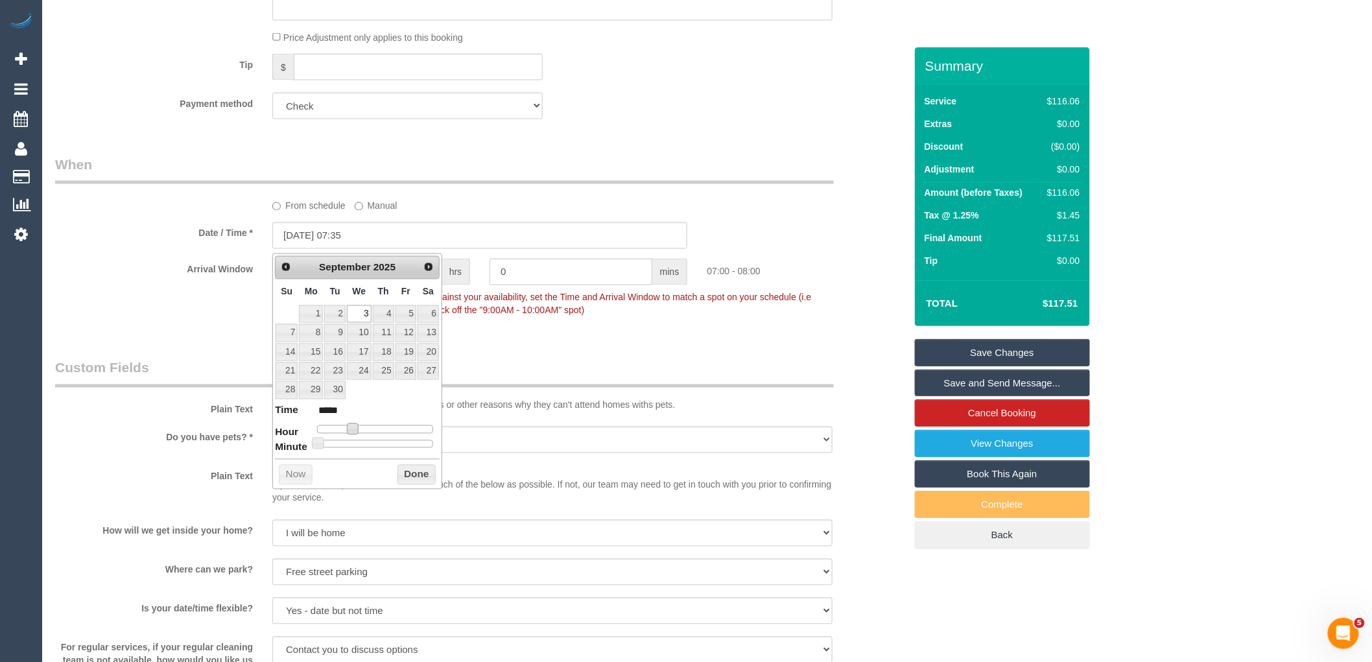
click at [391, 442] on div at bounding box center [375, 444] width 116 height 8
type input "03/09/2025 07:30"
type input "*****"
click at [383, 443] on span at bounding box center [380, 444] width 12 height 12
click at [423, 475] on button "Done" at bounding box center [416, 475] width 38 height 21
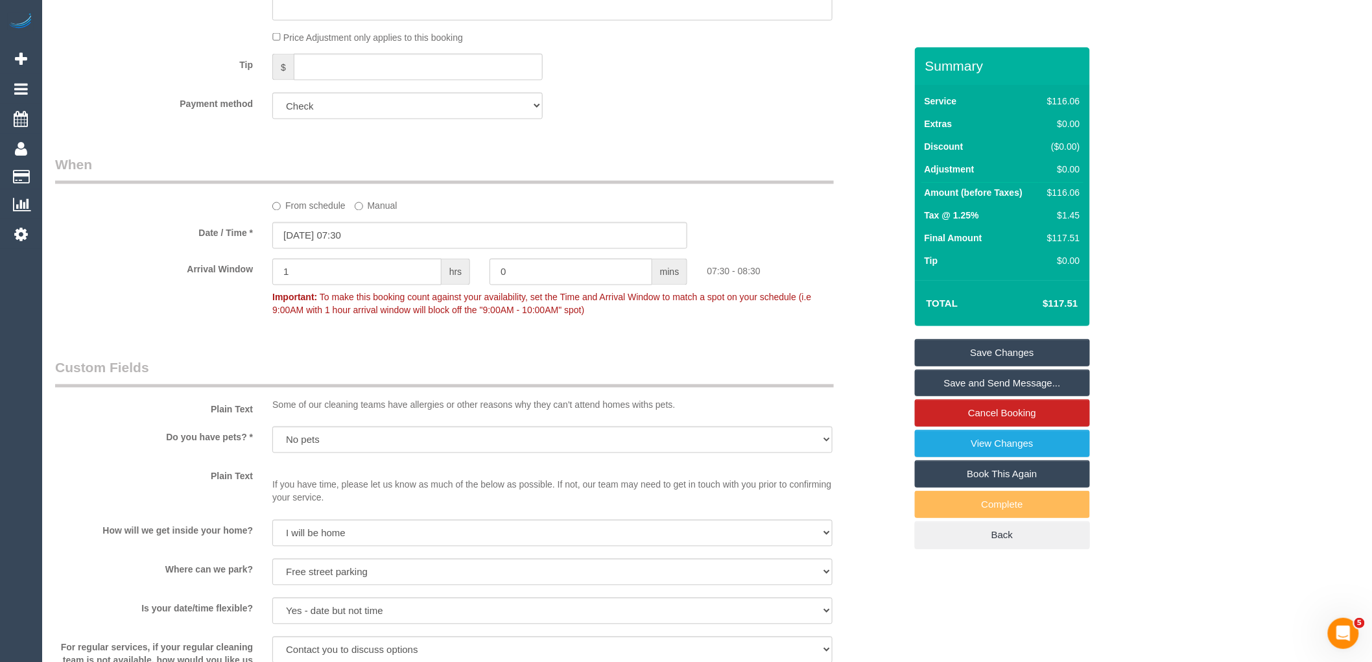
click at [1005, 353] on link "Save Changes" at bounding box center [1002, 352] width 175 height 27
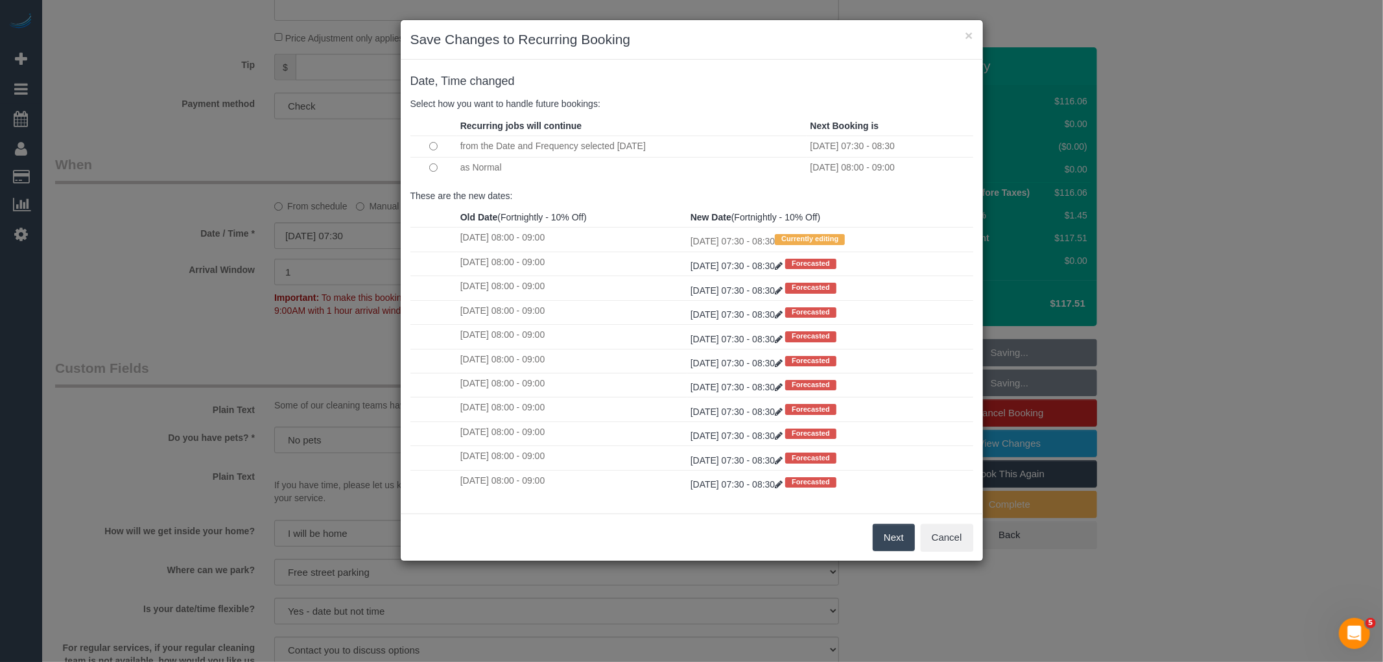
drag, startPoint x: 886, startPoint y: 539, endPoint x: 885, endPoint y: 527, distance: 11.7
click at [886, 539] on button "Next" at bounding box center [894, 537] width 42 height 27
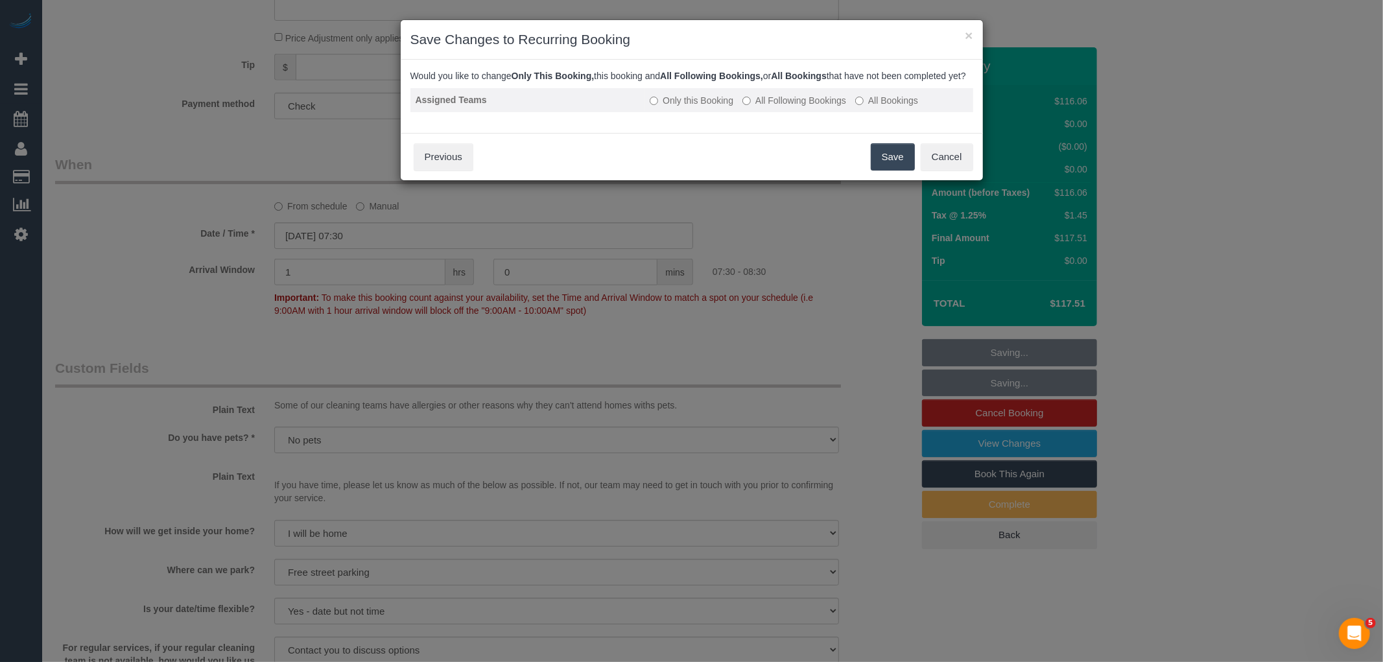
click at [781, 107] on label "All Following Bookings" at bounding box center [794, 100] width 104 height 13
click at [884, 166] on button "Save" at bounding box center [893, 156] width 44 height 27
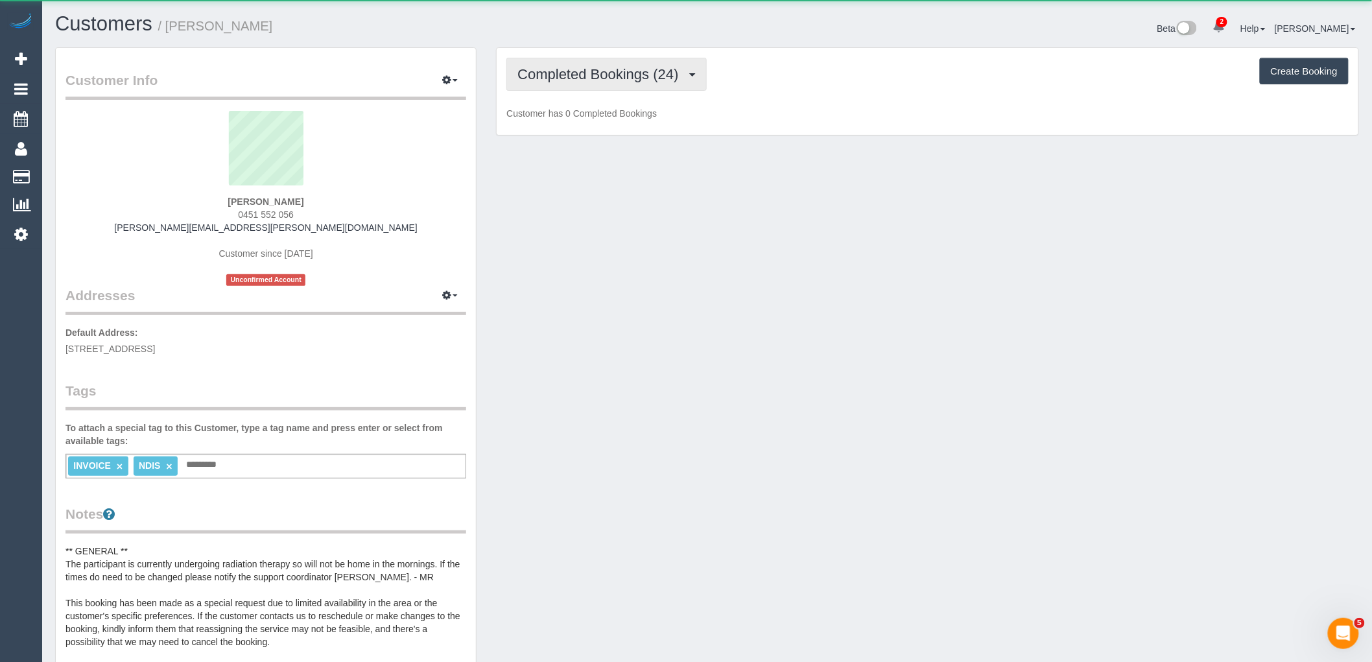
click at [610, 71] on span "Completed Bookings (24)" at bounding box center [600, 74] width 167 height 16
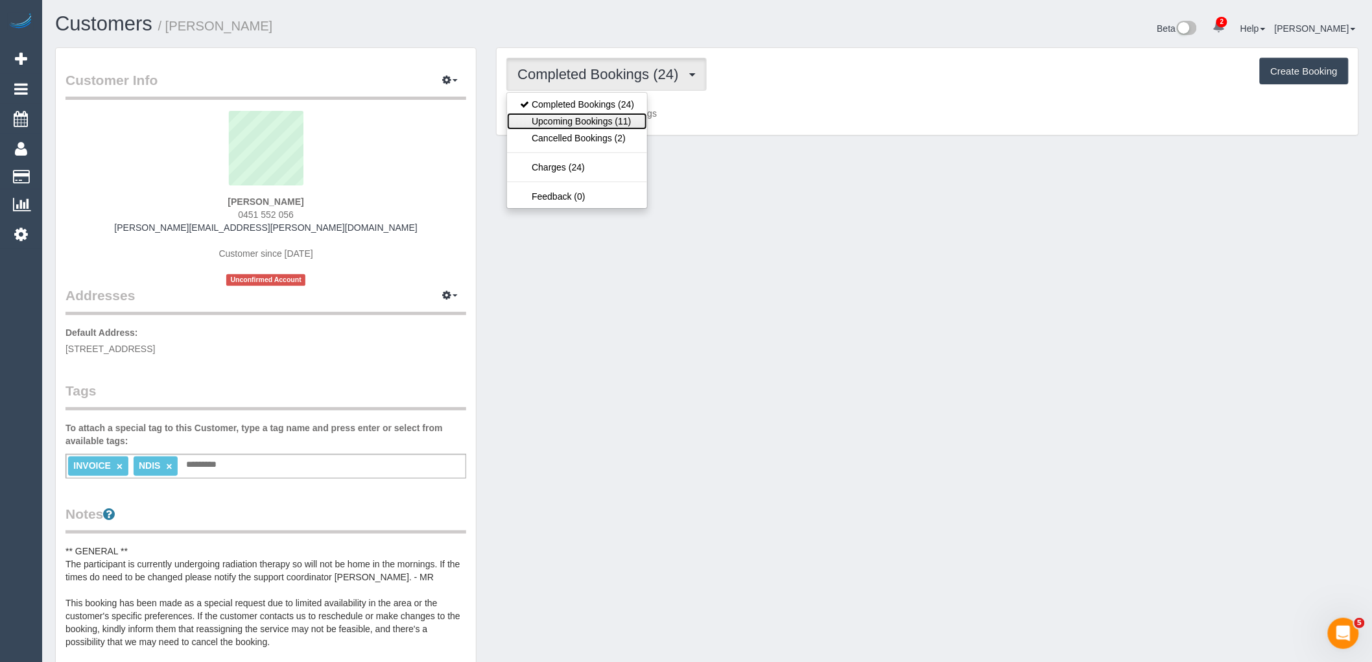
click at [607, 126] on link "Upcoming Bookings (11)" at bounding box center [577, 121] width 140 height 17
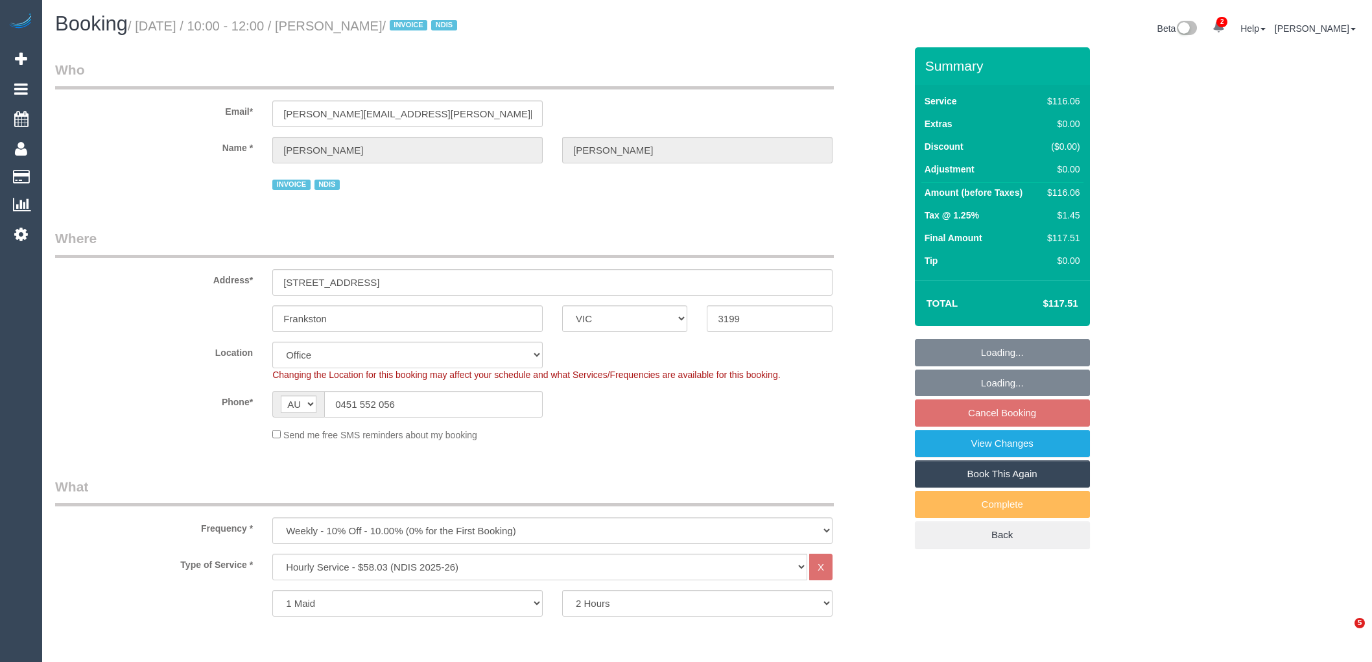
select select "VIC"
select select "number:29"
select select "number:14"
select select "number:18"
select select "number:36"
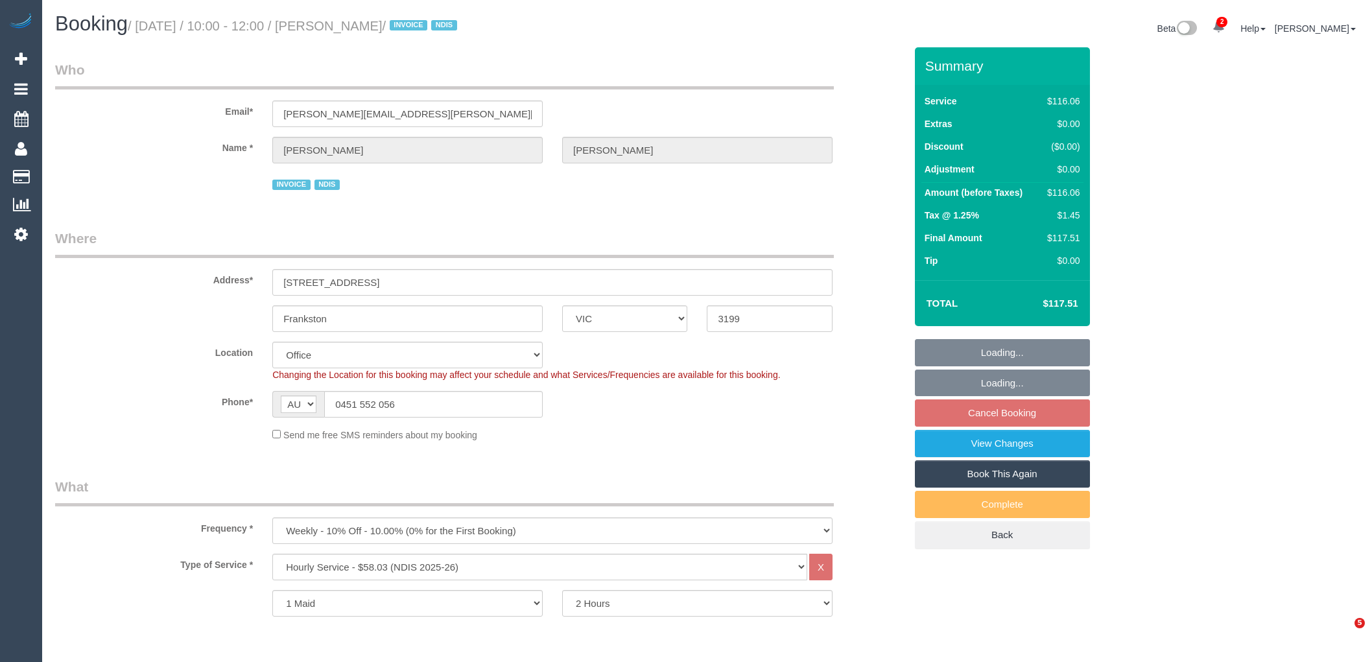
select select "number:35"
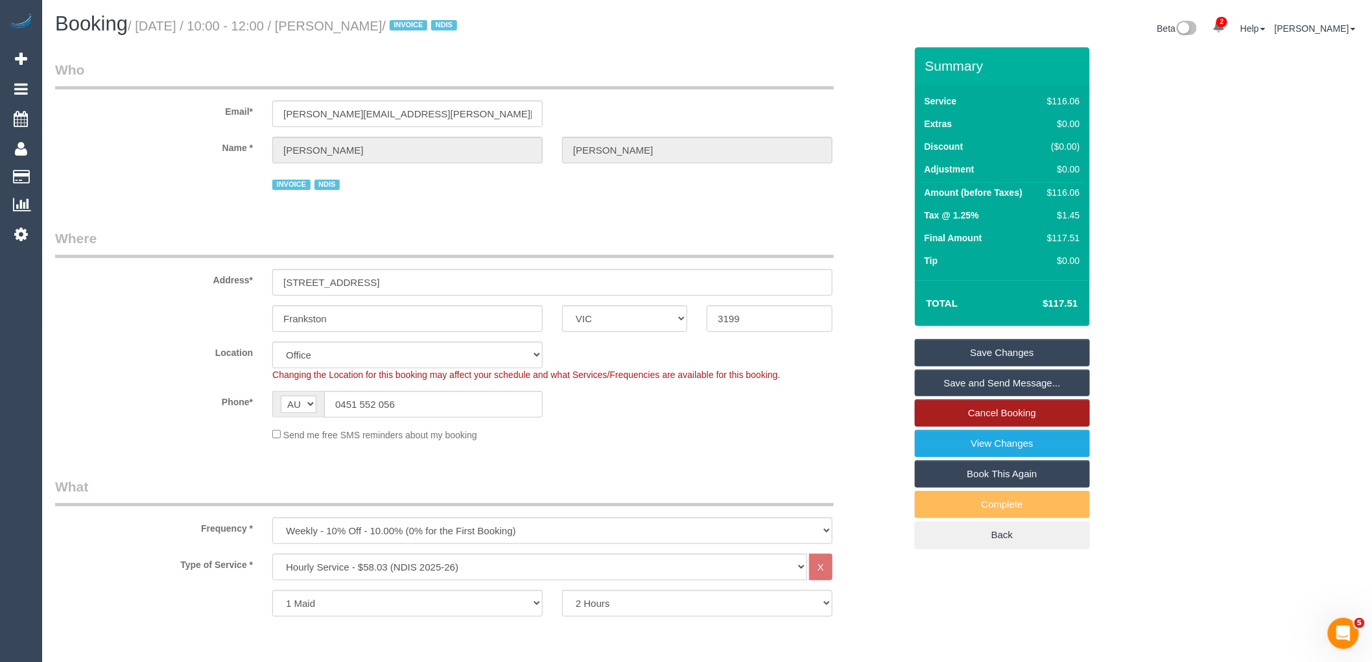
click at [1037, 404] on link "Cancel Booking" at bounding box center [1002, 412] width 175 height 27
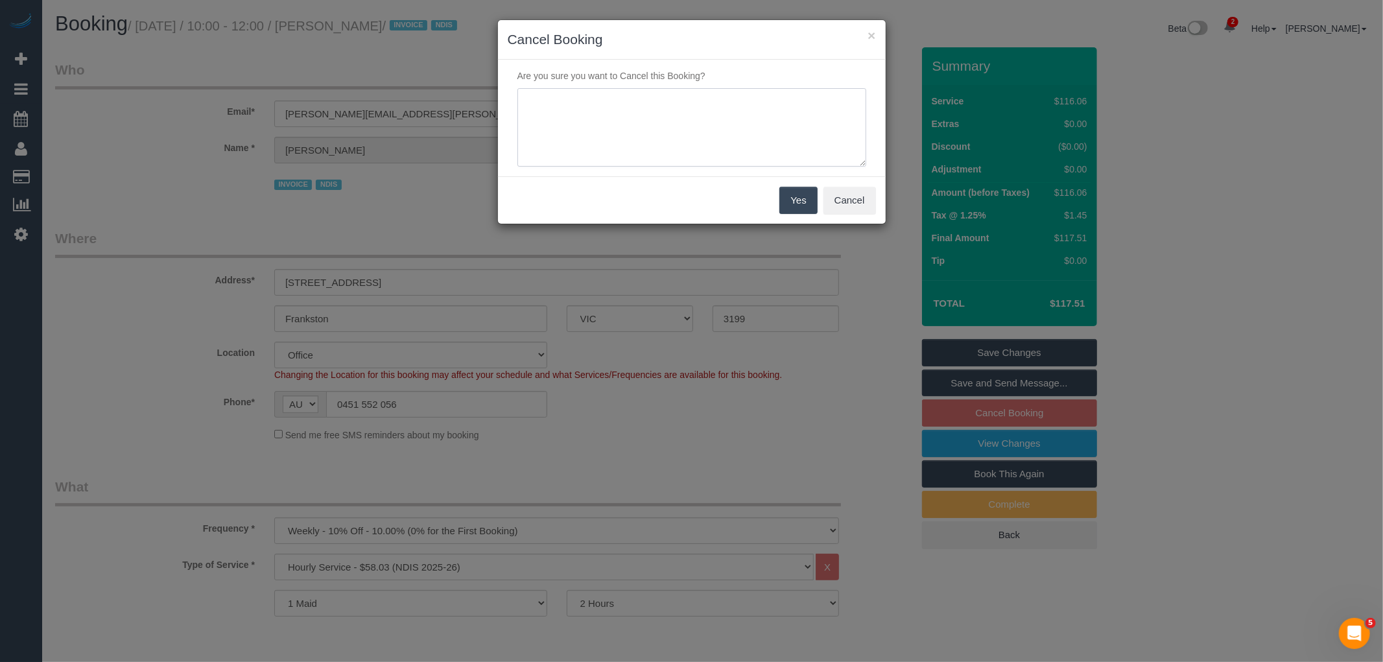
click at [649, 119] on textarea at bounding box center [691, 127] width 349 height 79
type textarea "Service not needed - hospital appo via text VC"
click at [803, 200] on button "Yes" at bounding box center [798, 200] width 38 height 27
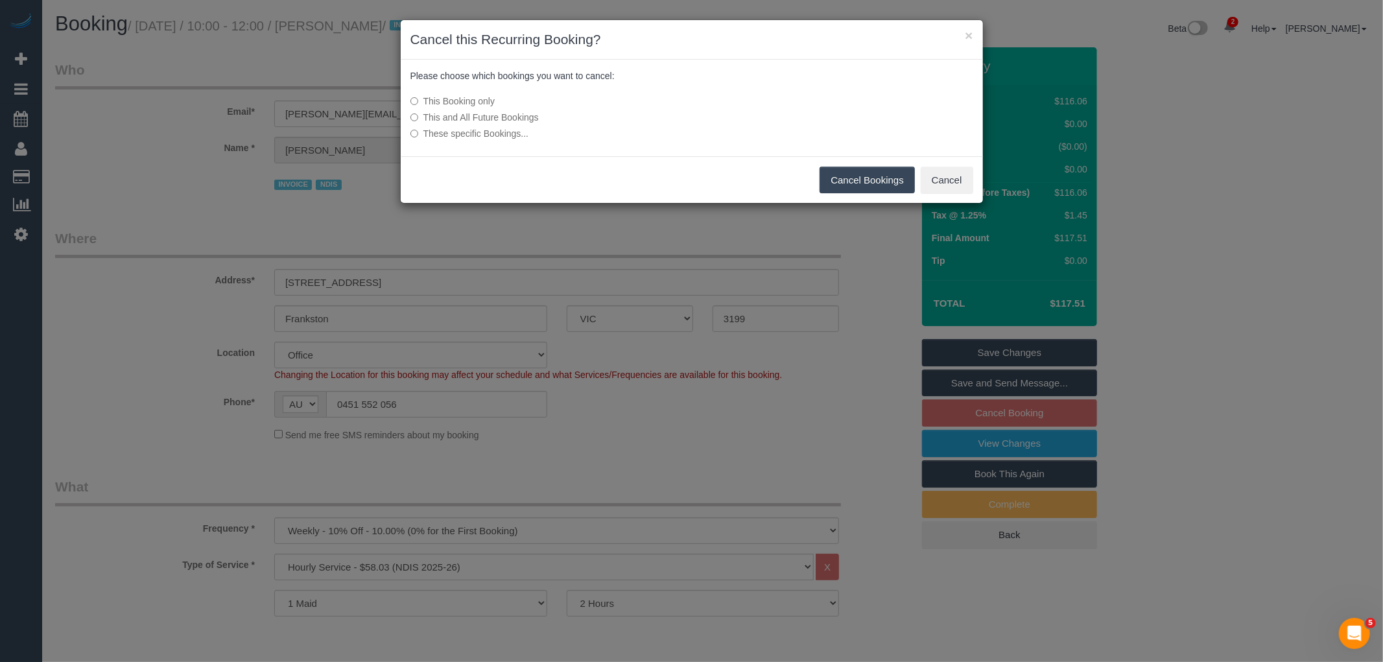
click at [873, 173] on button "Cancel Bookings" at bounding box center [867, 180] width 95 height 27
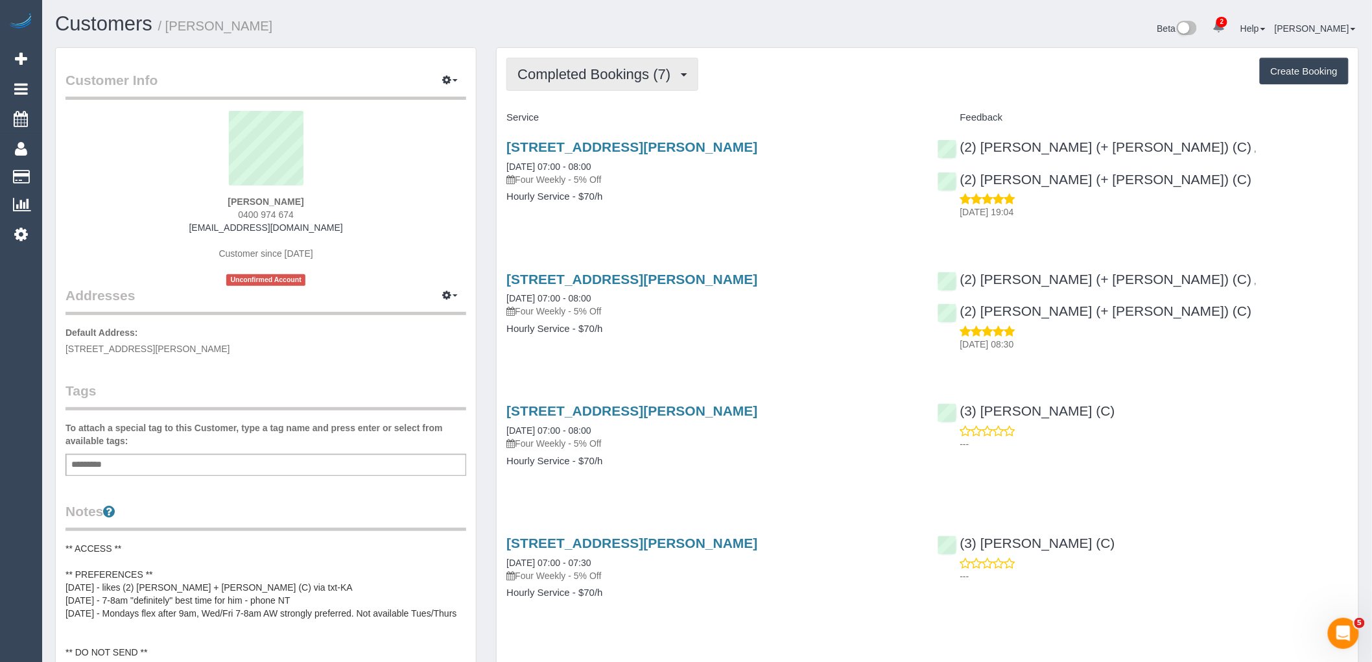
click at [615, 77] on span "Completed Bookings (7)" at bounding box center [597, 74] width 160 height 16
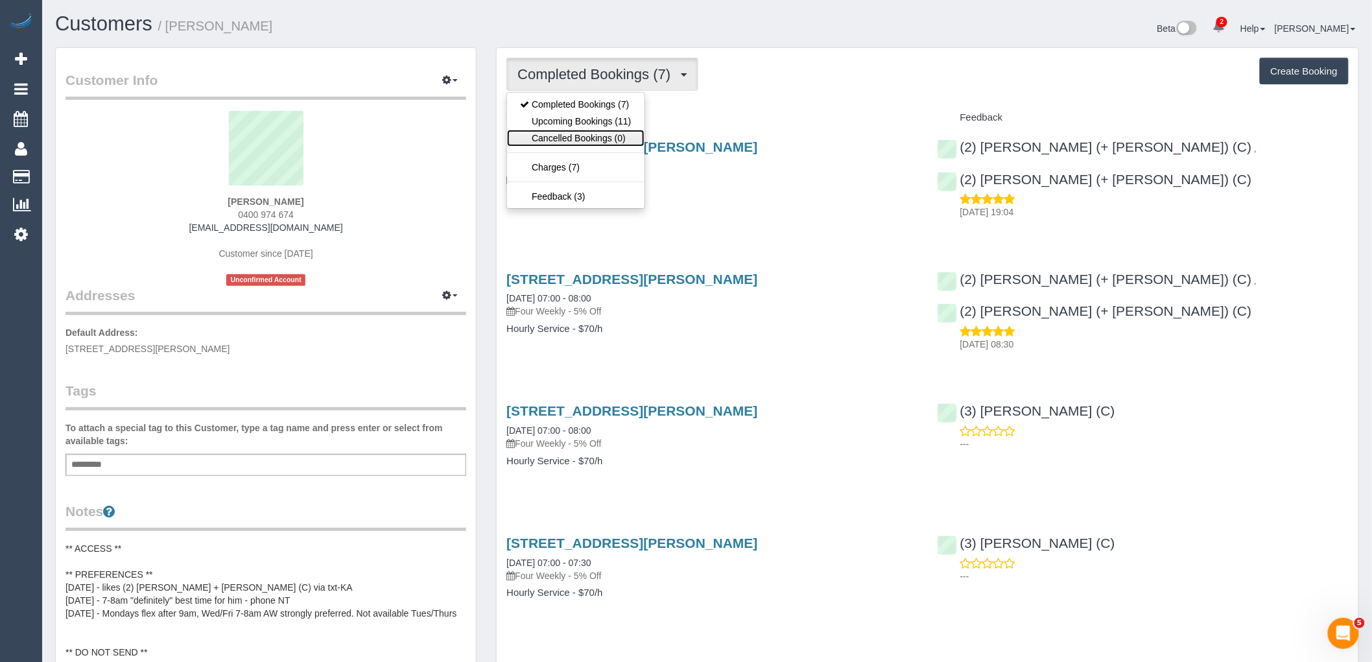
click at [615, 130] on link "Cancelled Bookings (0)" at bounding box center [575, 138] width 137 height 17
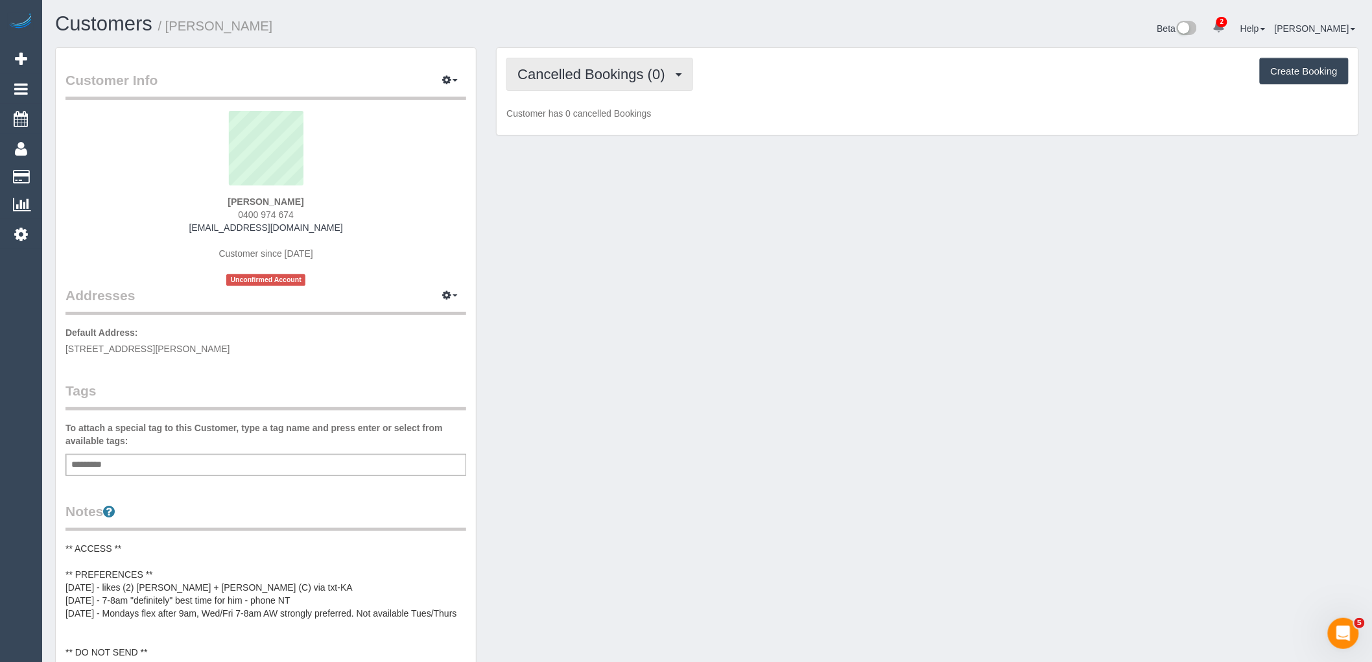
click at [626, 76] on span "Cancelled Bookings (0)" at bounding box center [594, 74] width 154 height 16
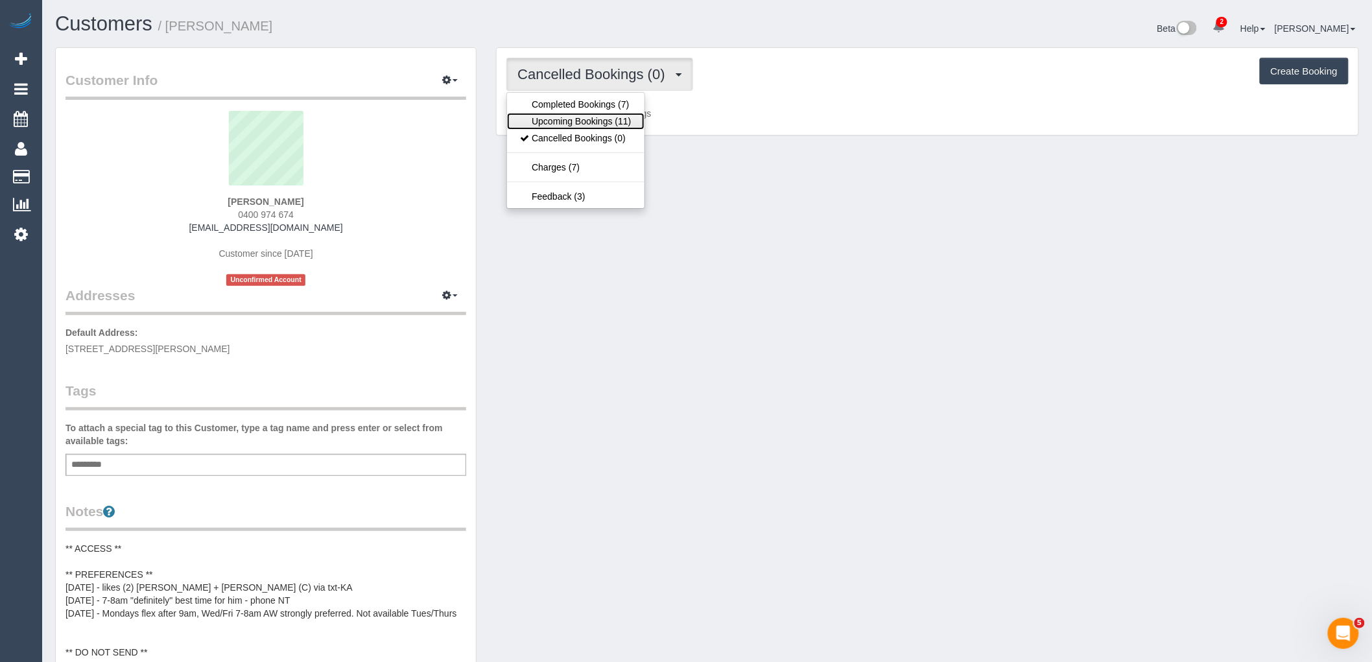
click at [621, 121] on link "Upcoming Bookings (11)" at bounding box center [575, 121] width 137 height 17
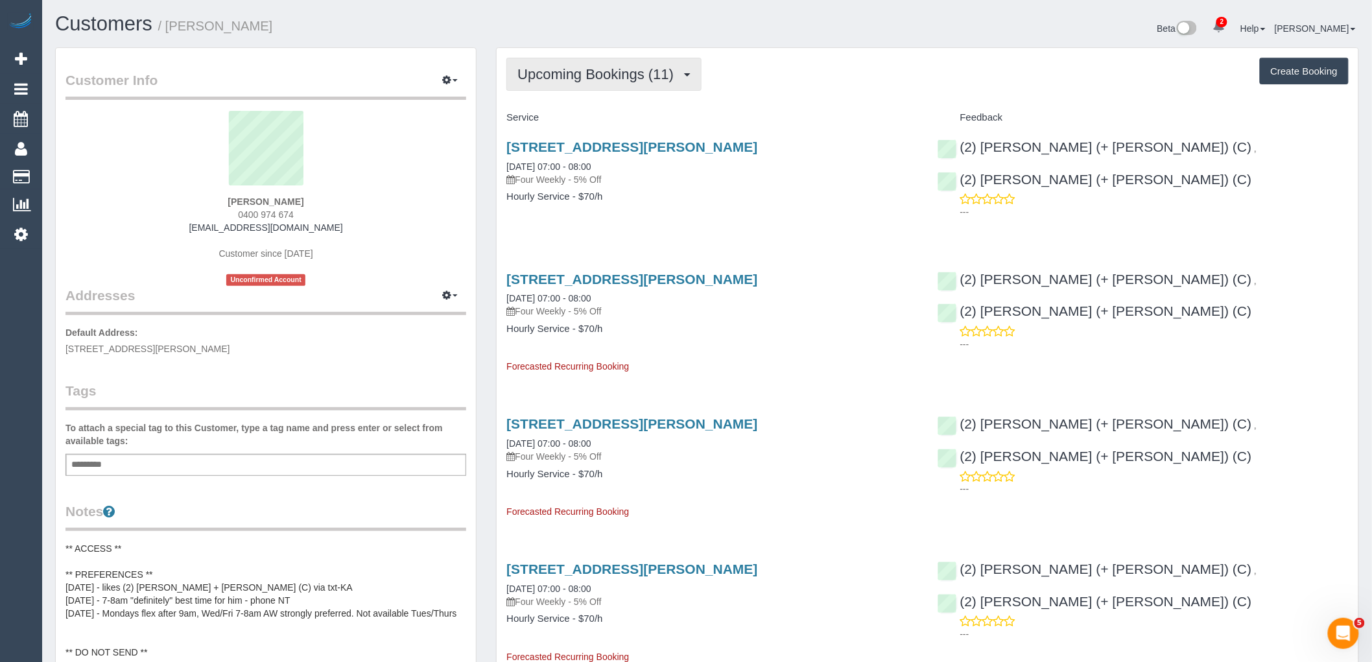
click at [625, 88] on button "Upcoming Bookings (11)" at bounding box center [603, 74] width 195 height 33
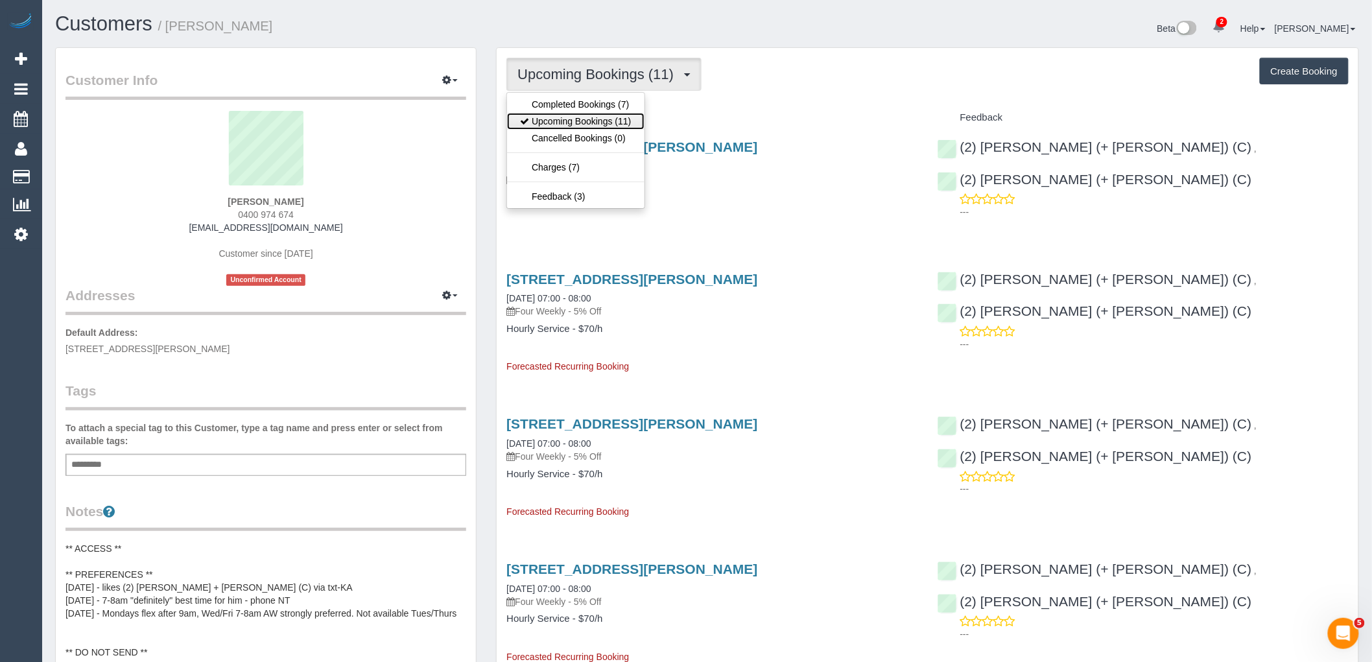
click at [624, 117] on link "Upcoming Bookings (11)" at bounding box center [575, 121] width 137 height 17
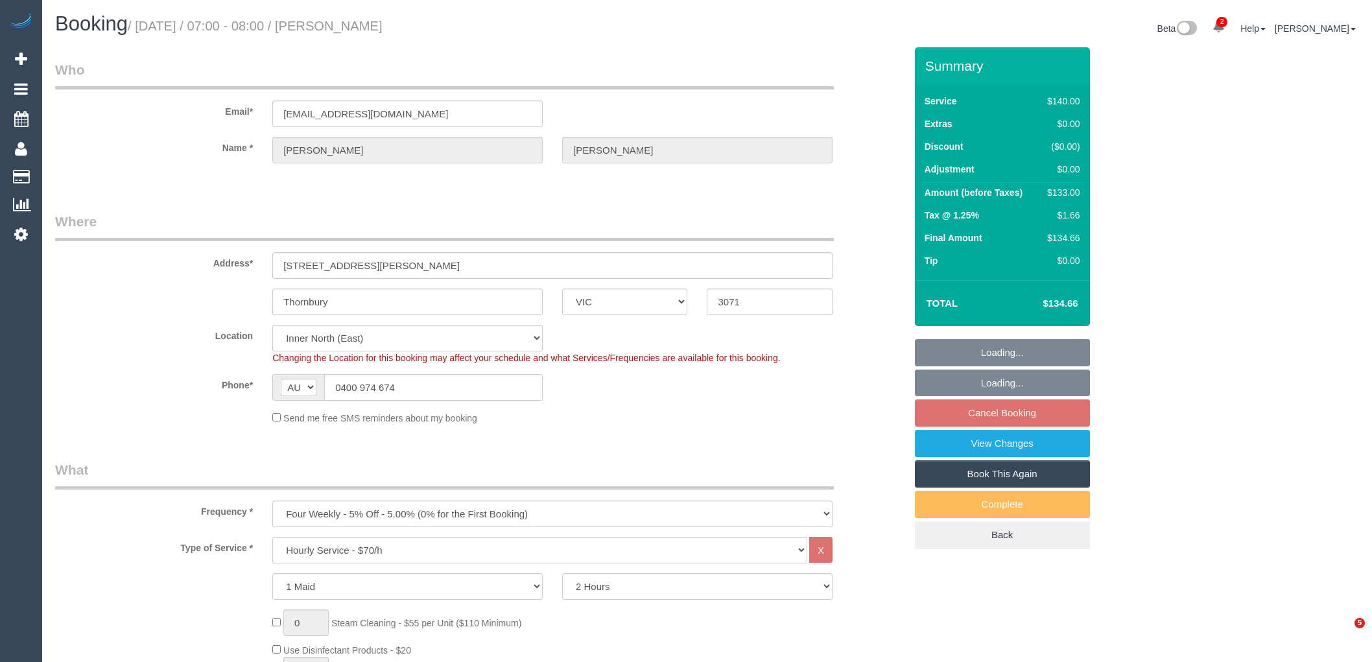
select select "VIC"
select select "number:29"
select select "number:14"
select select "number:19"
select select "number:36"
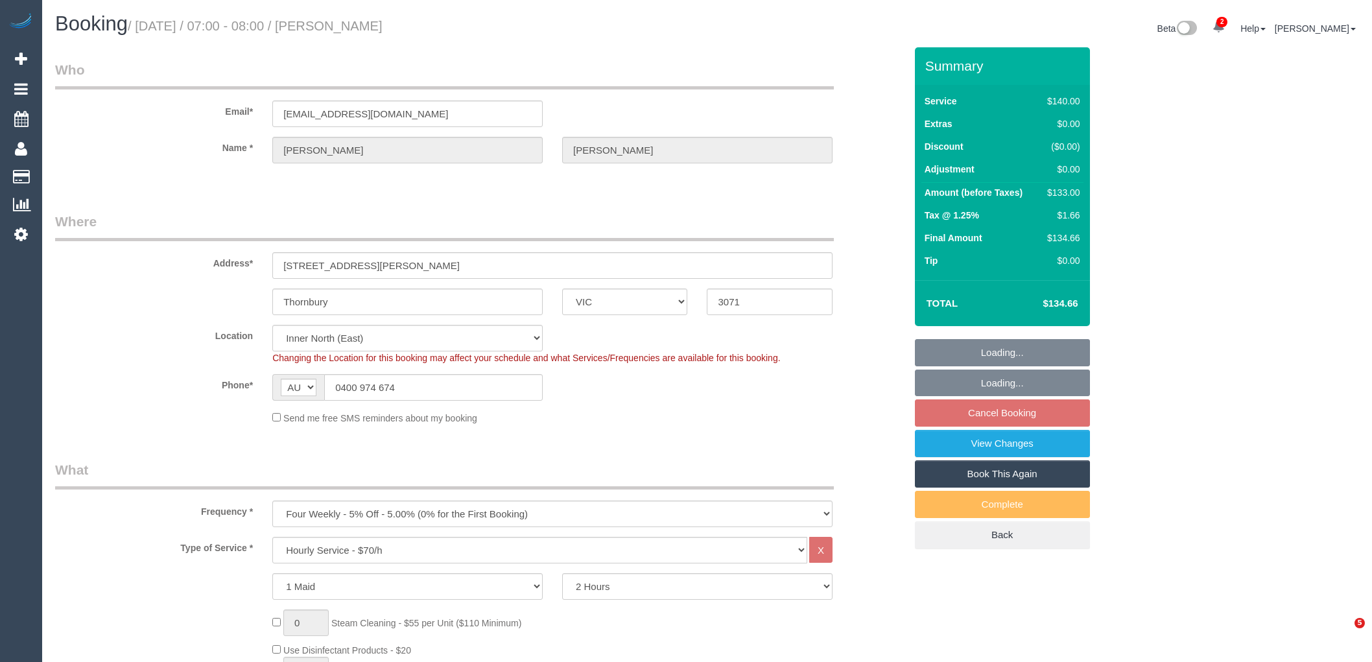
select select "number:34"
select select "object:1682"
select select "spot1"
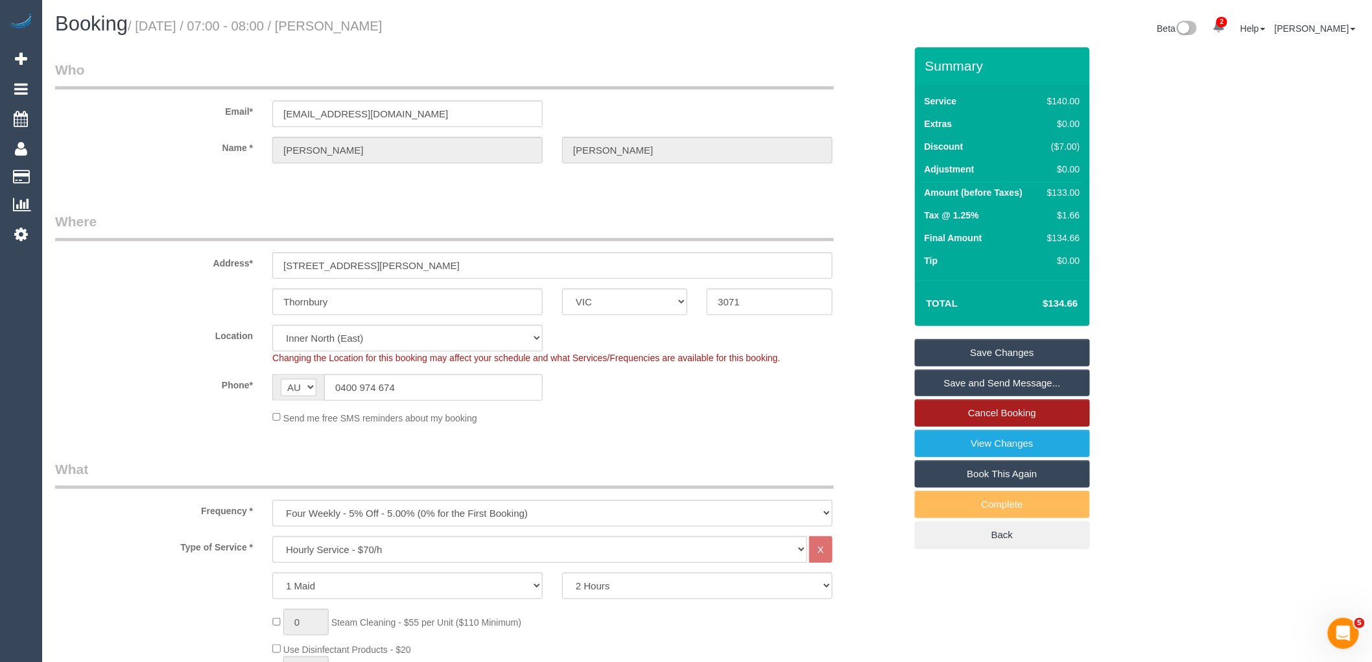
click at [1065, 422] on link "Cancel Booking" at bounding box center [1002, 412] width 175 height 27
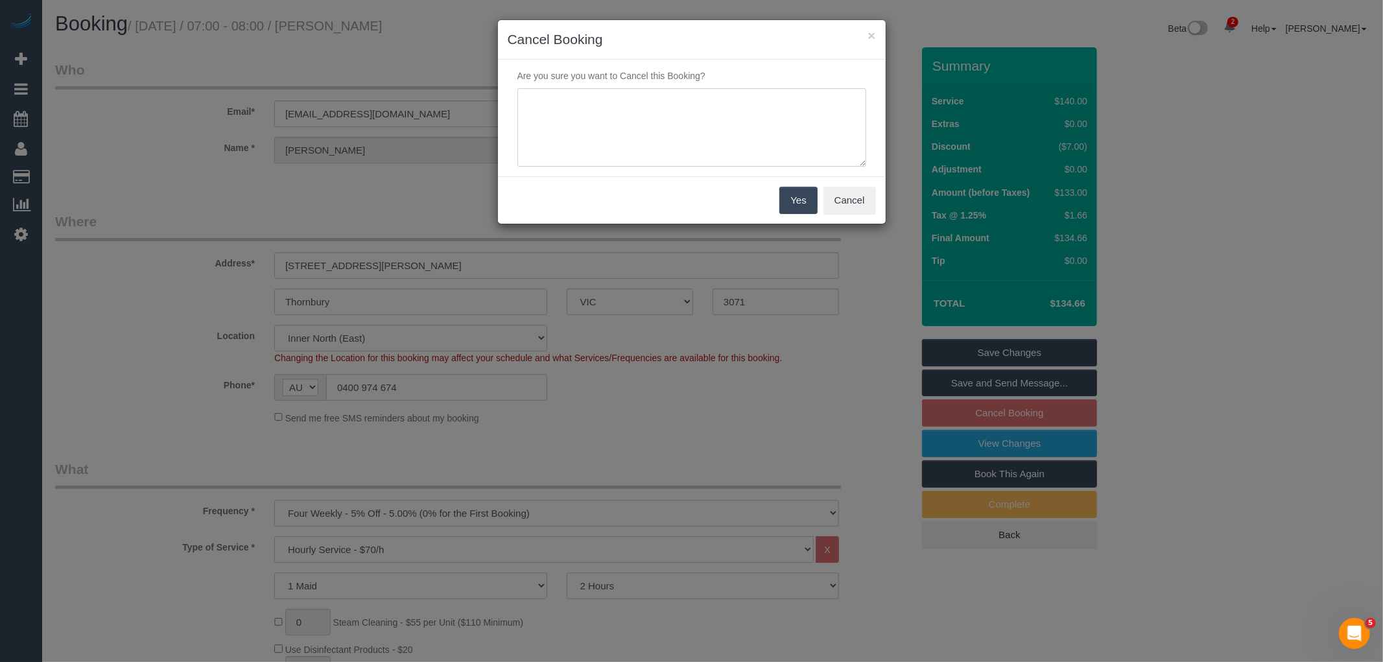
click at [556, 121] on textarea at bounding box center [691, 127] width 349 height 79
paste textarea "Hi team. Due to the extensive repairs to my house over the last six weeks the l…"
type textarea "Hi team. Due to the extensive repairs to my house over the last six weeks the l…"
click at [820, 206] on div "Yes Cancel" at bounding box center [692, 199] width 388 height 47
click at [812, 207] on button "Yes" at bounding box center [798, 200] width 38 height 27
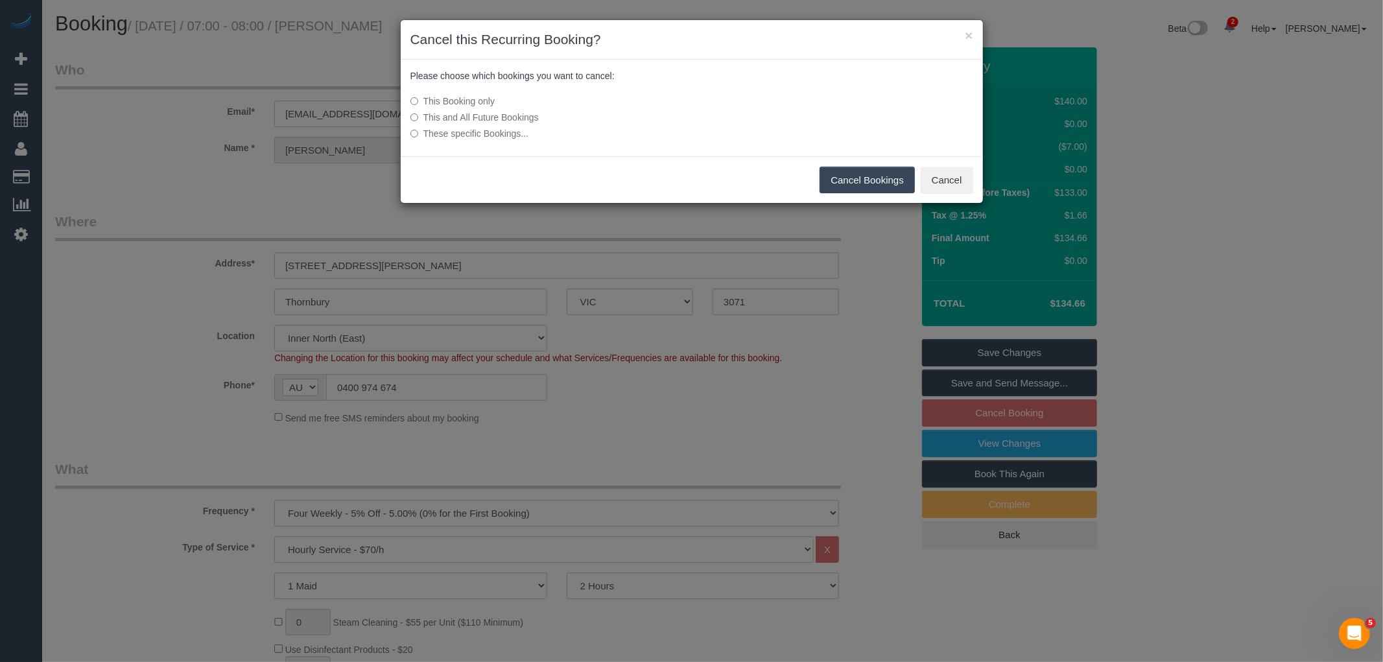
drag, startPoint x: 886, startPoint y: 179, endPoint x: 736, endPoint y: 180, distance: 149.8
click at [886, 179] on button "Cancel Bookings" at bounding box center [867, 180] width 95 height 27
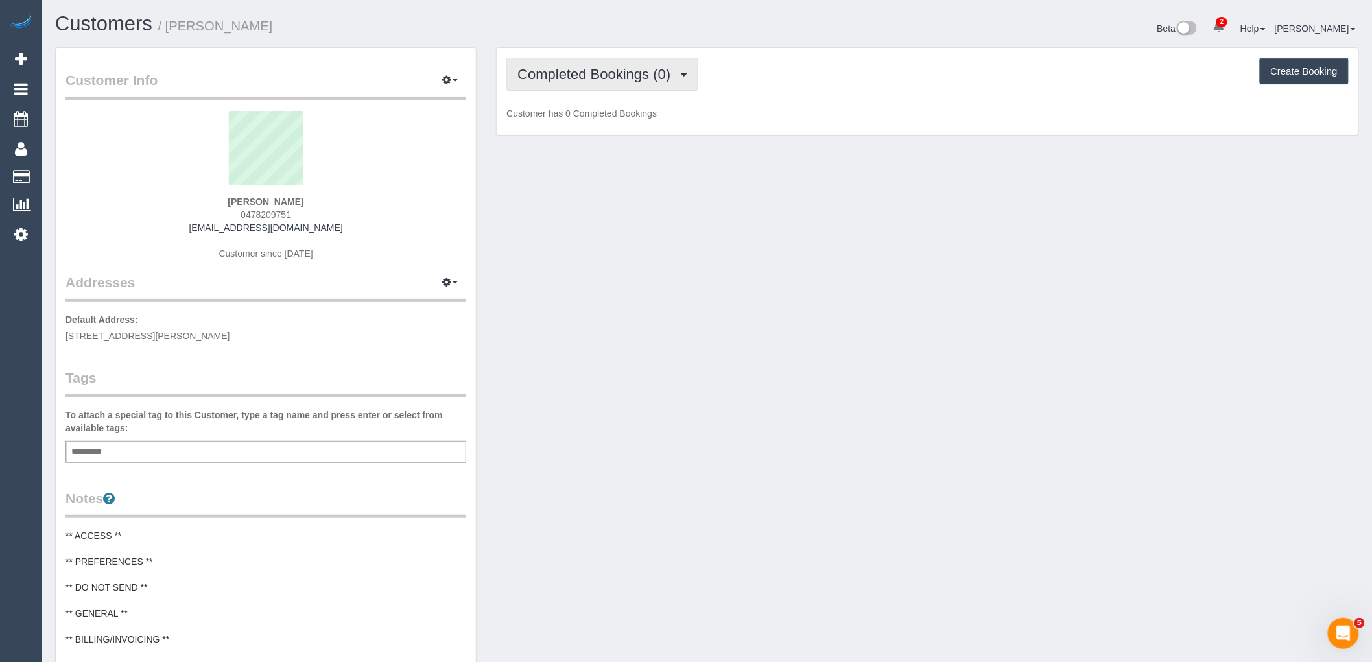
click at [608, 78] on span "Completed Bookings (0)" at bounding box center [597, 74] width 160 height 16
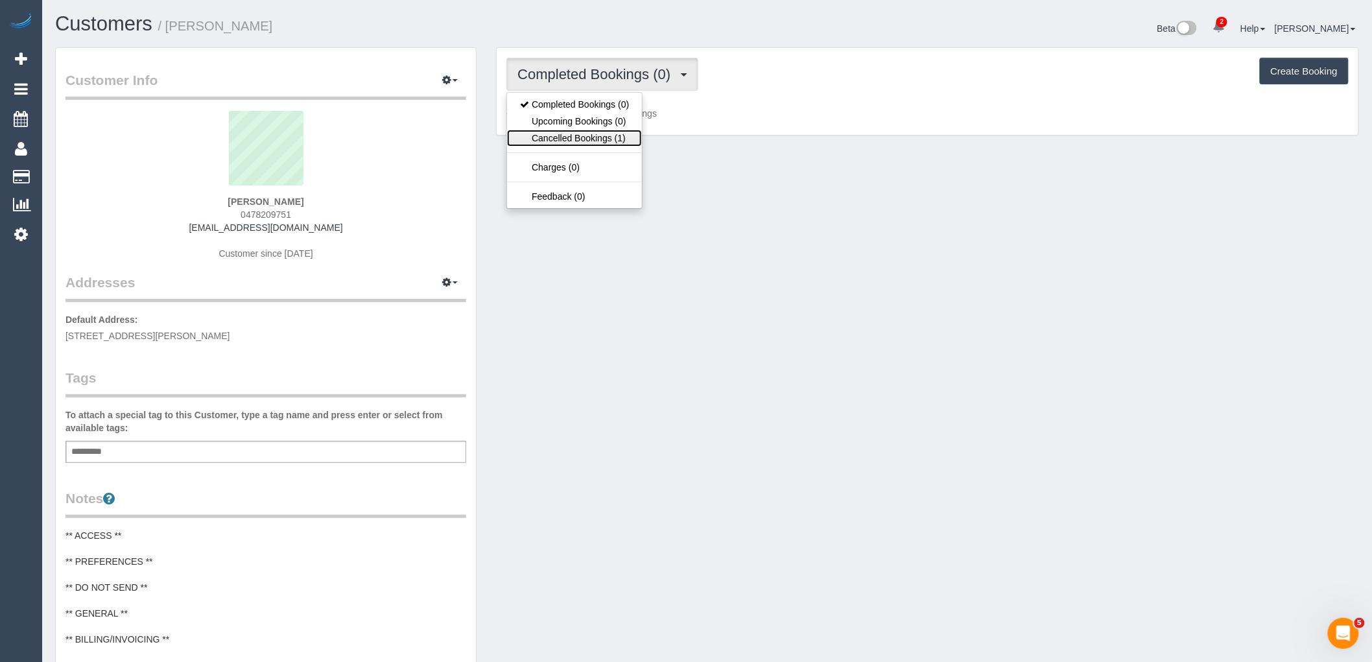
click at [608, 143] on link "Cancelled Bookings (1)" at bounding box center [574, 138] width 135 height 17
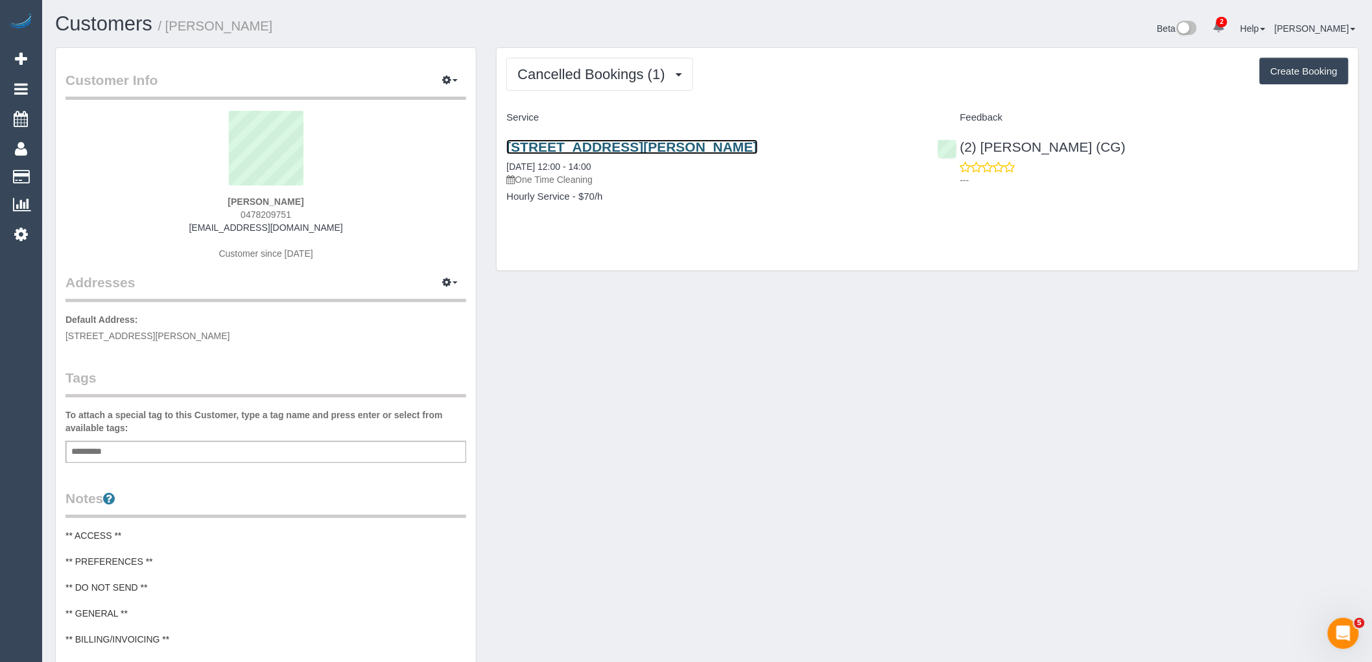
click at [632, 151] on link "[STREET_ADDRESS][PERSON_NAME]" at bounding box center [631, 146] width 251 height 15
click at [627, 73] on span "Cancelled Bookings (1)" at bounding box center [594, 74] width 154 height 16
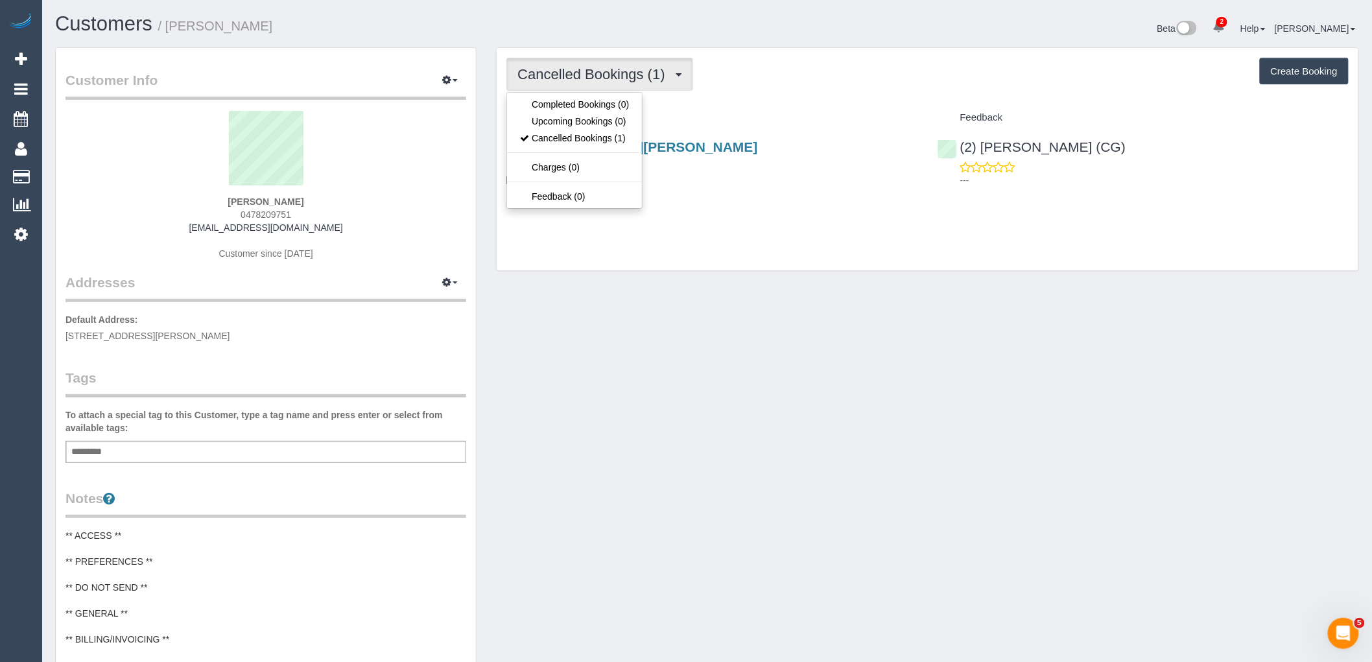
click at [839, 86] on div "Cancelled Bookings (1) Completed Bookings (0) Upcoming Bookings (0) Cancelled B…" at bounding box center [927, 74] width 842 height 33
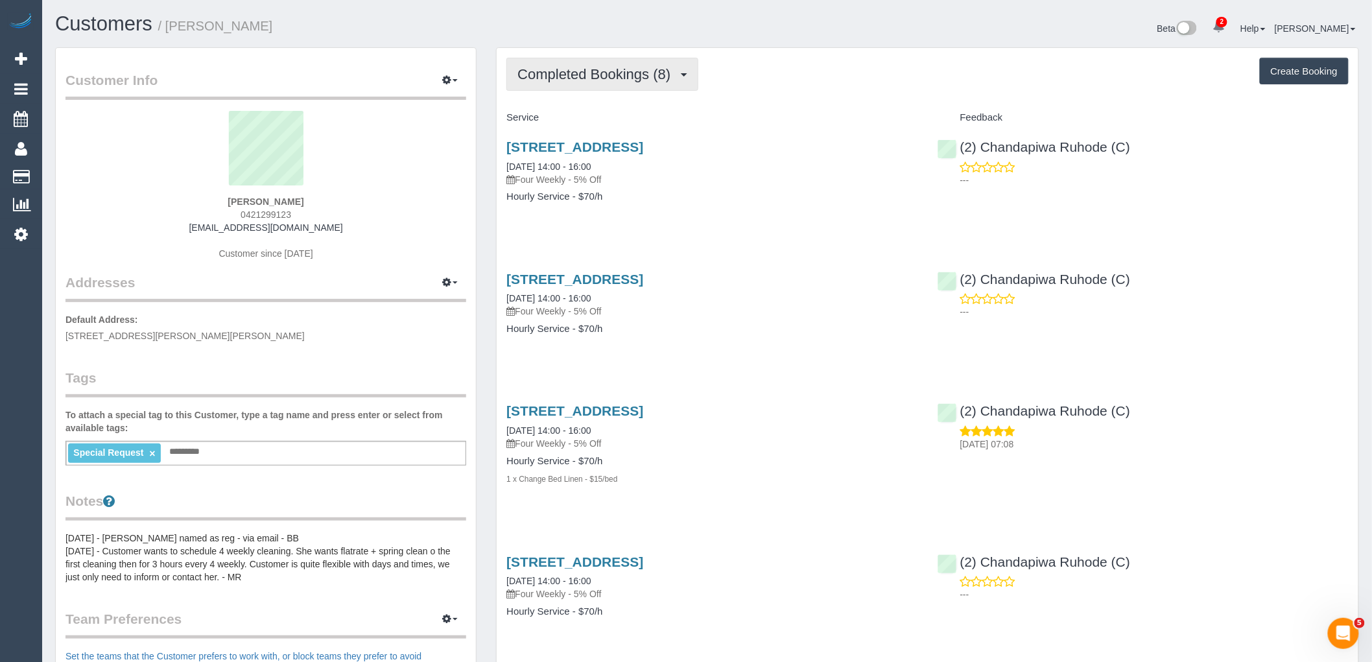
click at [608, 74] on span "Completed Bookings (8)" at bounding box center [597, 74] width 160 height 16
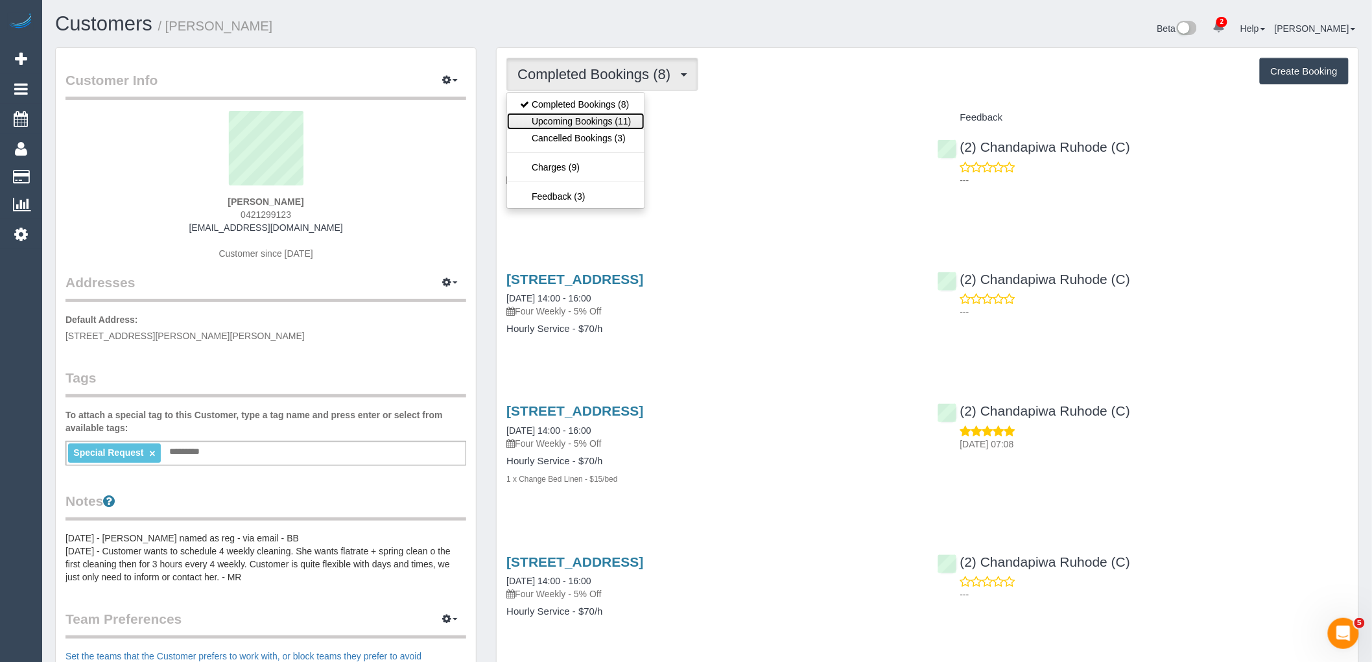
click at [630, 120] on link "Upcoming Bookings (11)" at bounding box center [575, 121] width 137 height 17
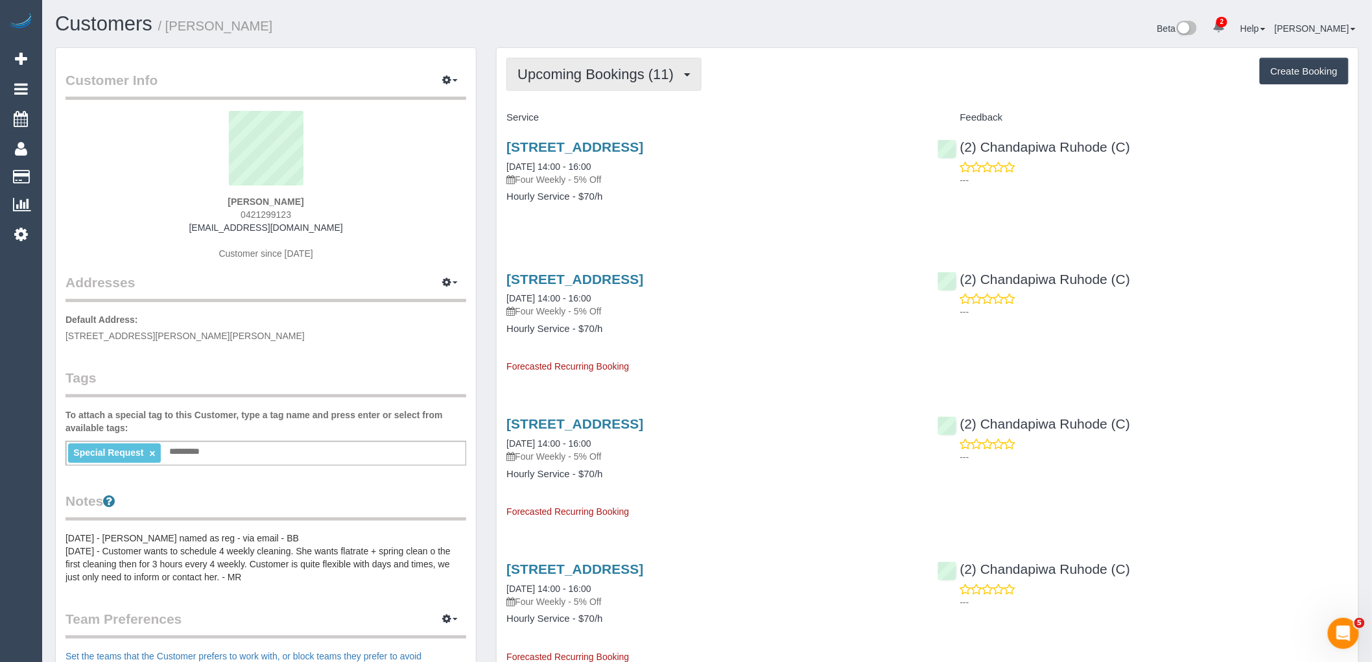
click at [626, 78] on span "Upcoming Bookings (11)" at bounding box center [598, 74] width 163 height 16
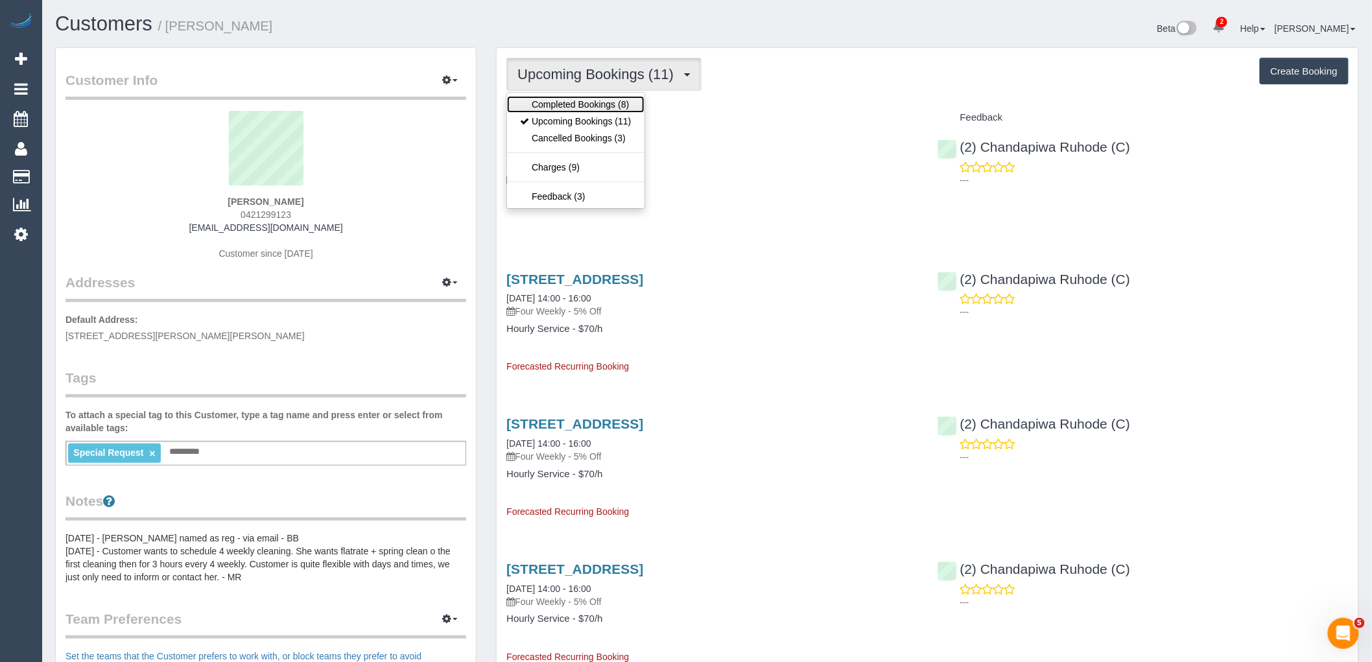
click at [630, 99] on link "Completed Bookings (8)" at bounding box center [575, 104] width 137 height 17
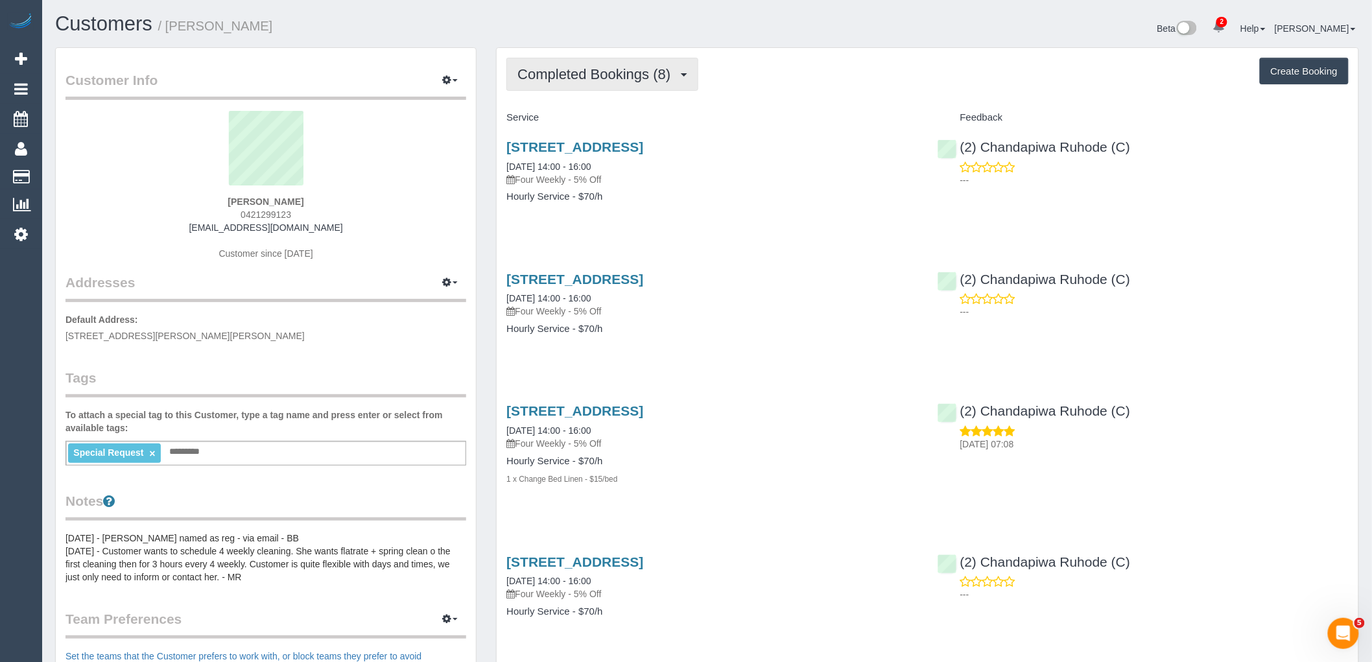
click at [632, 83] on button "Completed Bookings (8)" at bounding box center [602, 74] width 192 height 33
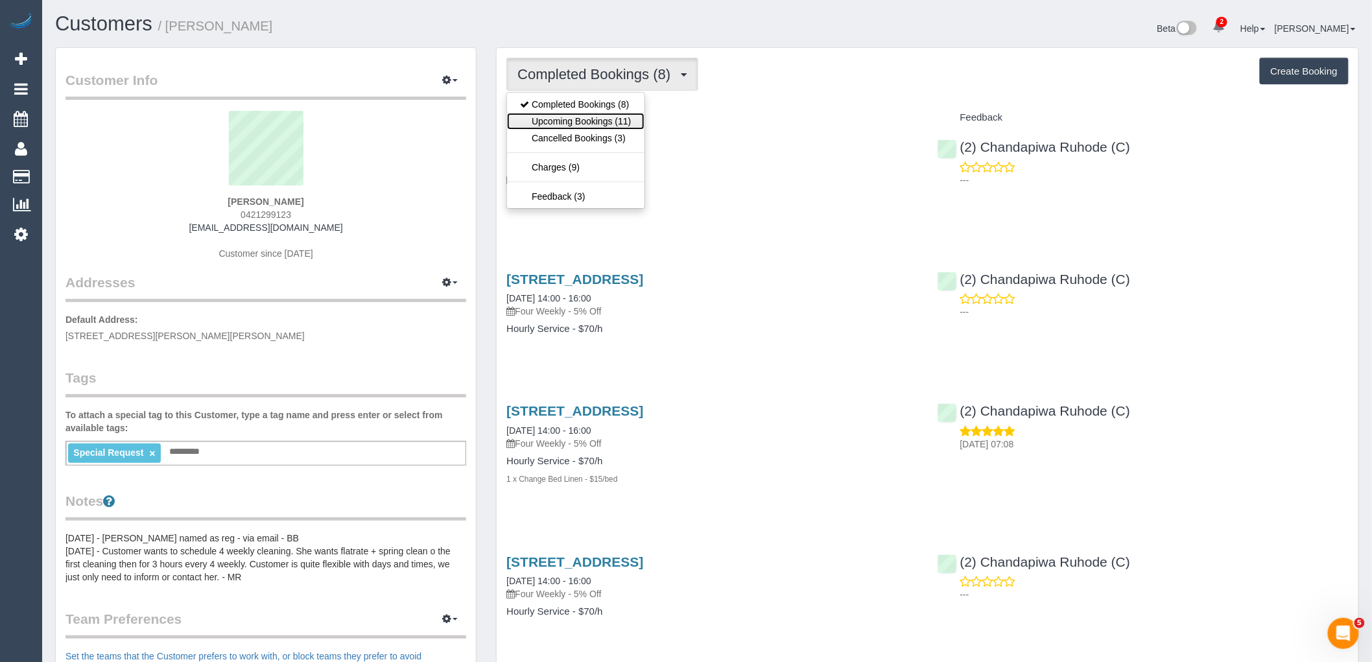
click at [632, 119] on link "Upcoming Bookings (11)" at bounding box center [575, 121] width 137 height 17
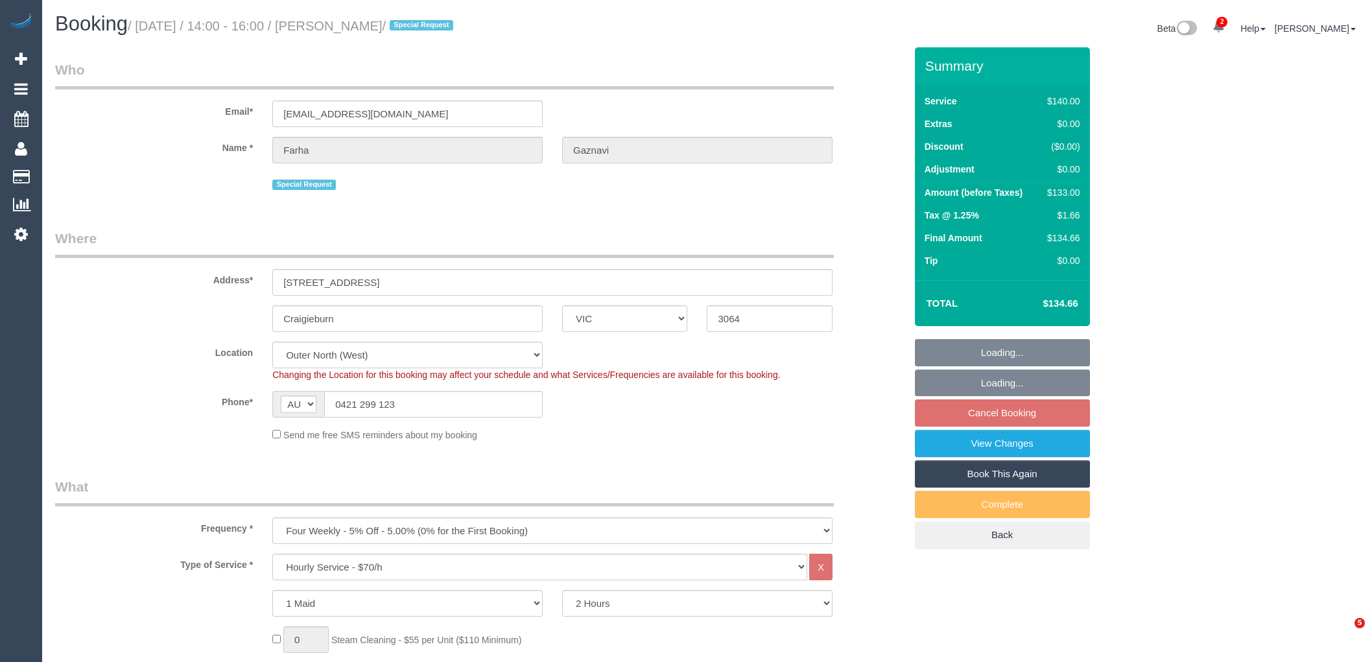
select select "VIC"
select select "string:stripe-pm_1QZ2hl2GScqysDRVuALNhXpg"
select select "number:29"
select select "number:14"
select select "number:19"
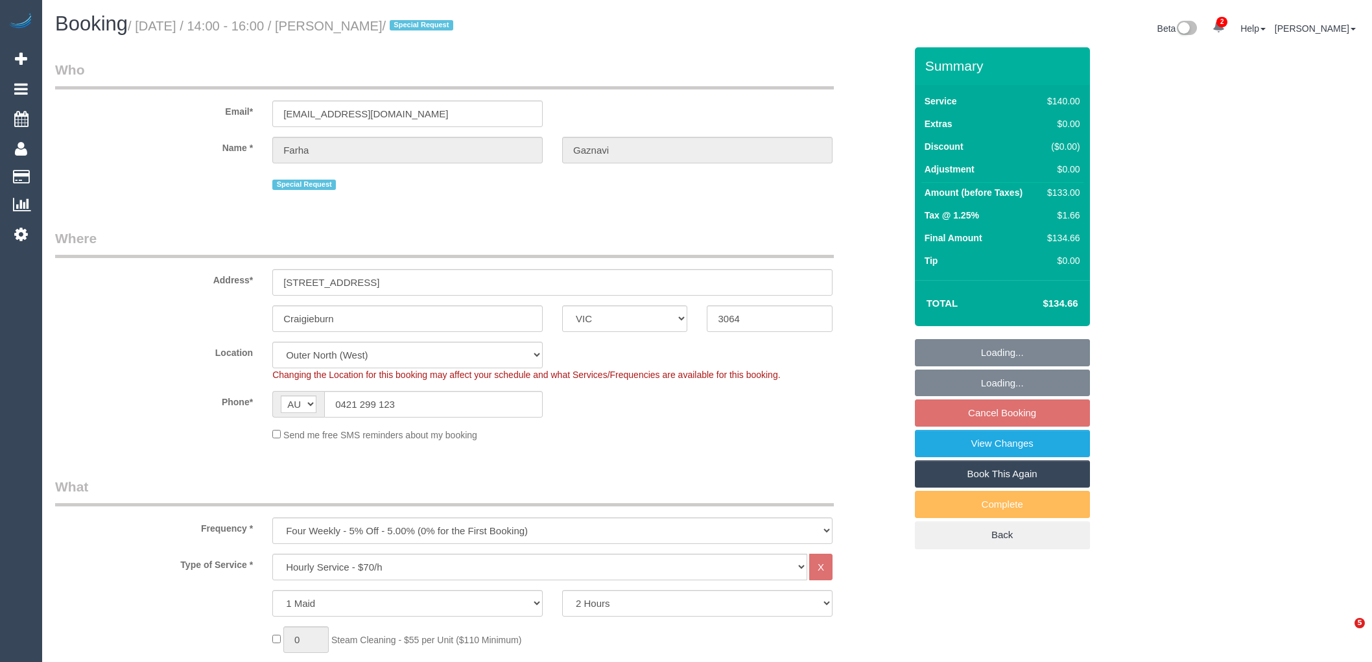
select select "number:36"
select select "number:34"
select select "number:13"
select select "spot5"
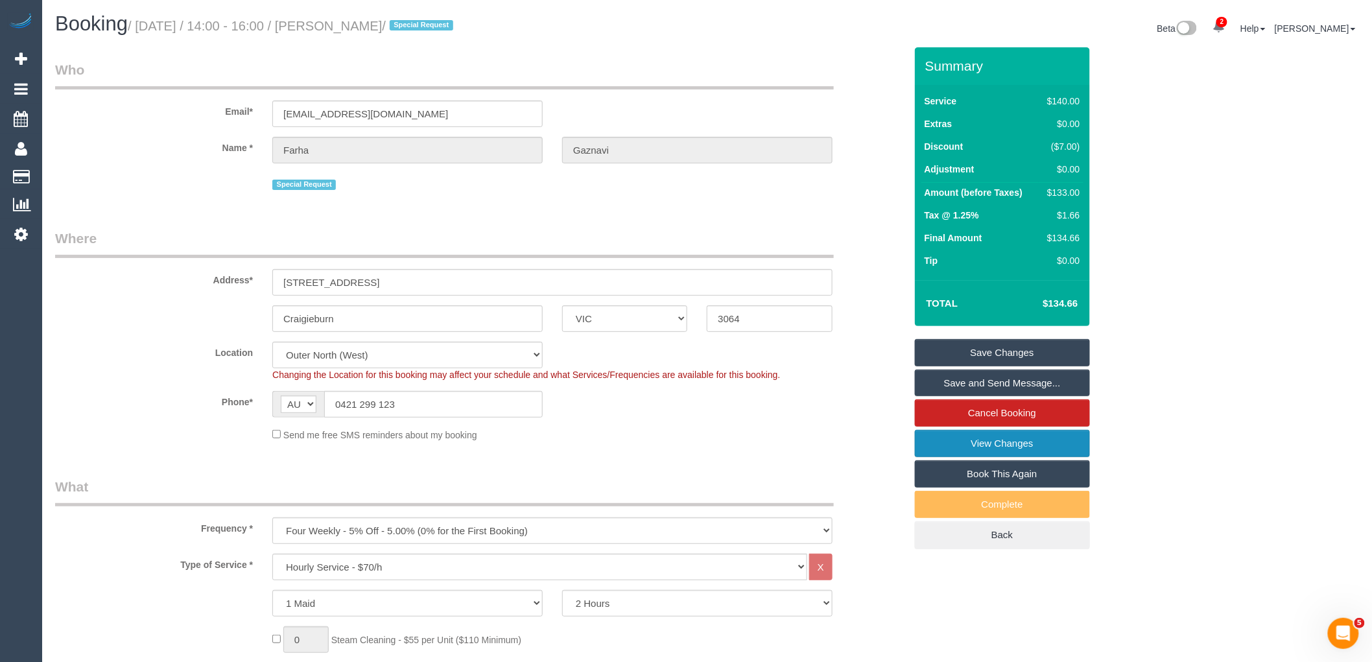
click at [1022, 451] on link "View Changes" at bounding box center [1002, 443] width 175 height 27
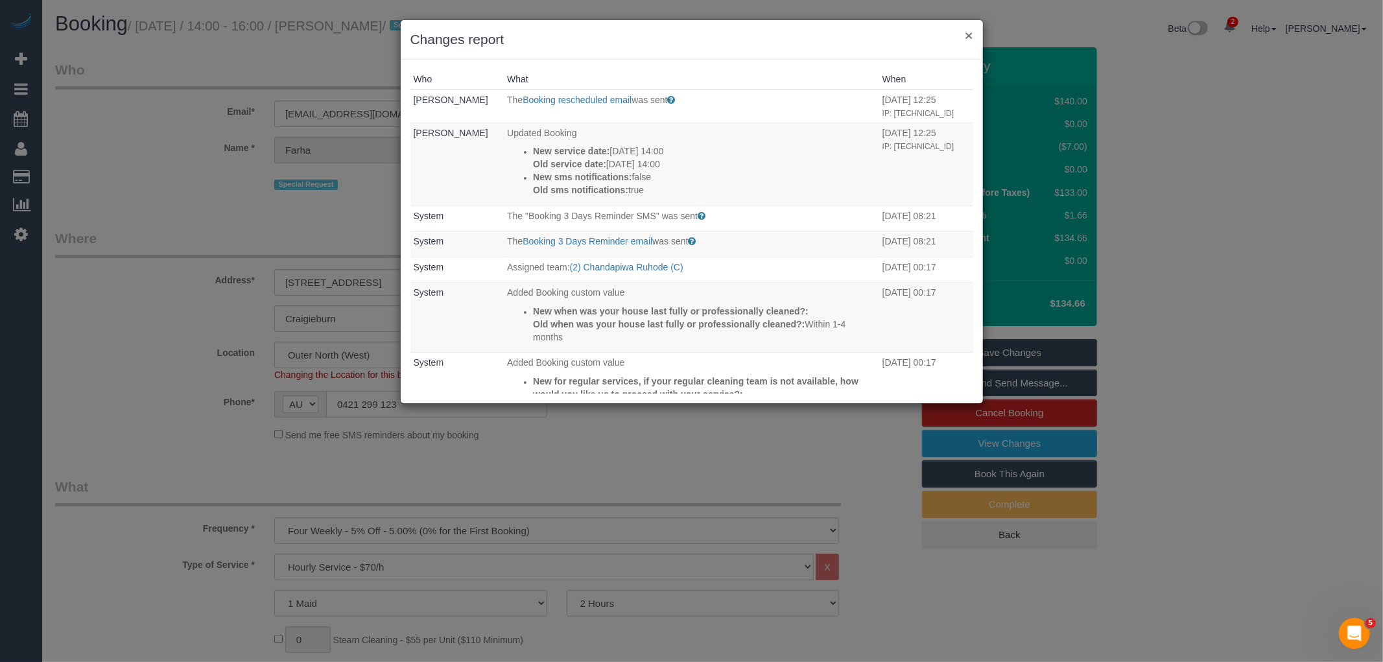
click at [968, 37] on button "×" at bounding box center [969, 36] width 8 height 14
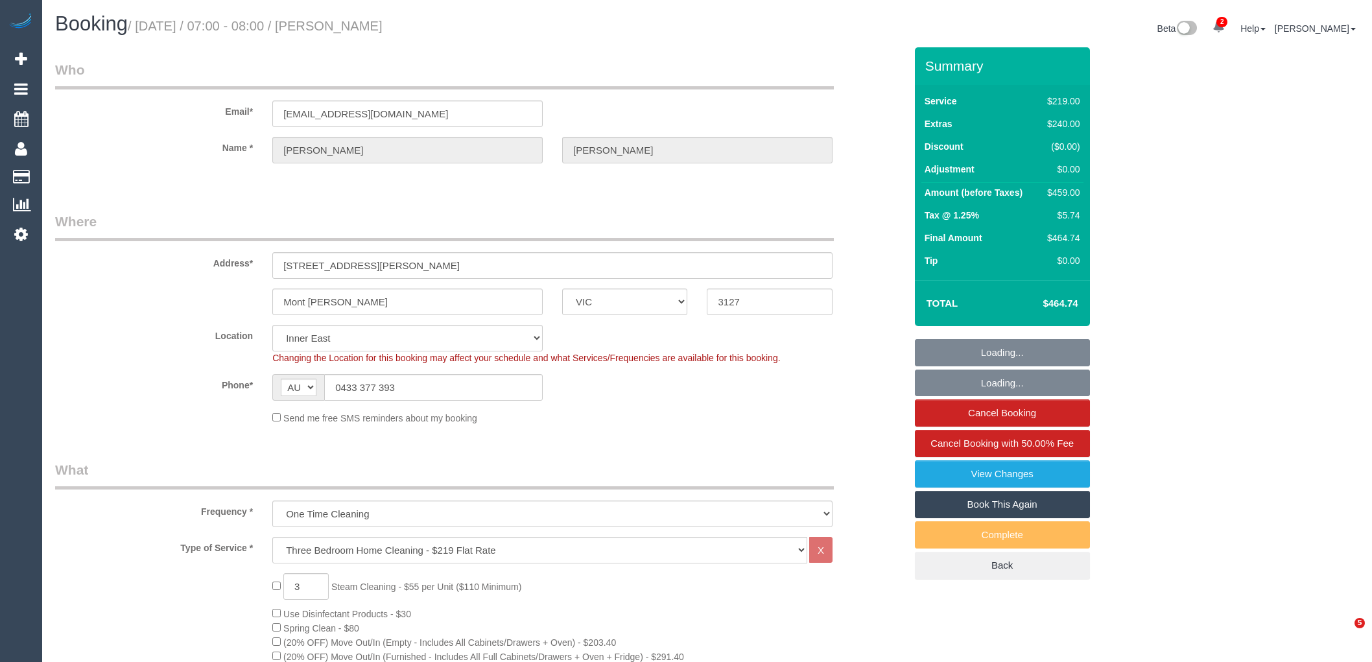
select select "VIC"
select select "number:30"
select select "number:14"
select select "number:18"
select select "number:24"
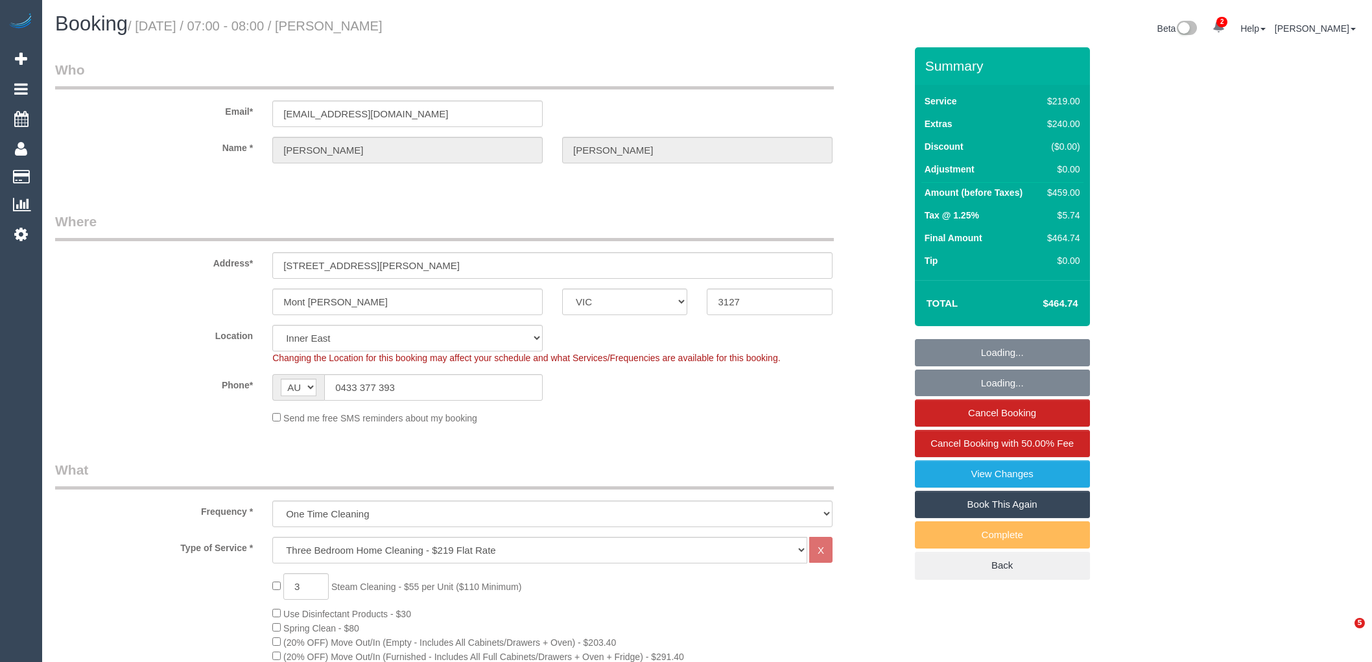
select select "number:26"
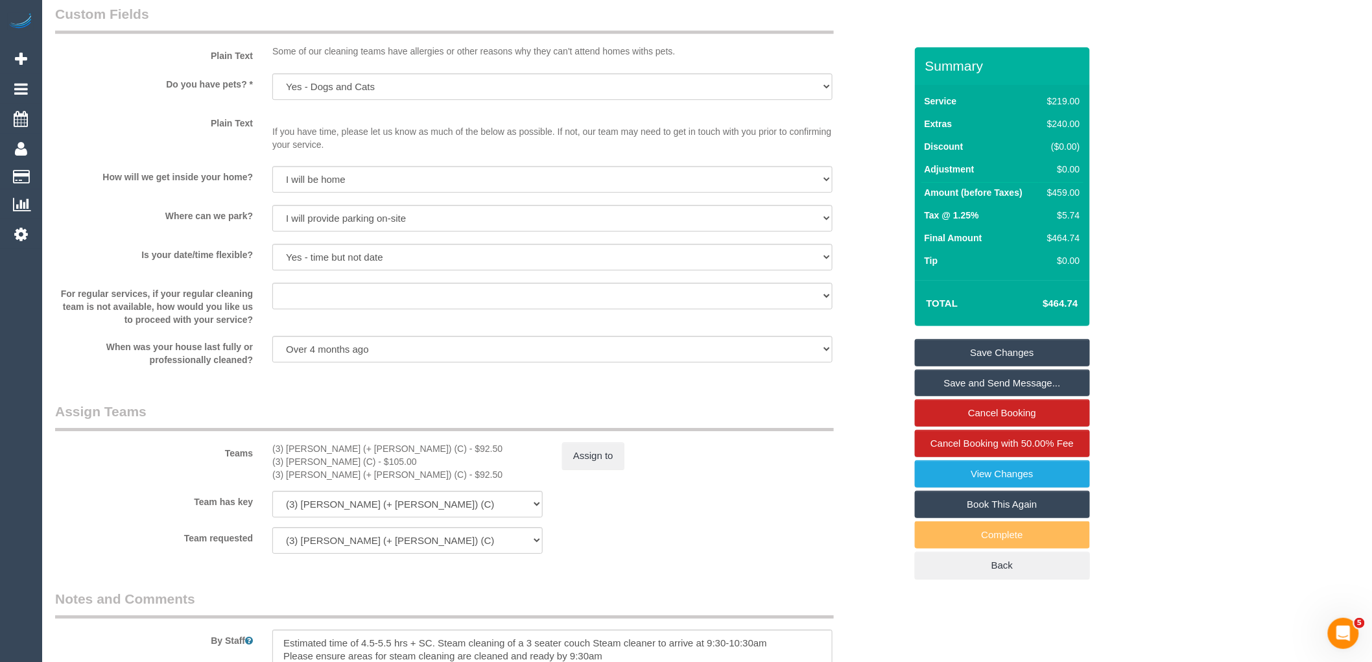
scroll to position [1873, 0]
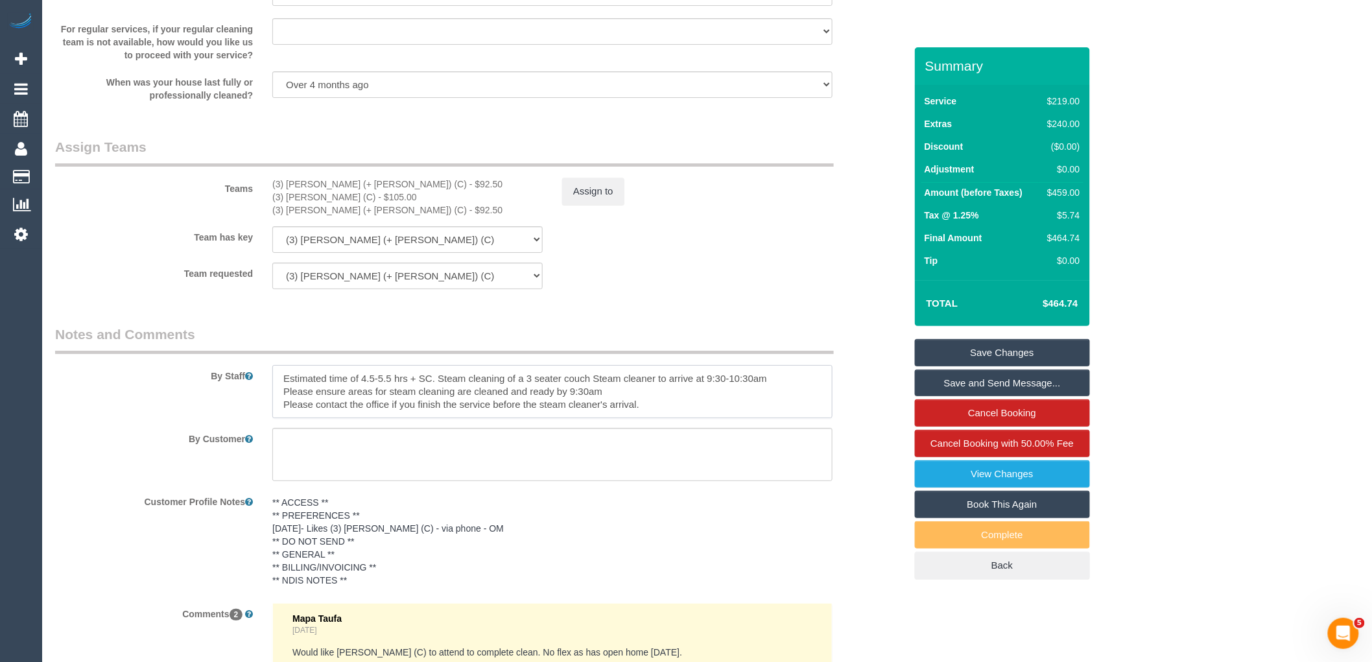
drag, startPoint x: 799, startPoint y: 392, endPoint x: 438, endPoint y: 391, distance: 361.2
click at [438, 391] on textarea at bounding box center [552, 391] width 560 height 53
click at [652, 418] on textarea at bounding box center [552, 391] width 560 height 53
drag, startPoint x: 480, startPoint y: 413, endPoint x: 235, endPoint y: 380, distance: 247.3
click at [235, 380] on div "By Staff" at bounding box center [480, 371] width 870 height 93
